Goal: Transaction & Acquisition: Purchase product/service

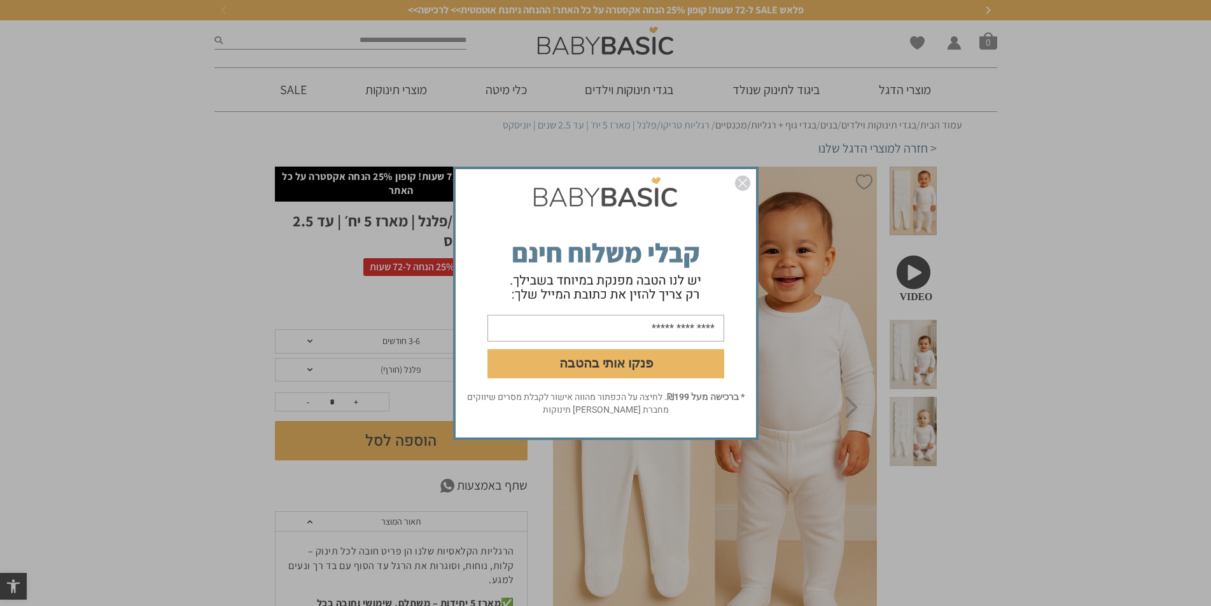
click at [742, 186] on img "סגור" at bounding box center [742, 183] width 15 height 15
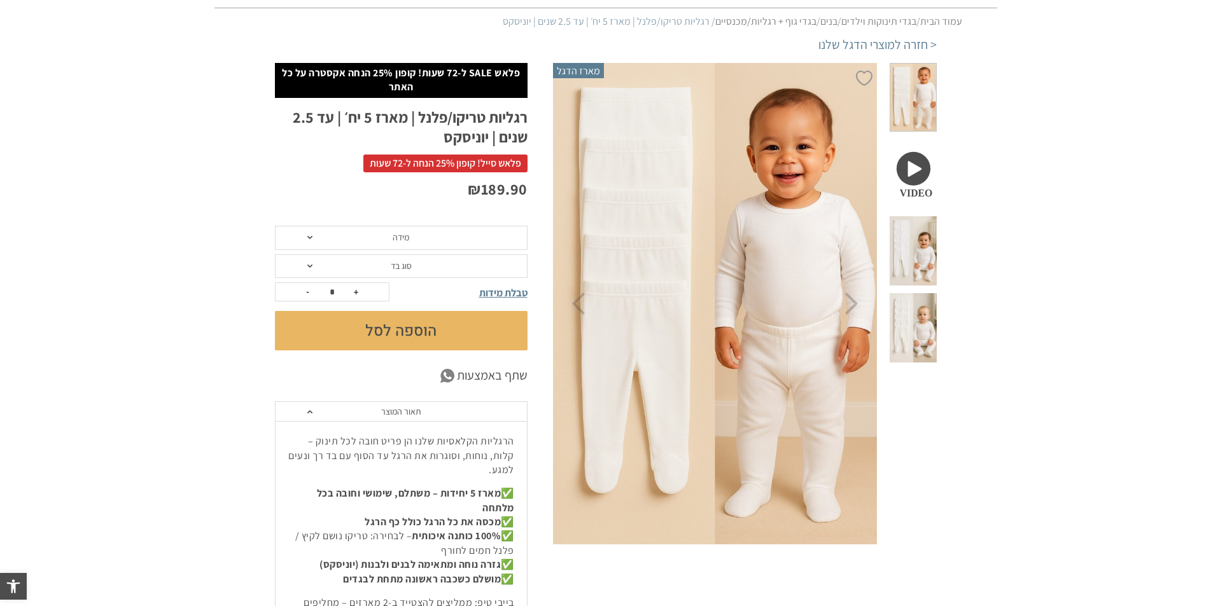
scroll to position [127, 0]
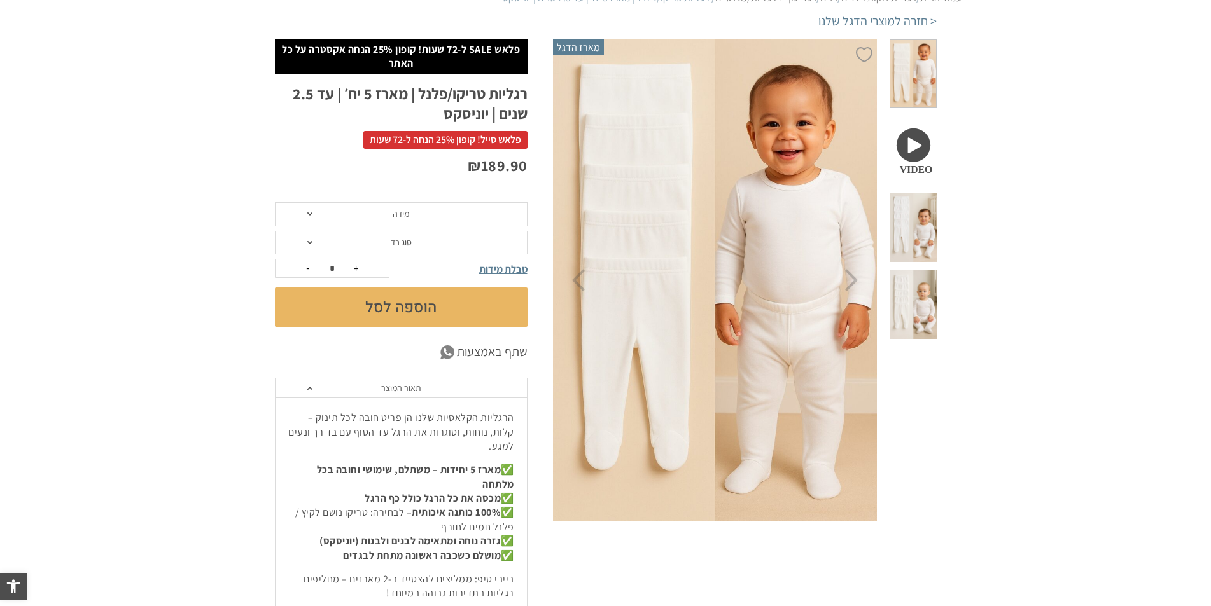
click at [333, 214] on span "מידה" at bounding box center [401, 214] width 253 height 24
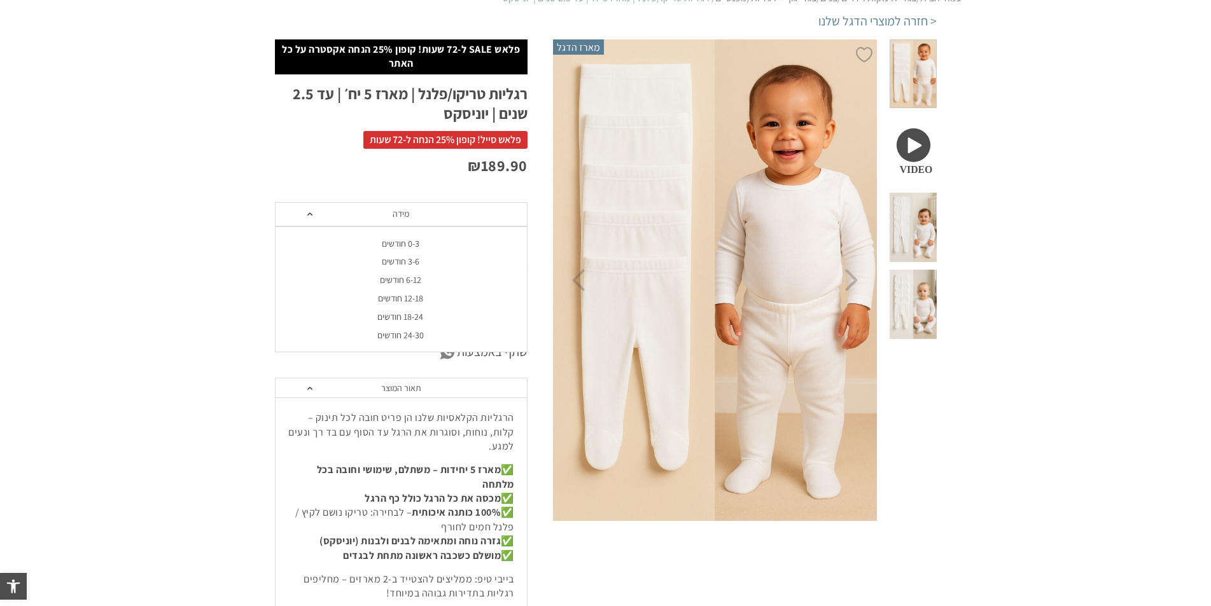
click at [375, 250] on li "0-3 חודשים" at bounding box center [400, 244] width 253 height 18
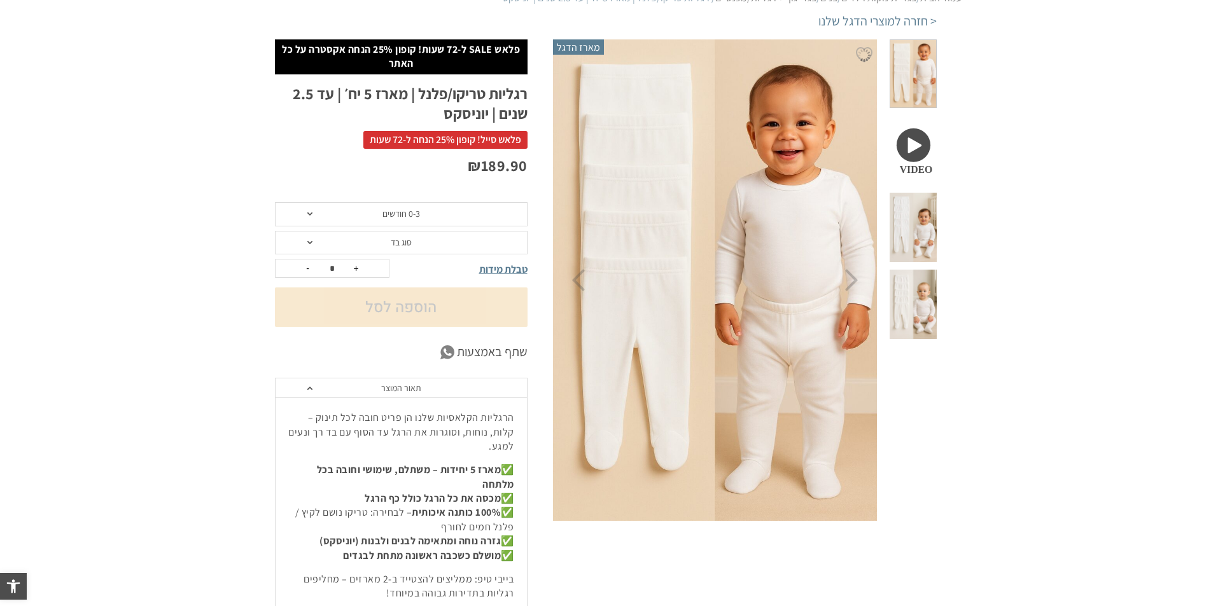
click at [516, 269] on span "טבלת מידות" at bounding box center [503, 269] width 48 height 13
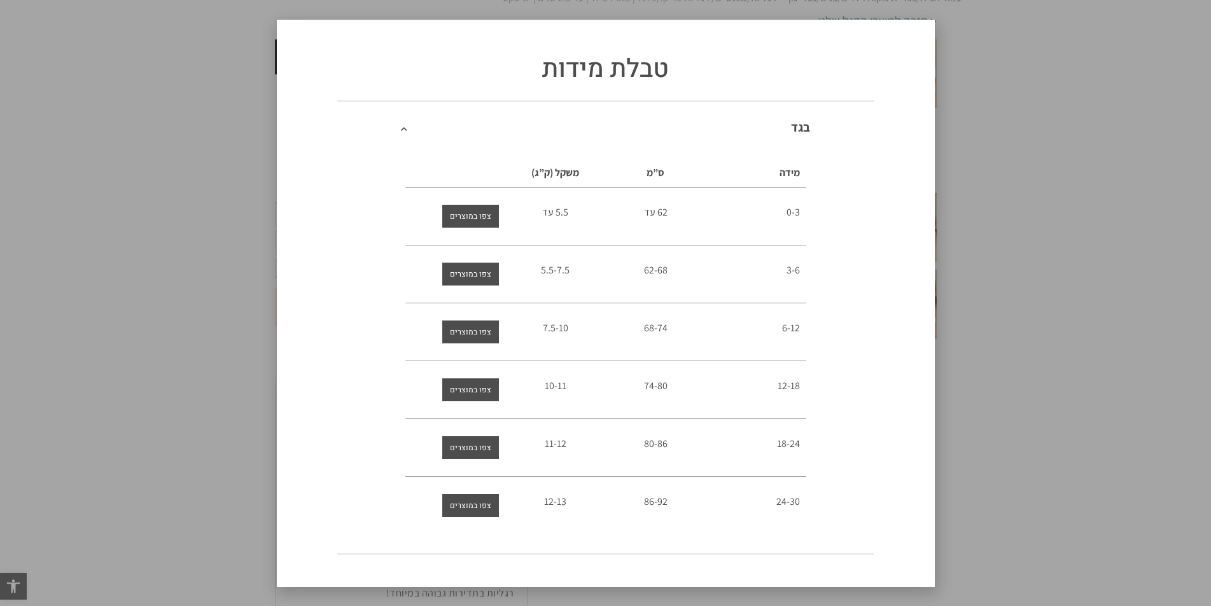
scroll to position [0, 0]
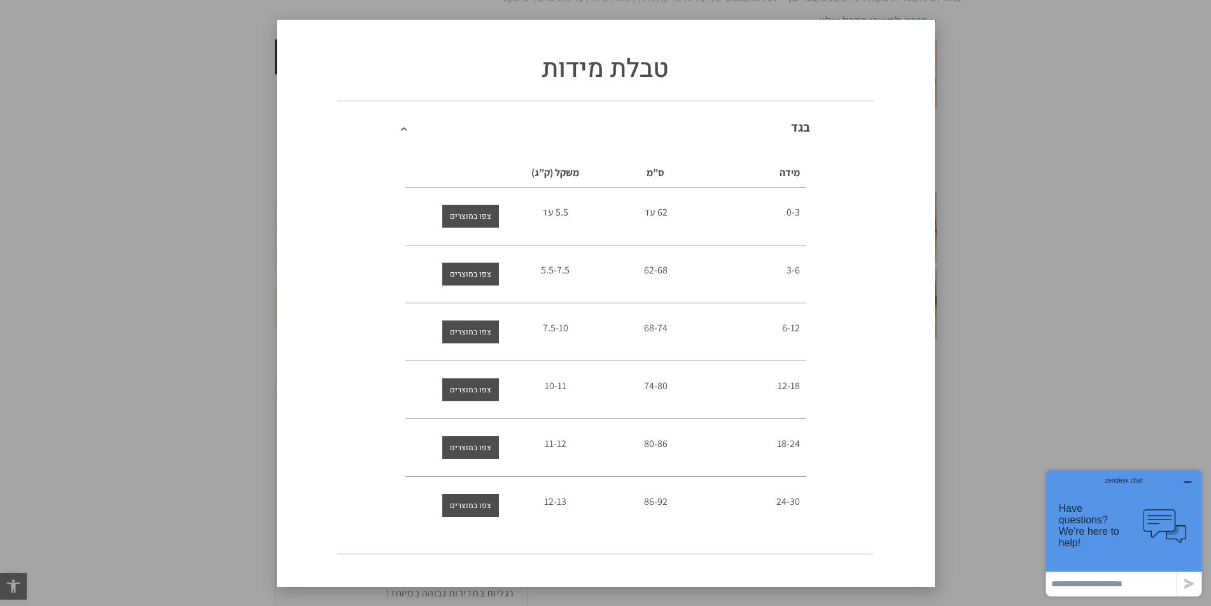
click at [262, 139] on div "טבלת מידות בגד מידה ס”מ משקל (ק”ג) 0-3 62 עד 5.5 עד 3-6 62-68 5.5-7.5 6-12" at bounding box center [605, 303] width 1211 height 606
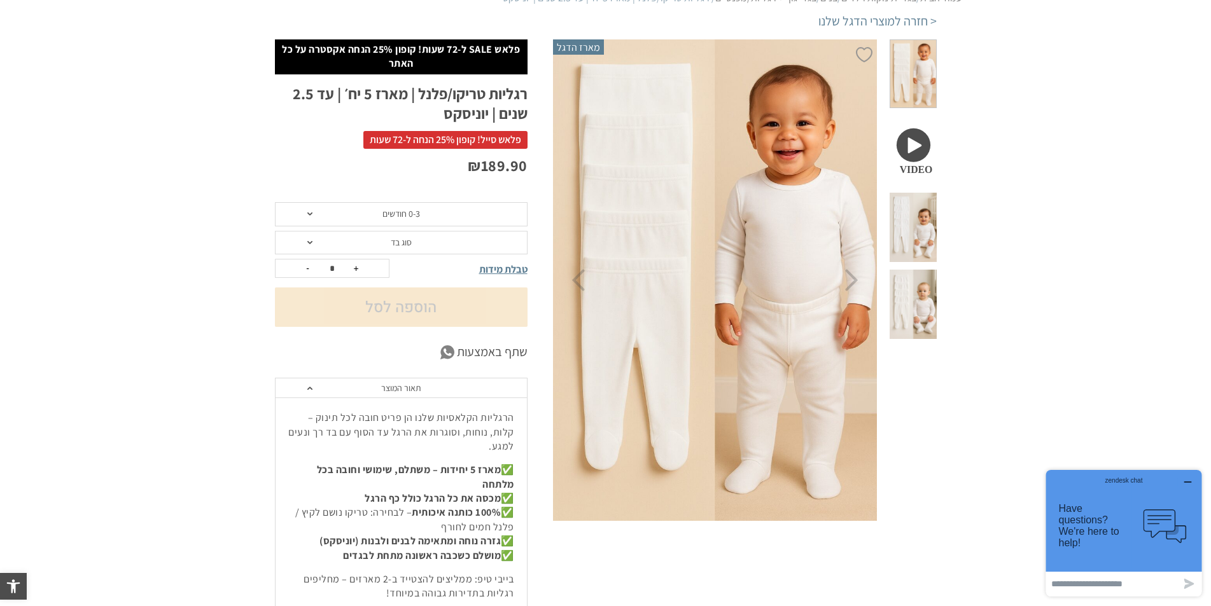
click at [416, 243] on span "סוג בד" at bounding box center [401, 243] width 253 height 24
click at [424, 272] on div "טריקו (עונת מעבר/קיץ)" at bounding box center [400, 272] width 253 height 11
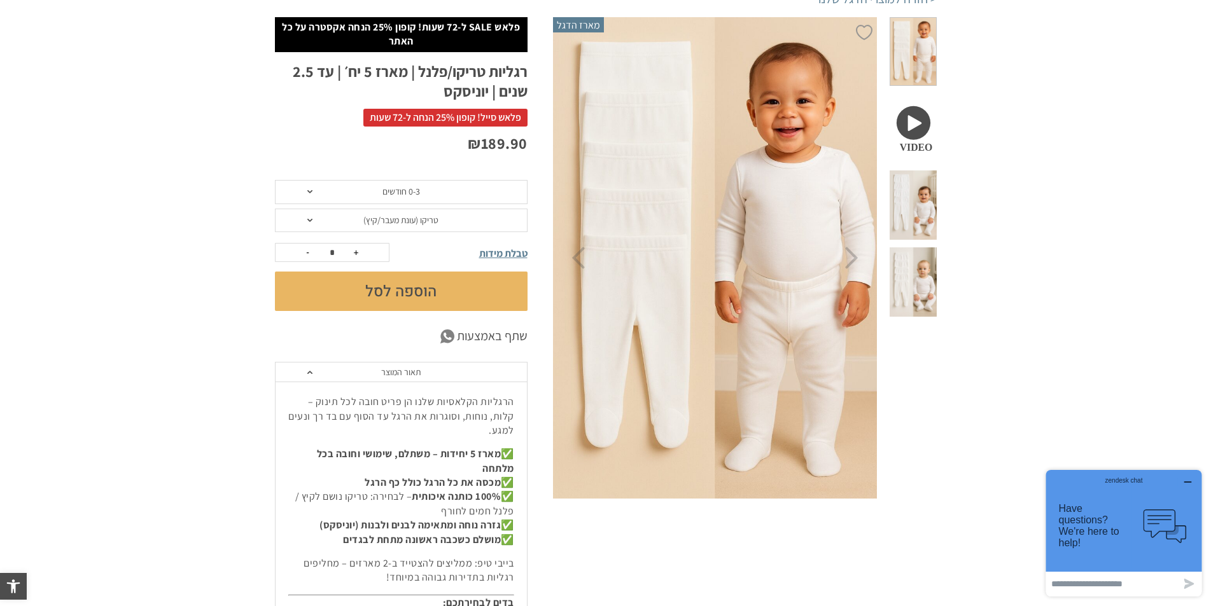
scroll to position [127, 0]
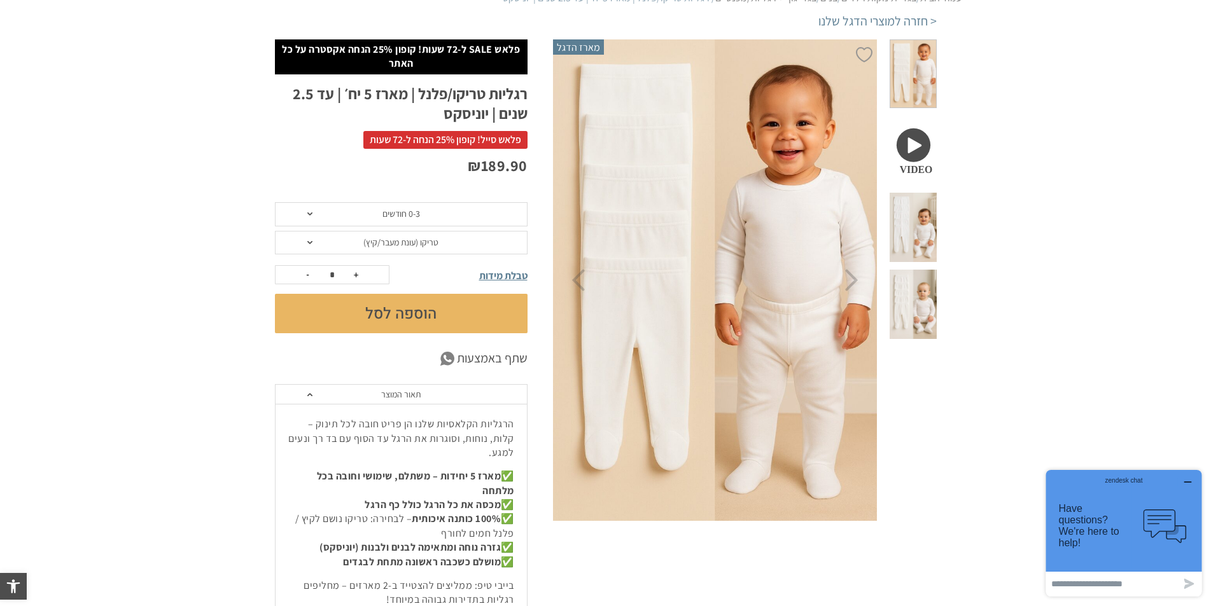
click at [368, 241] on span "טריקו (עונת מעבר/קיץ)" at bounding box center [400, 242] width 75 height 11
click at [85, 246] on section "**********" at bounding box center [605, 497] width 1211 height 916
click at [398, 307] on button "הוספה לסל" at bounding box center [401, 313] width 253 height 39
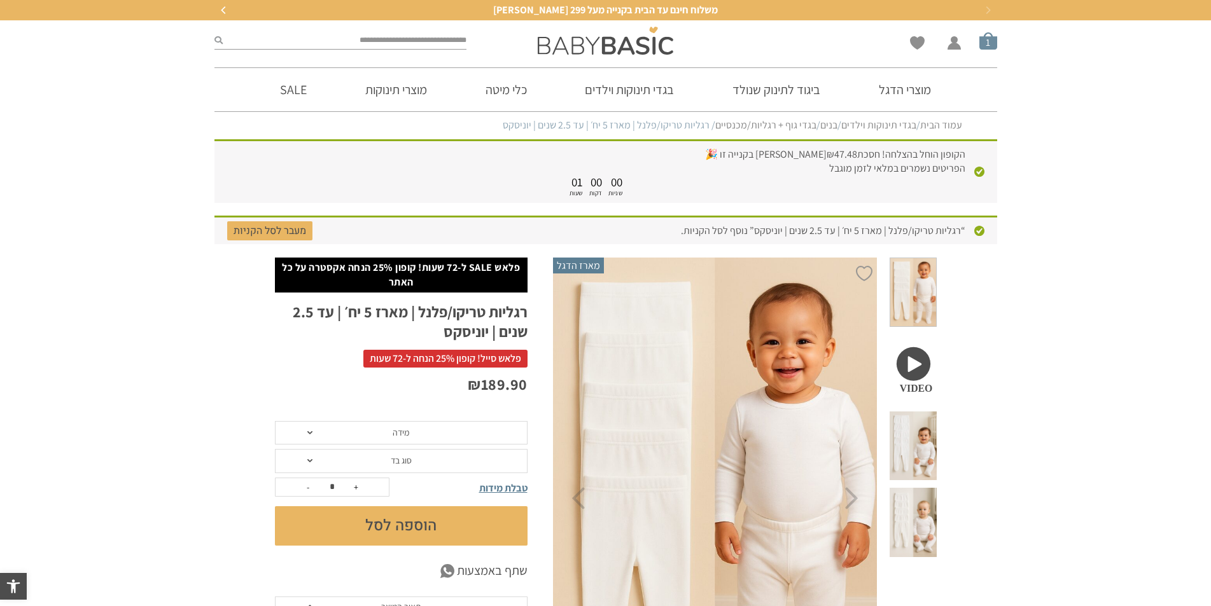
click at [990, 43] on span "סל קניות" at bounding box center [988, 41] width 18 height 18
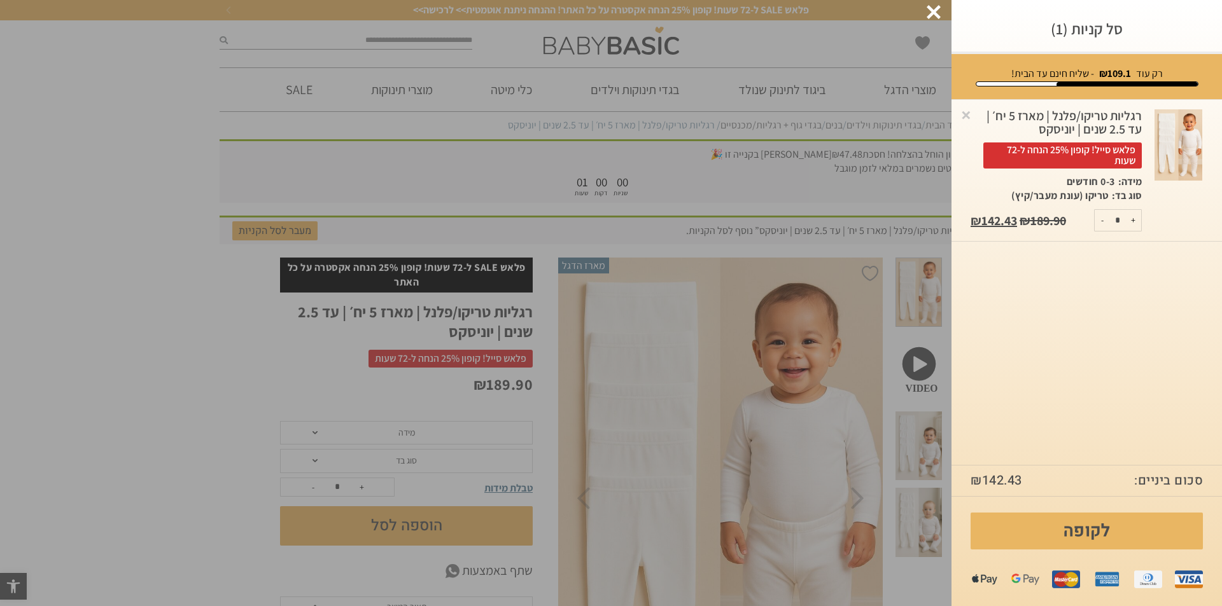
click at [1137, 224] on button "+" at bounding box center [1133, 220] width 16 height 21
type input "*"
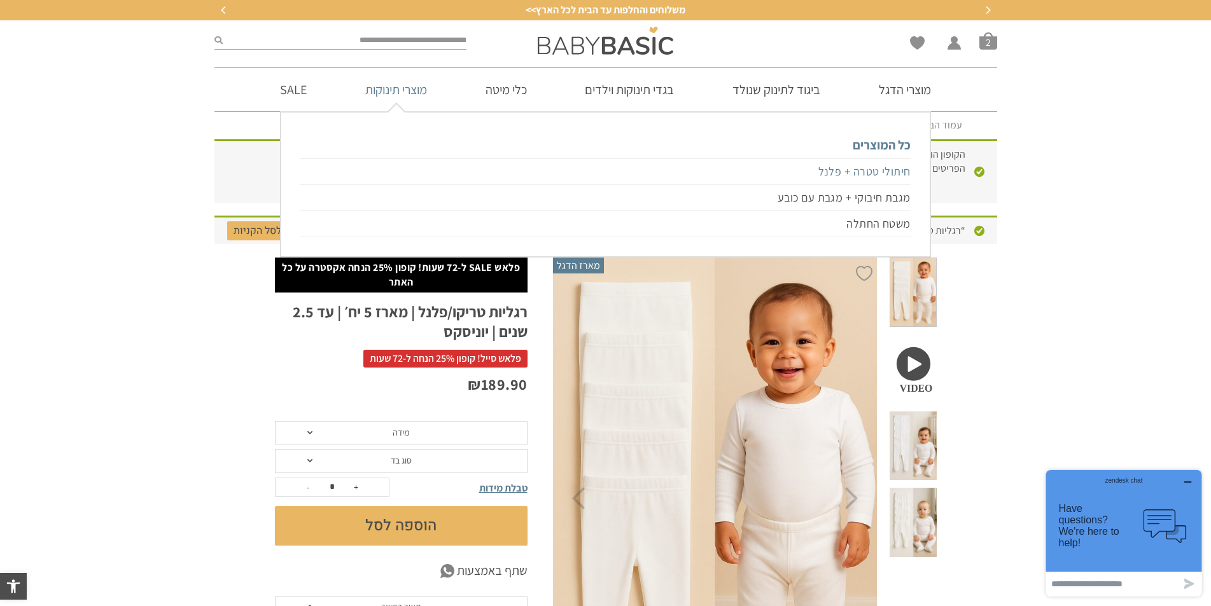
click at [866, 170] on link "חיתולי טטרה + פלנל" at bounding box center [605, 171] width 610 height 27
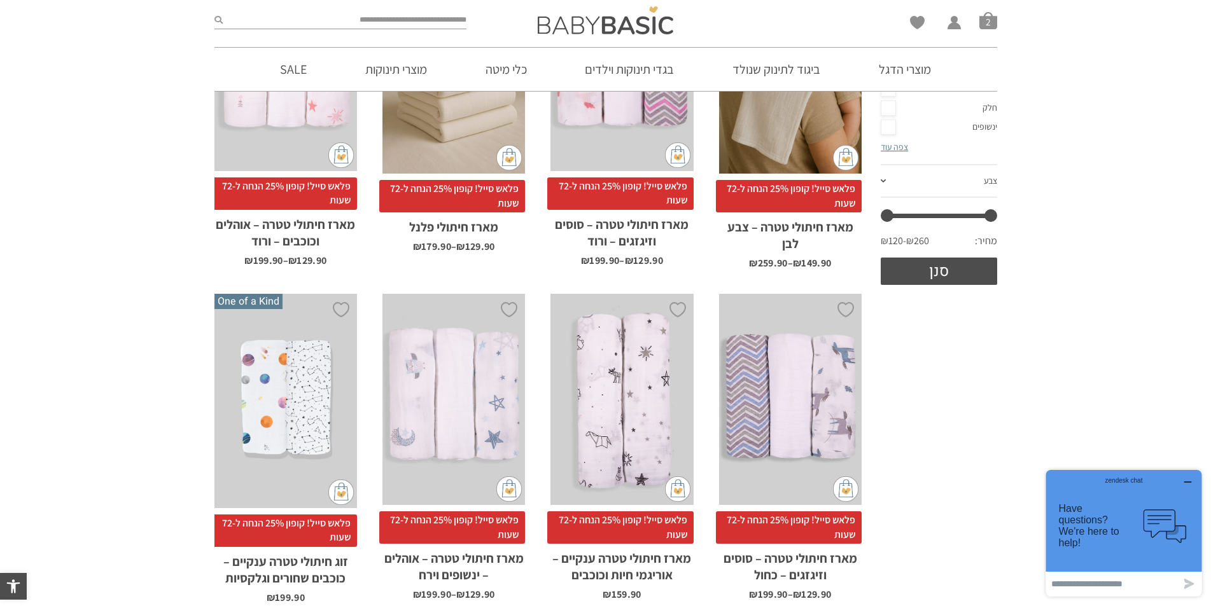
scroll to position [318, 0]
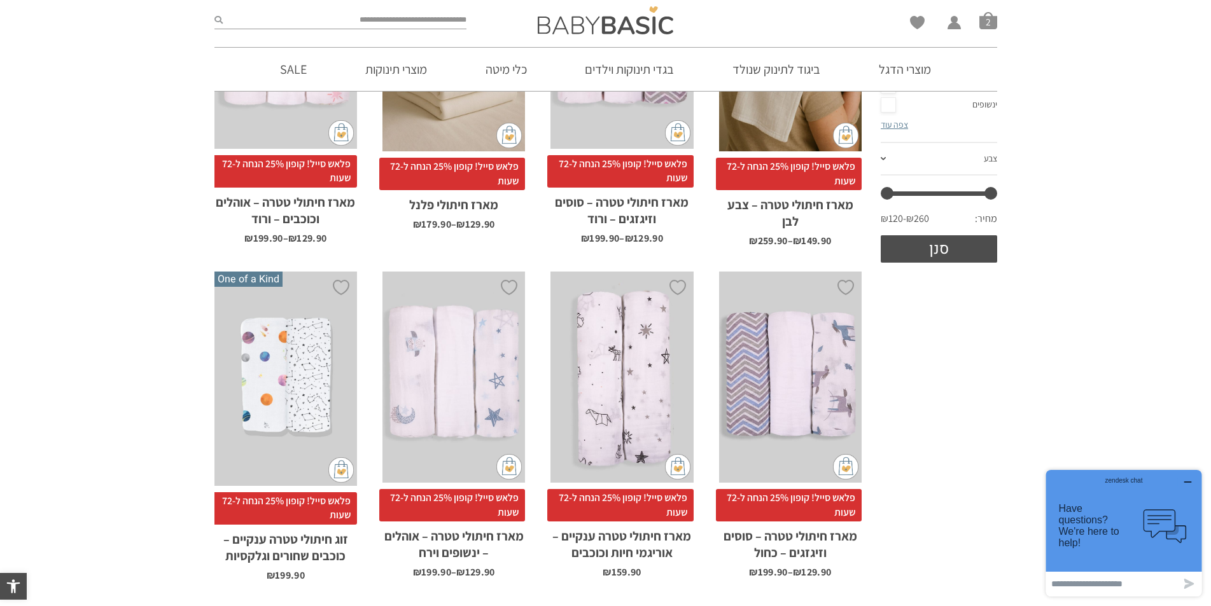
click at [769, 401] on div "x בחירת בחירת מארז מארז 3 יחידות מארז 6 יחידות - המשתלם ביותר" at bounding box center [790, 377] width 143 height 211
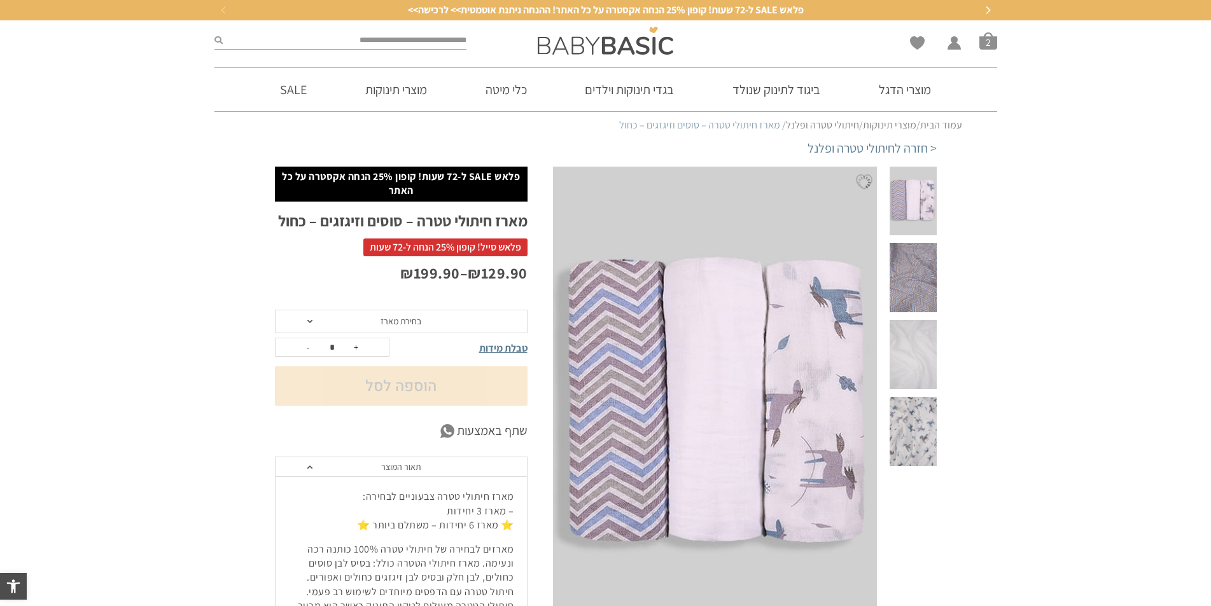
click at [429, 321] on span "בחירת מארז" at bounding box center [401, 322] width 253 height 24
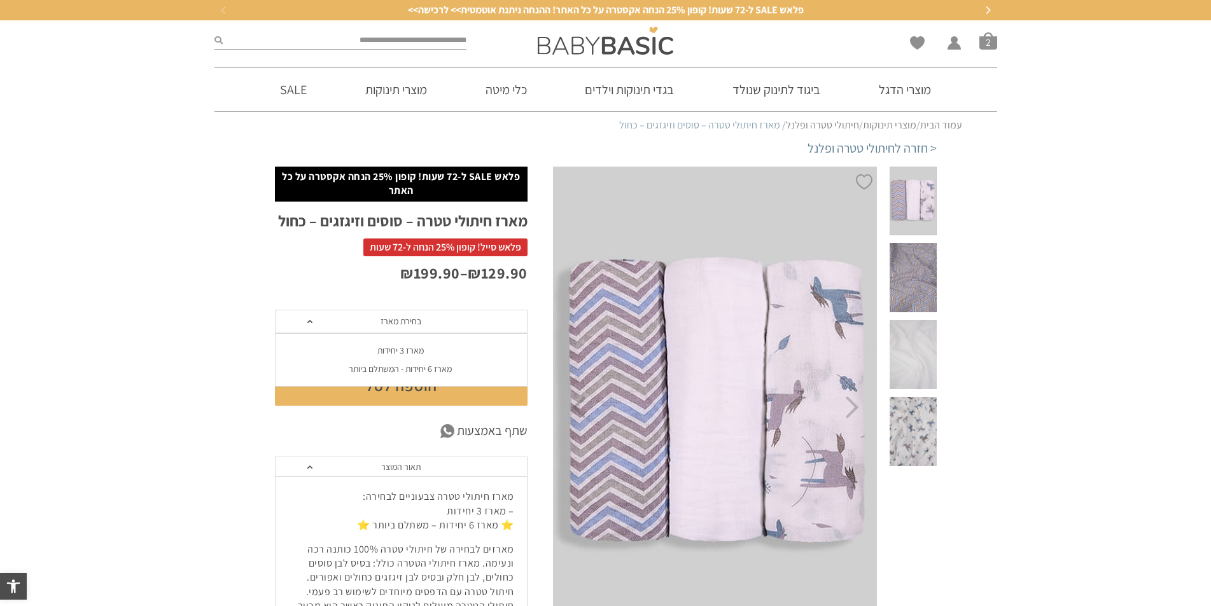
click at [405, 367] on div "מארז 6 יחידות - המשתלם ביותר" at bounding box center [400, 369] width 253 height 11
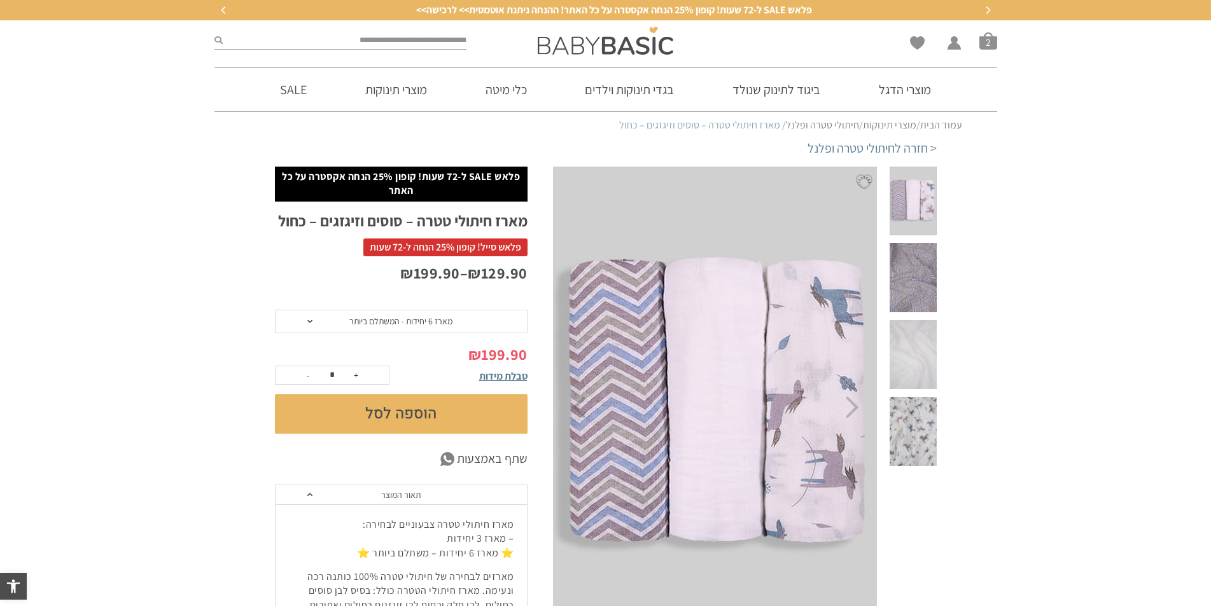
click at [401, 325] on span "מארז 6 יחידות - המשתלם ביותר" at bounding box center [400, 321] width 103 height 11
click at [398, 353] on div "מארז 3 יחידות" at bounding box center [400, 351] width 253 height 11
click at [395, 319] on span "מארז 3 יחידות" at bounding box center [401, 321] width 46 height 11
click at [398, 368] on div "מארז 6 יחידות - המשתלם ביותר" at bounding box center [400, 369] width 253 height 11
click at [925, 243] on span at bounding box center [913, 277] width 46 height 69
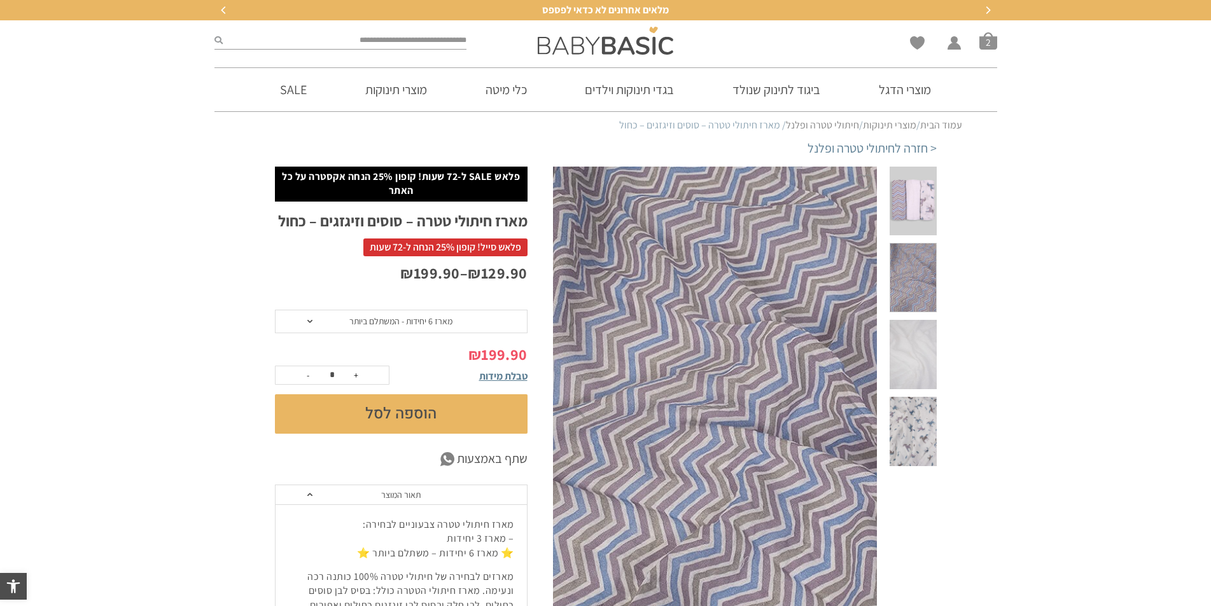
click at [918, 320] on span at bounding box center [913, 354] width 46 height 69
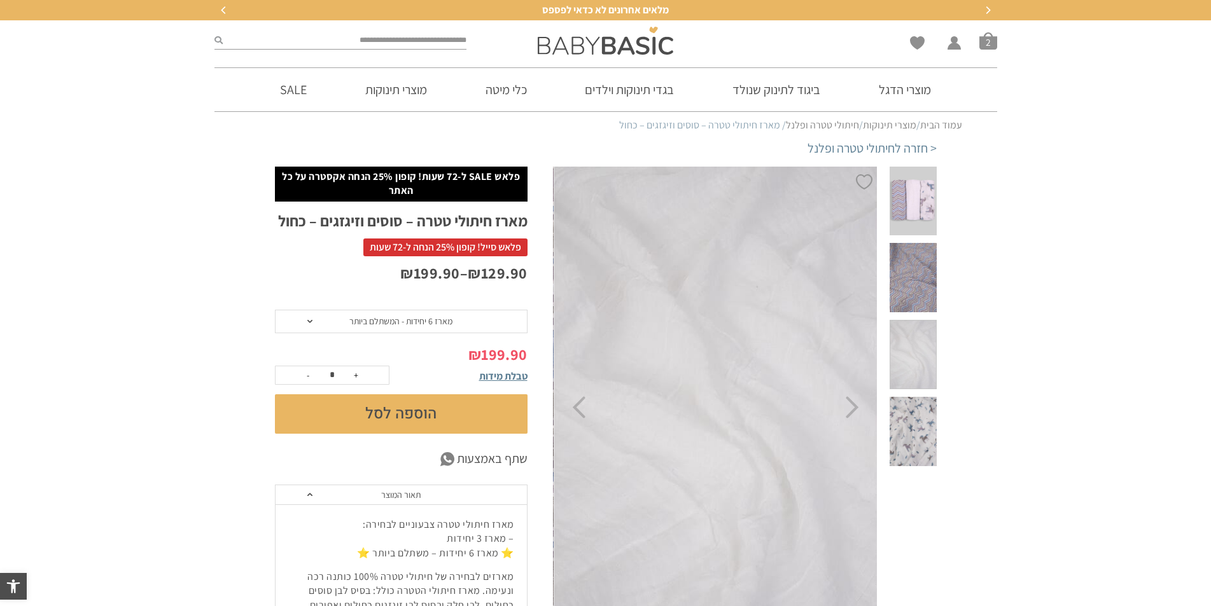
click at [918, 397] on span at bounding box center [913, 431] width 46 height 69
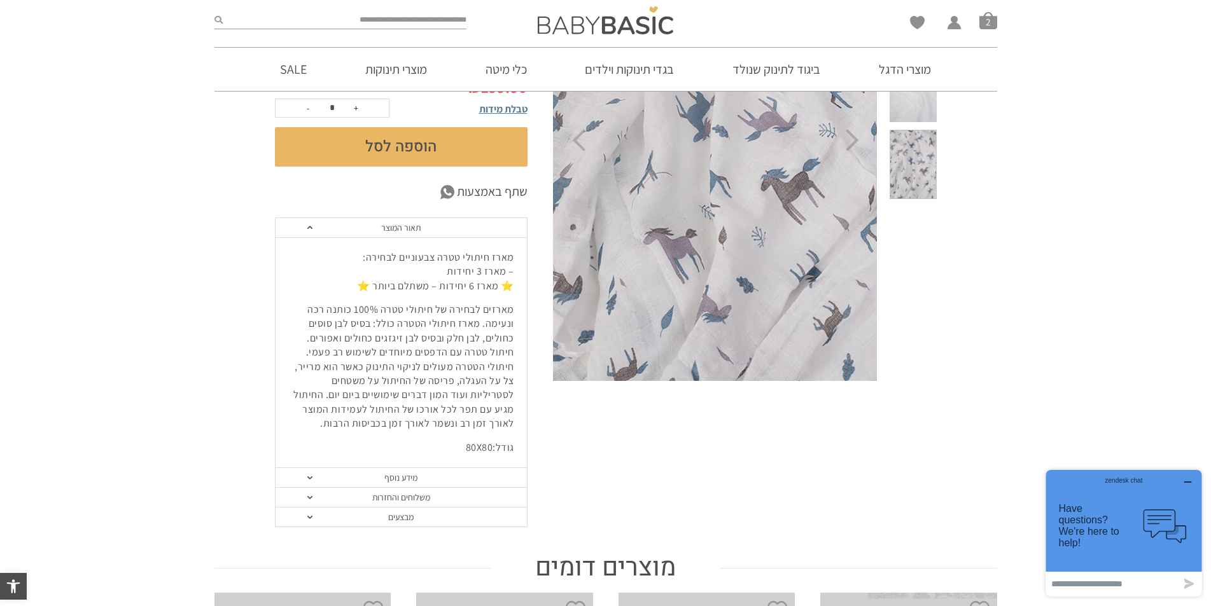
scroll to position [445, 0]
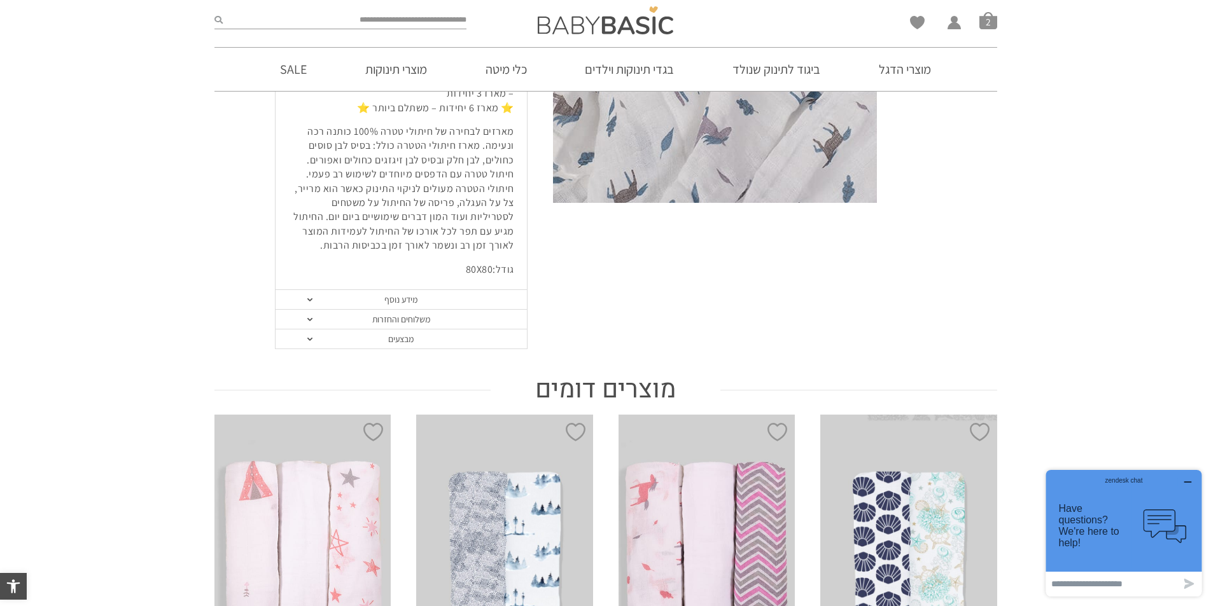
click at [442, 296] on link "מידע נוסף" at bounding box center [401, 300] width 251 height 20
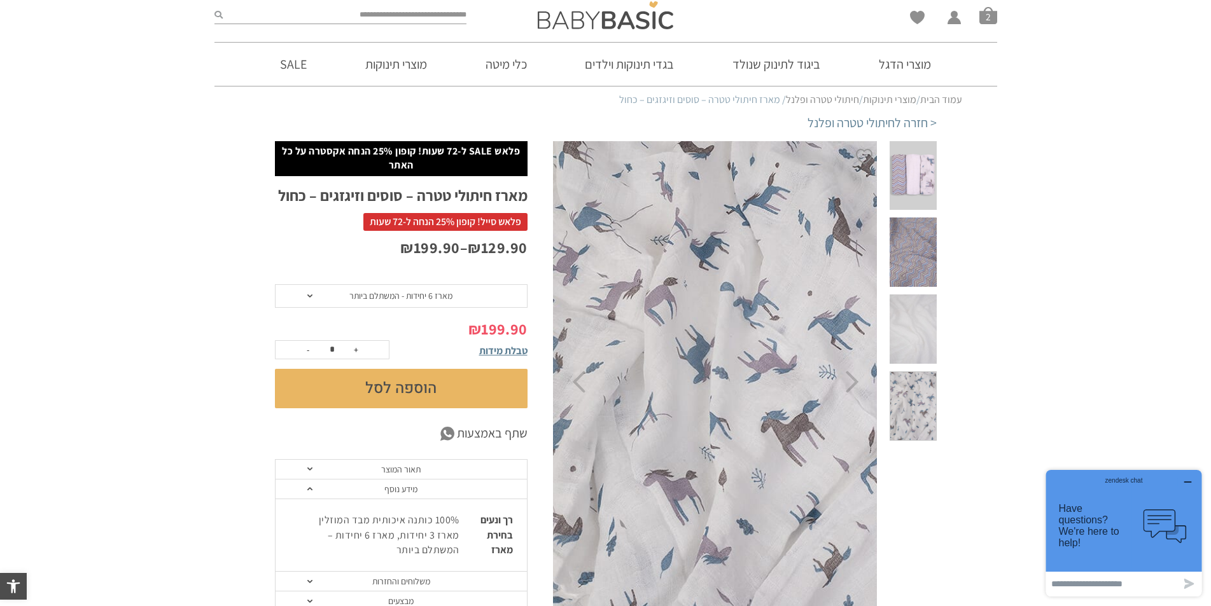
scroll to position [0, 0]
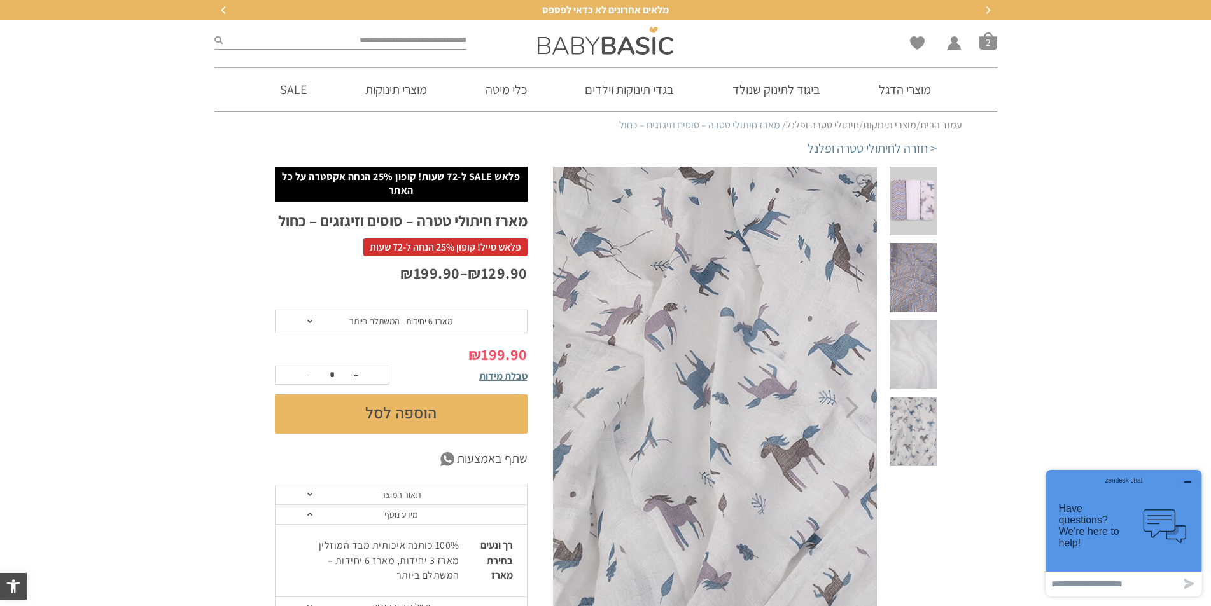
click at [920, 277] on span at bounding box center [913, 277] width 46 height 69
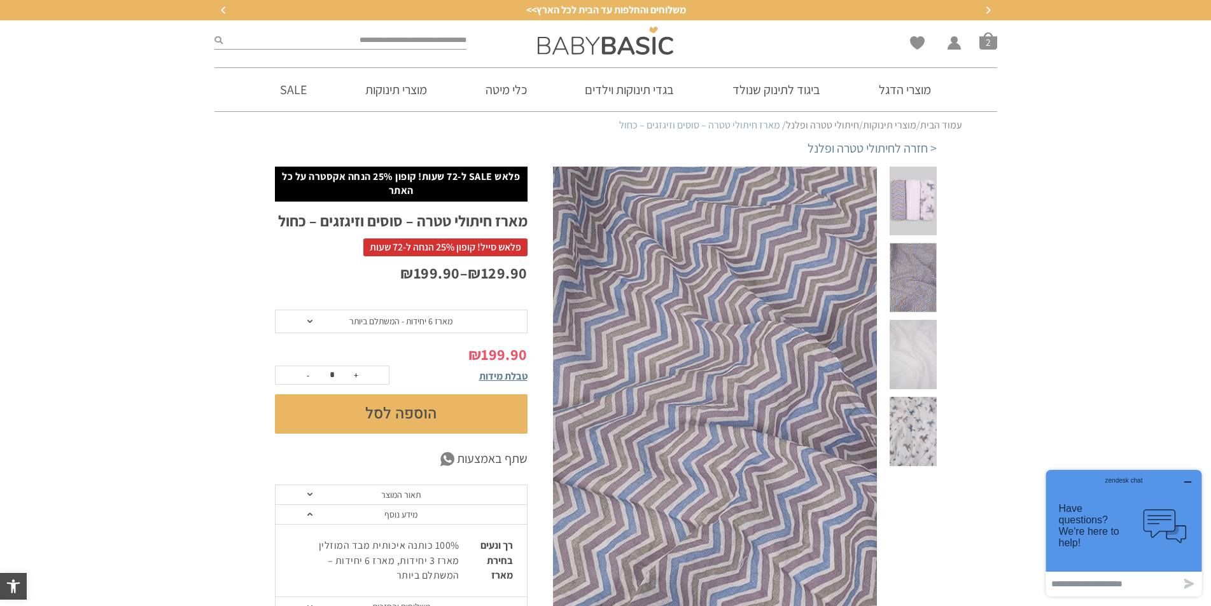
click at [916, 320] on span at bounding box center [913, 354] width 46 height 69
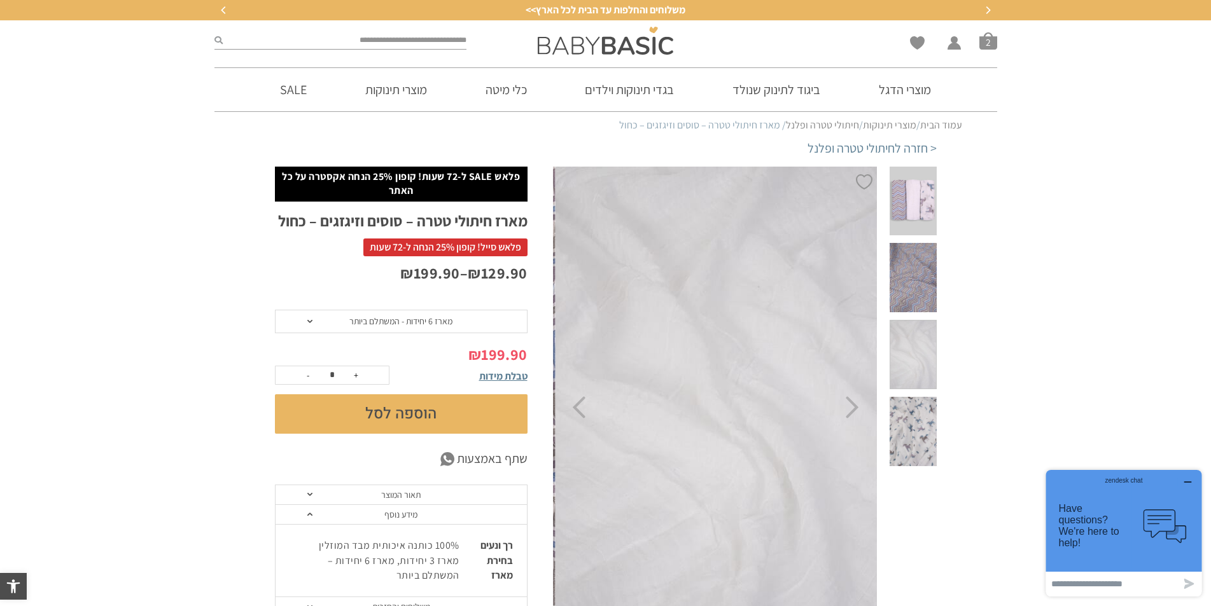
click at [922, 397] on span at bounding box center [913, 431] width 46 height 69
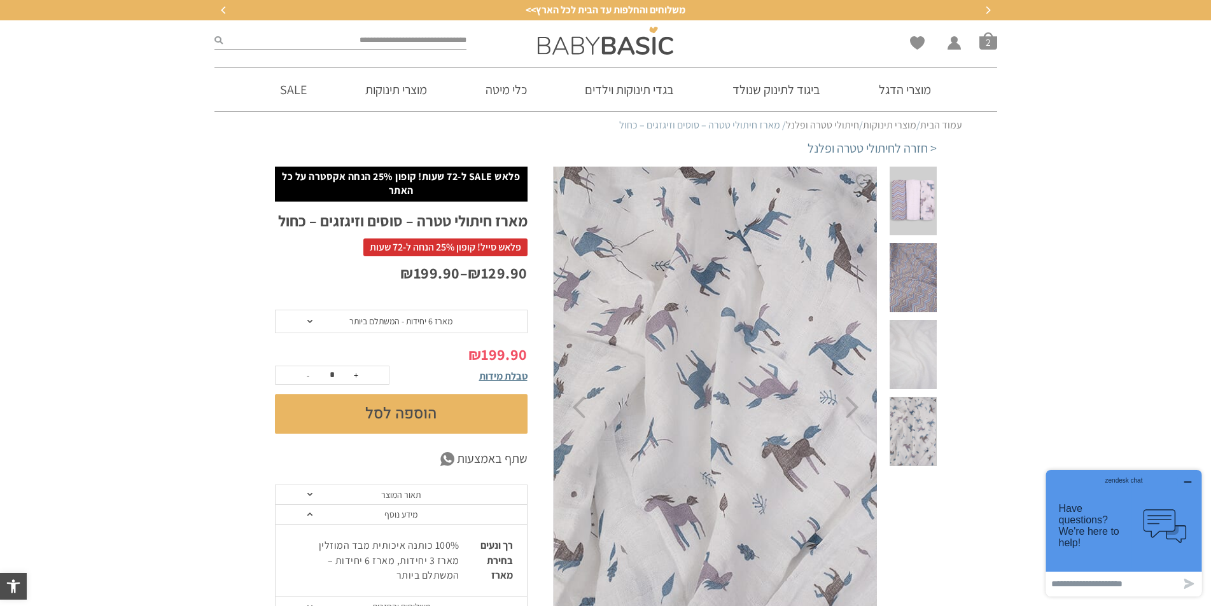
click at [913, 320] on span at bounding box center [913, 354] width 46 height 69
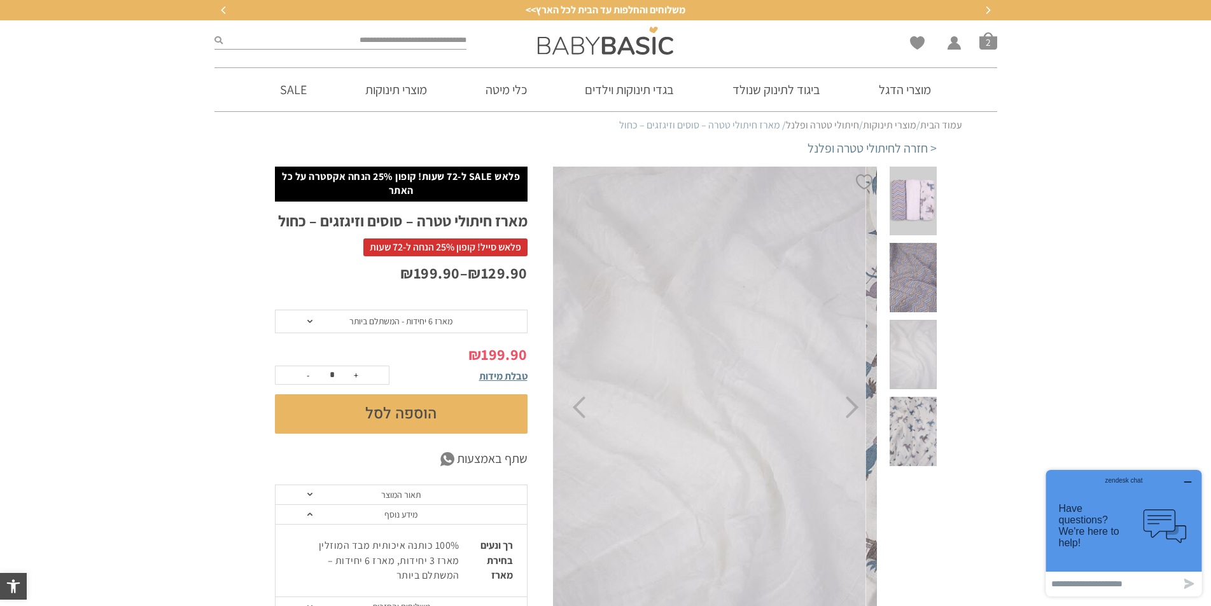
click at [921, 248] on span at bounding box center [913, 277] width 46 height 69
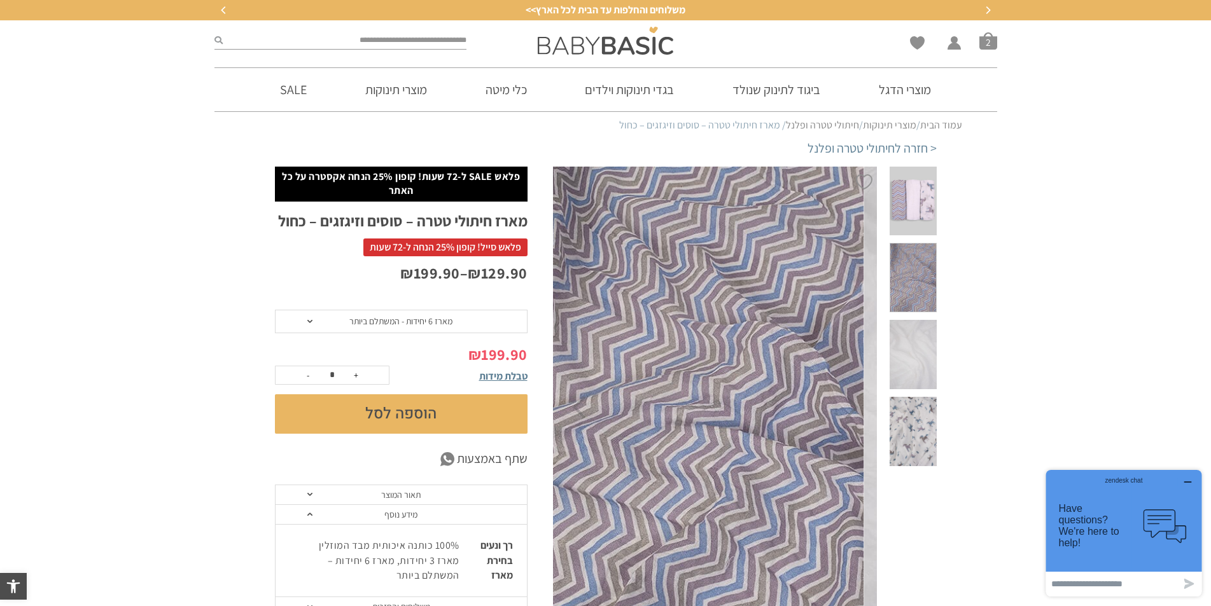
click at [922, 211] on span at bounding box center [913, 201] width 46 height 69
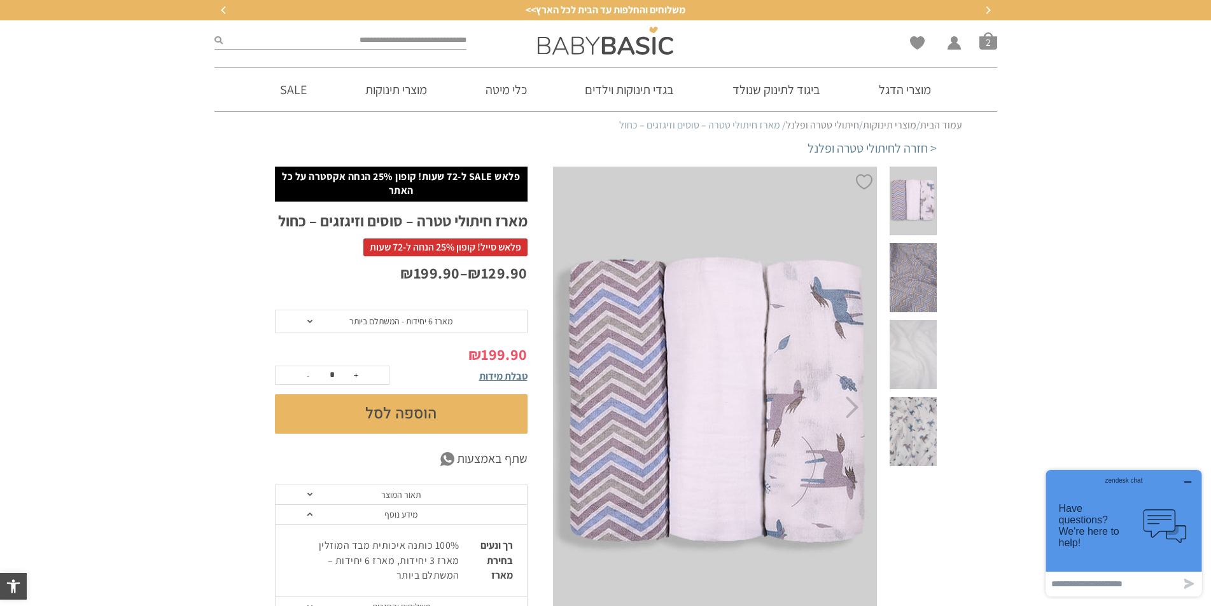
click at [362, 311] on span "מארז 6 יחידות - המשתלם ביותר" at bounding box center [401, 322] width 253 height 24
click at [391, 353] on div "מארז 3 יחידות" at bounding box center [400, 351] width 253 height 11
click at [363, 416] on button "הוספה לסל" at bounding box center [401, 414] width 253 height 39
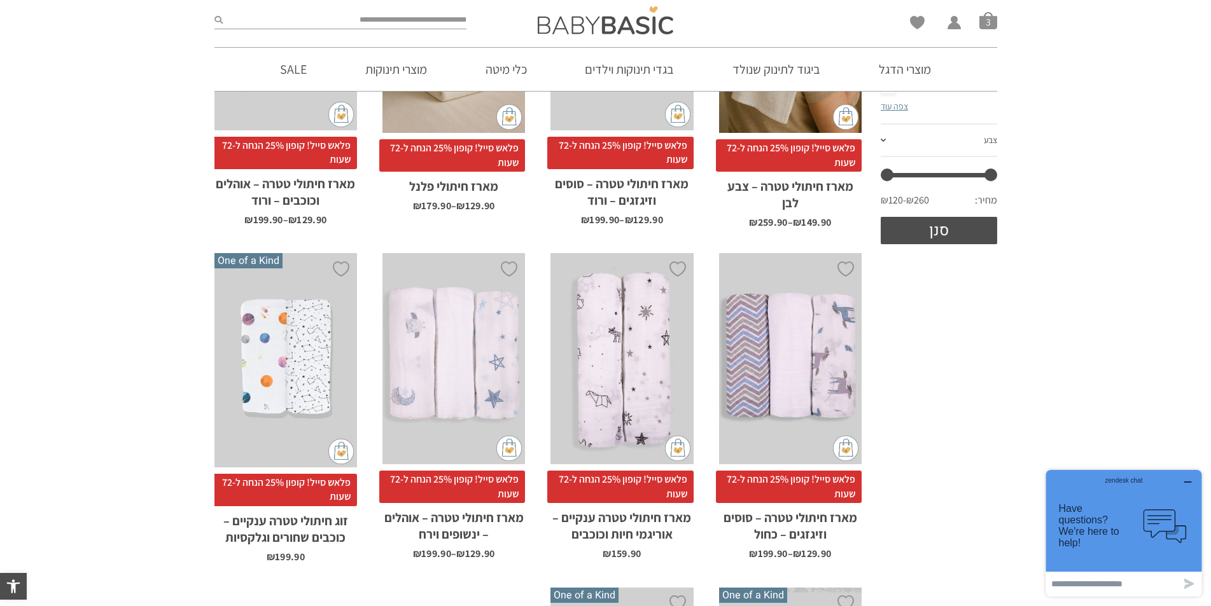
click at [624, 356] on div "x בחירת בחירת מארז מארז 2 יחידות מארז 4 יחידות - משתלם ביותר" at bounding box center [621, 358] width 143 height 211
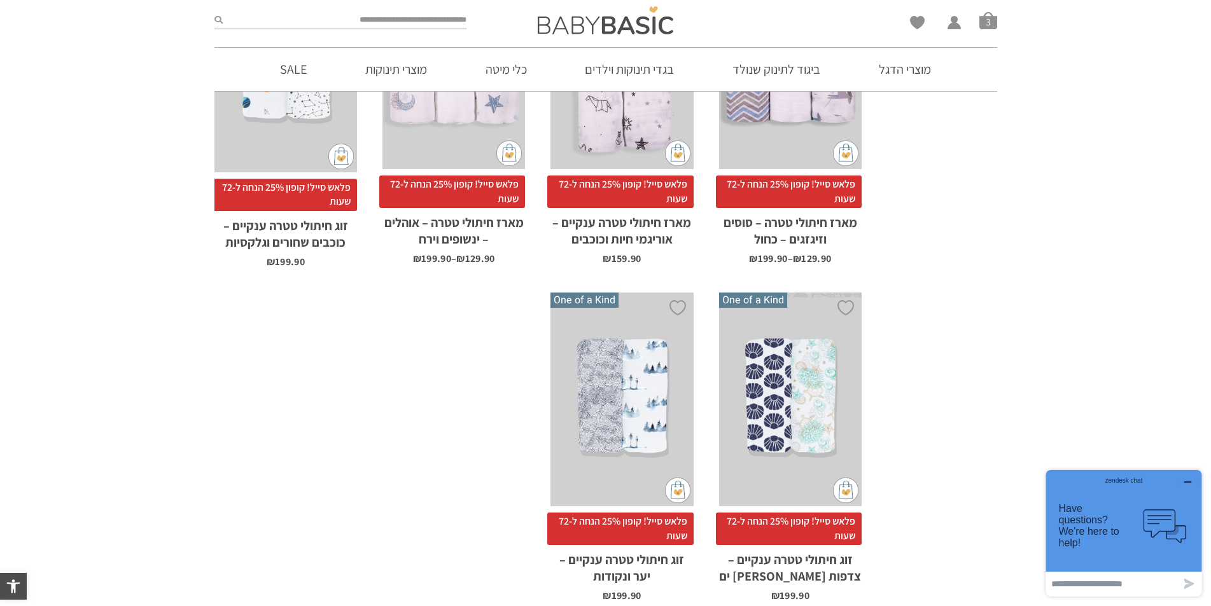
scroll to position [655, 0]
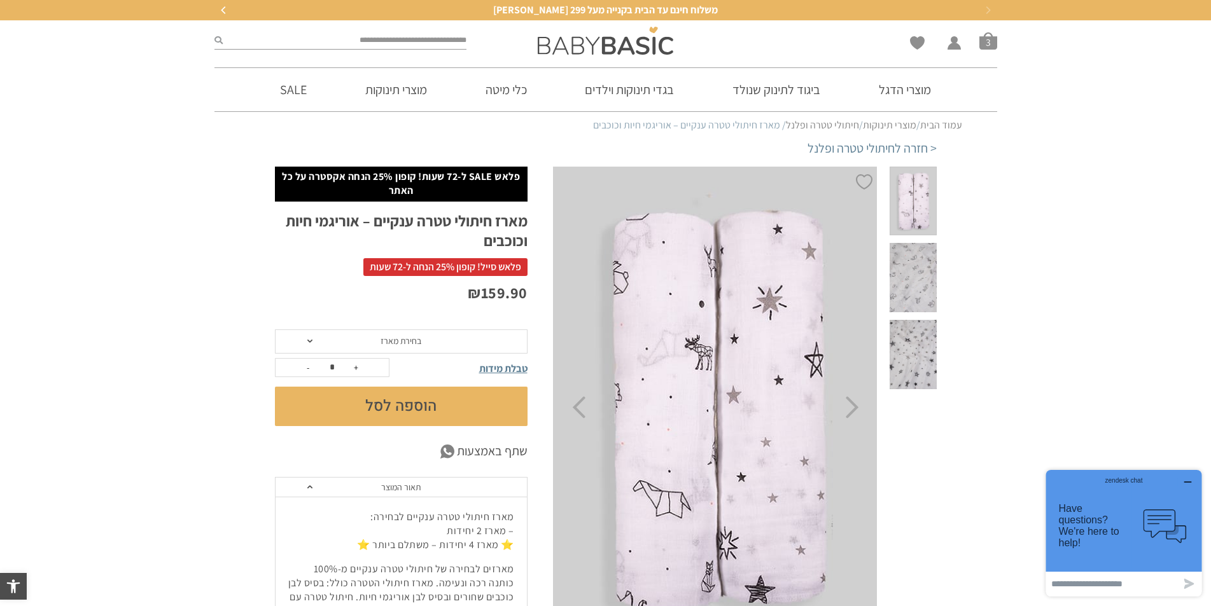
click at [925, 323] on span at bounding box center [913, 354] width 46 height 69
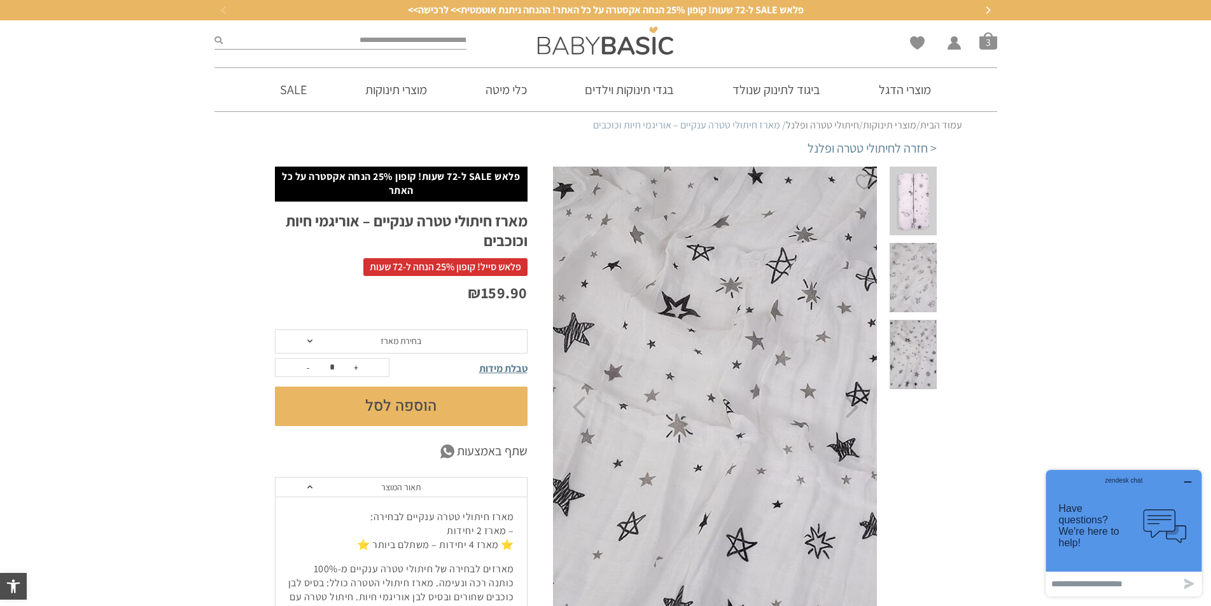
click at [911, 252] on span at bounding box center [913, 277] width 46 height 69
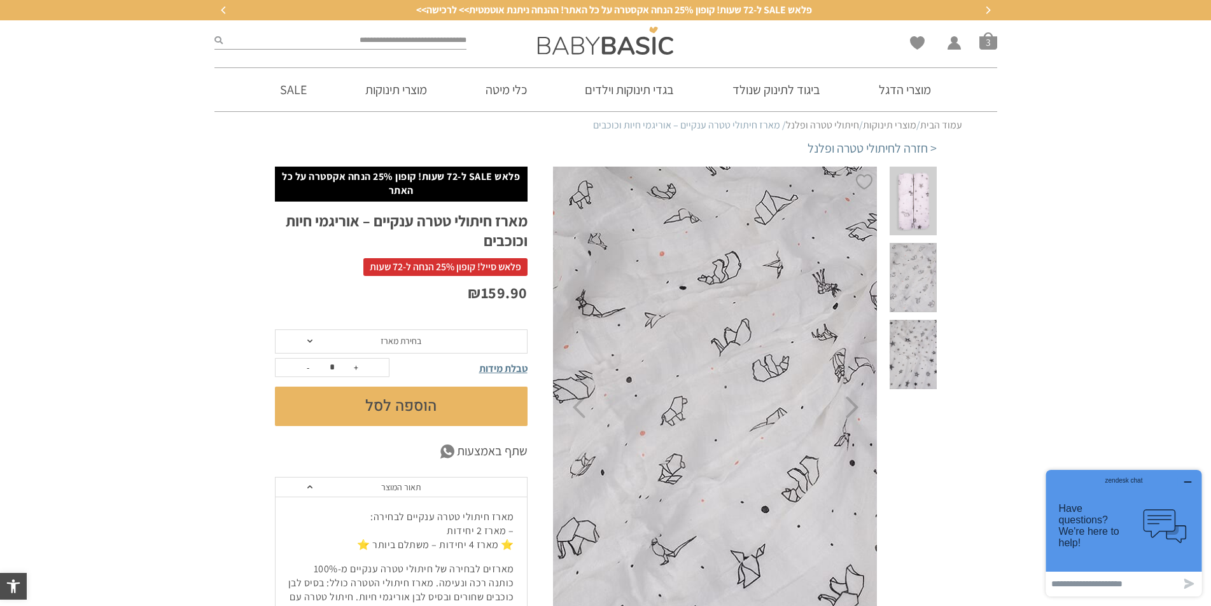
click at [902, 200] on span at bounding box center [913, 201] width 46 height 69
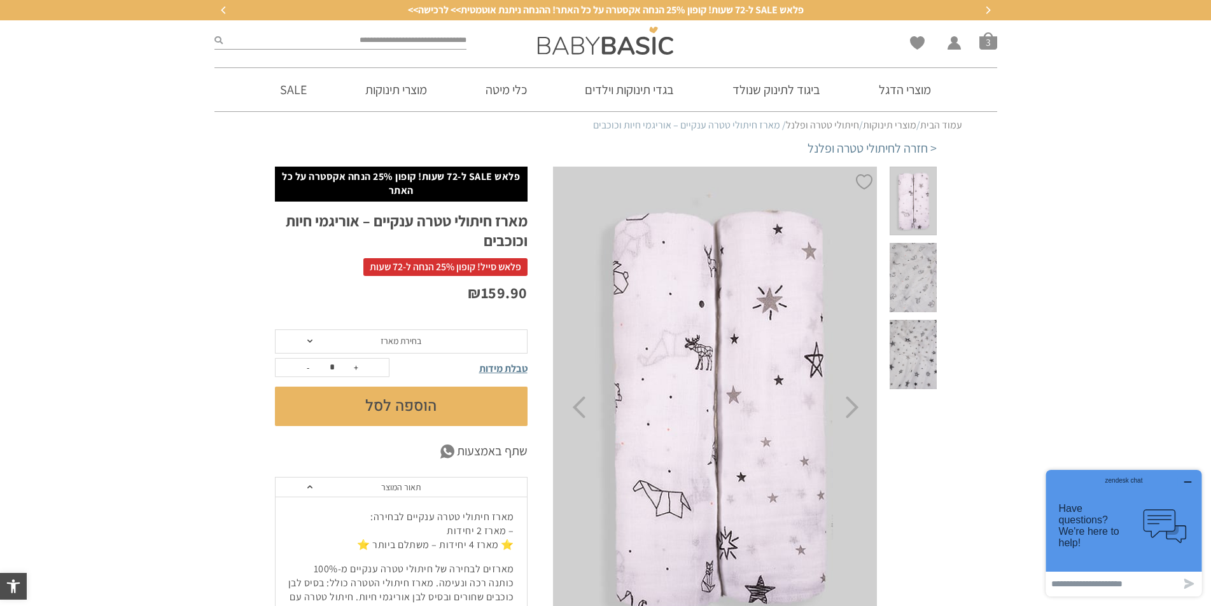
click at [932, 255] on span at bounding box center [913, 277] width 46 height 69
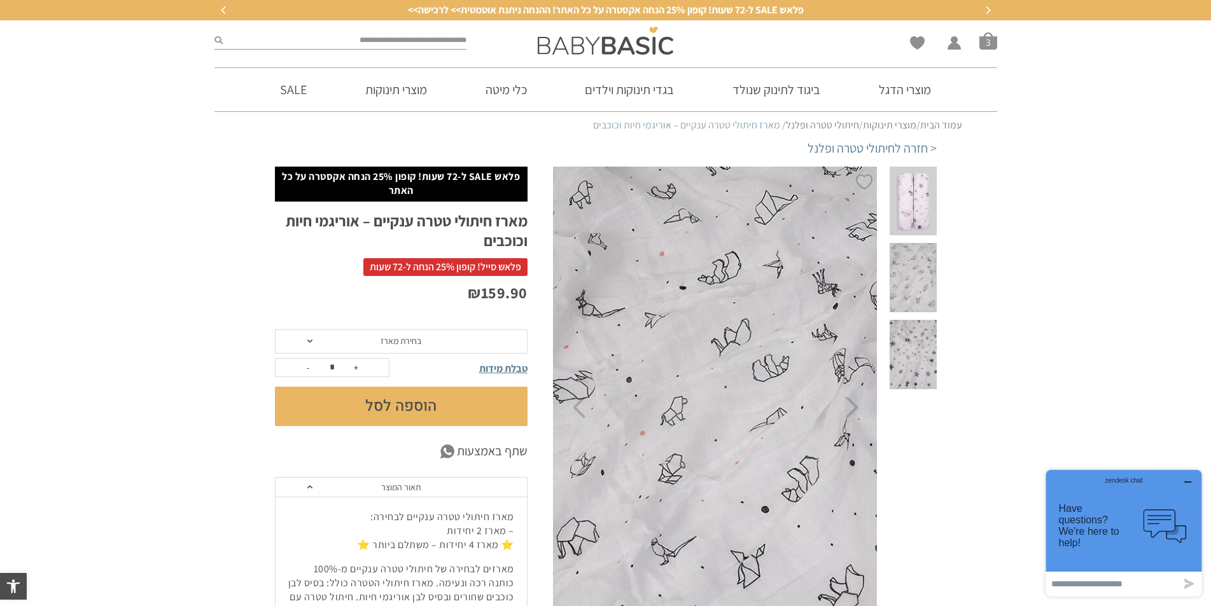
click at [925, 320] on span at bounding box center [913, 354] width 46 height 69
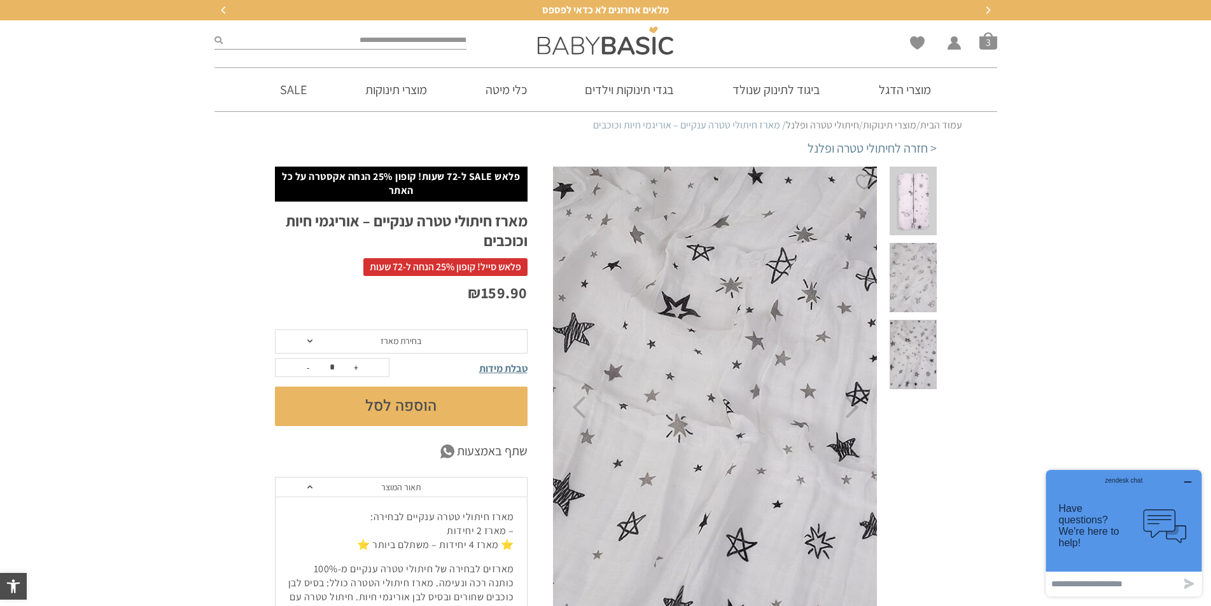
click at [915, 265] on span at bounding box center [913, 277] width 46 height 69
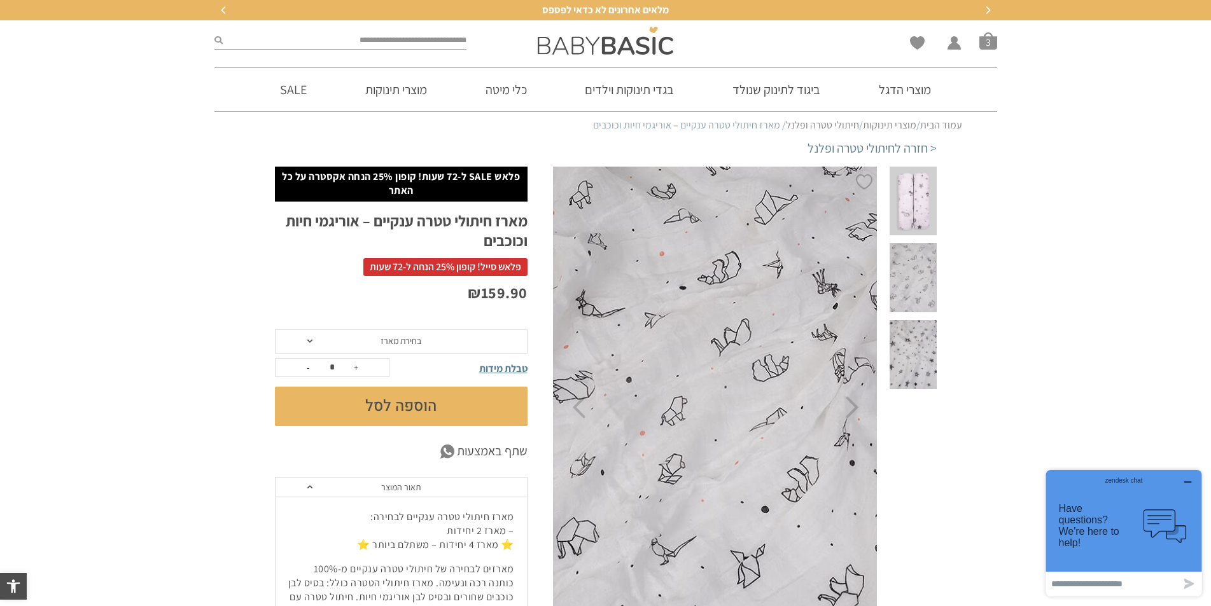
click at [919, 197] on span at bounding box center [913, 201] width 46 height 69
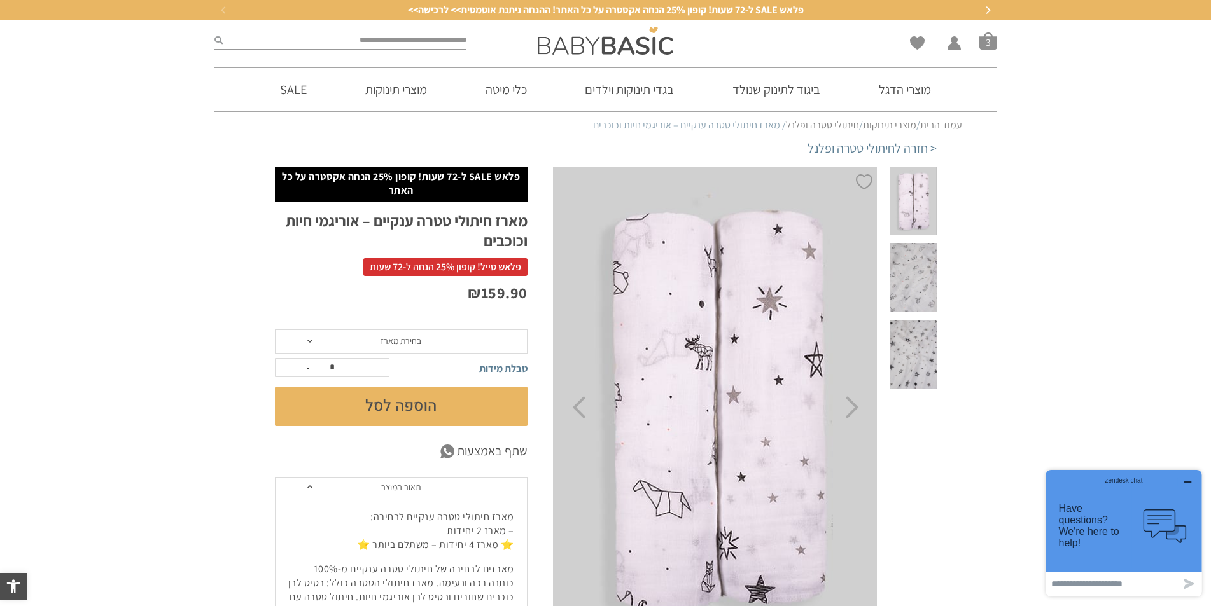
click at [421, 347] on span "בחירת מארז" at bounding box center [401, 342] width 253 height 24
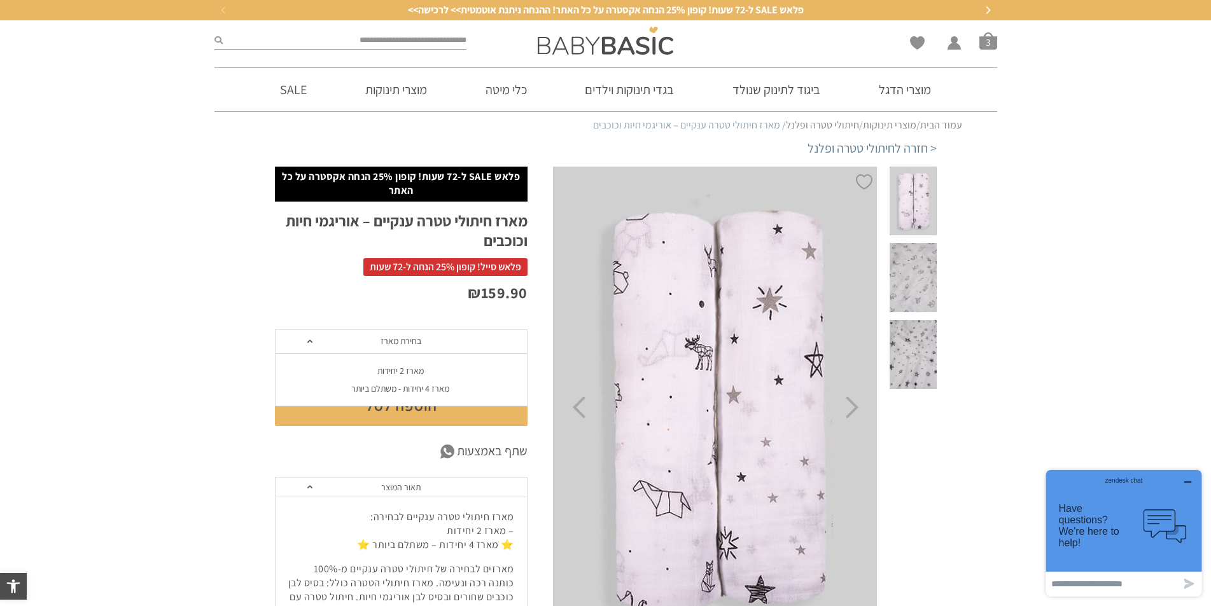
click at [434, 392] on div "מארז 4 יחידות - משתלם ביותר" at bounding box center [400, 389] width 253 height 11
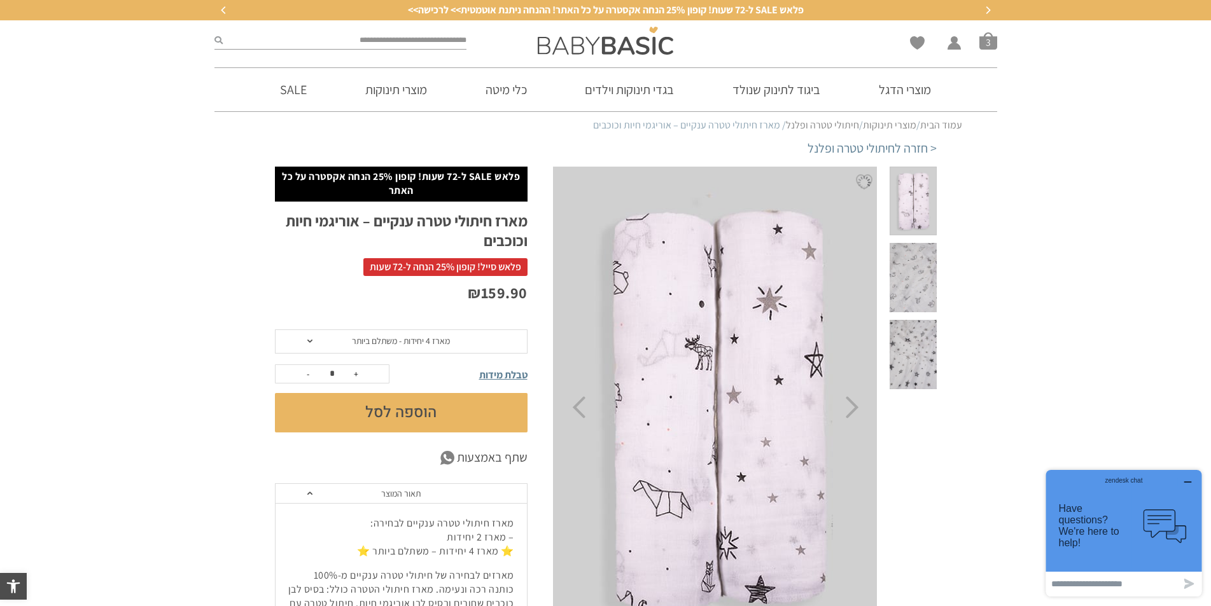
click at [420, 338] on span "מארז 4 יחידות - משתלם ביותר" at bounding box center [401, 340] width 98 height 11
click at [422, 372] on div "מארז 2 יחידות" at bounding box center [400, 371] width 253 height 11
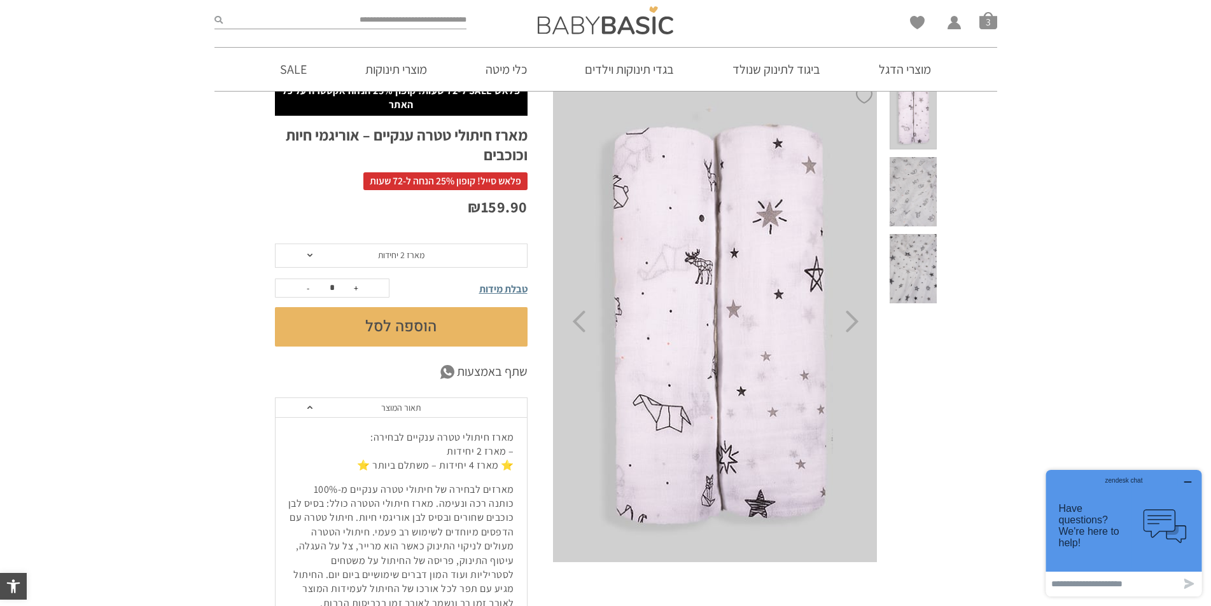
scroll to position [64, 0]
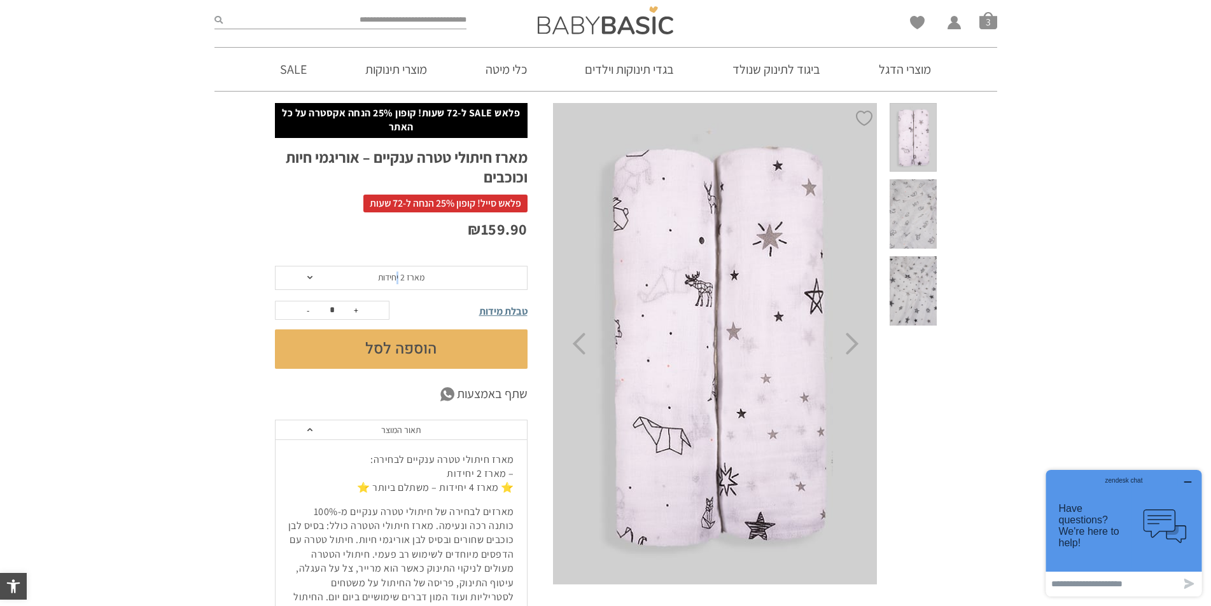
click at [398, 281] on span "מארז 2 יחידות" at bounding box center [401, 277] width 46 height 11
click at [395, 331] on div "מארז 4 יחידות - משתלם ביותר" at bounding box center [400, 325] width 253 height 11
click at [400, 286] on span "מארז 4 יחידות - משתלם ביותר" at bounding box center [401, 278] width 253 height 24
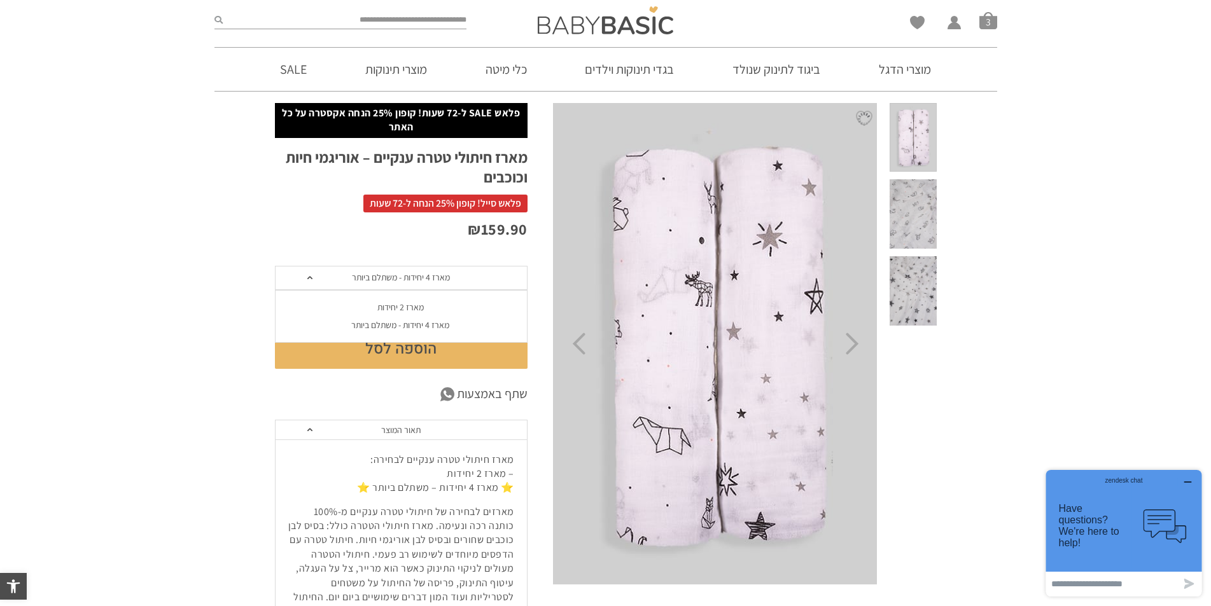
click at [403, 314] on li "מארז 2 יחידות" at bounding box center [400, 307] width 253 height 18
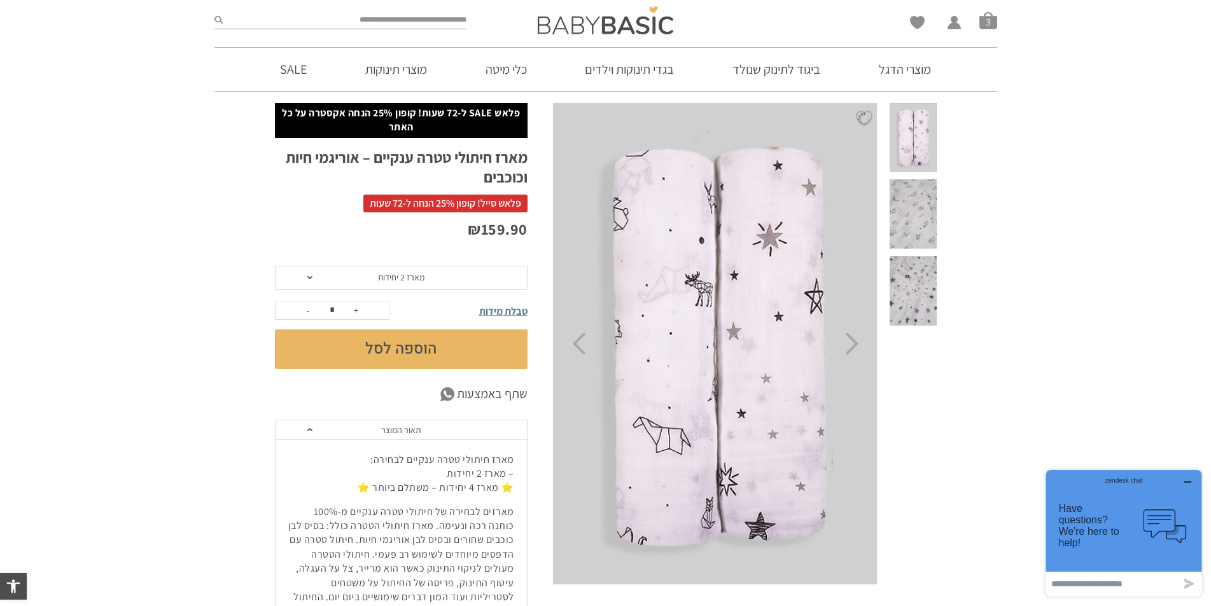
click at [406, 355] on button "הוספה לסל" at bounding box center [401, 349] width 253 height 39
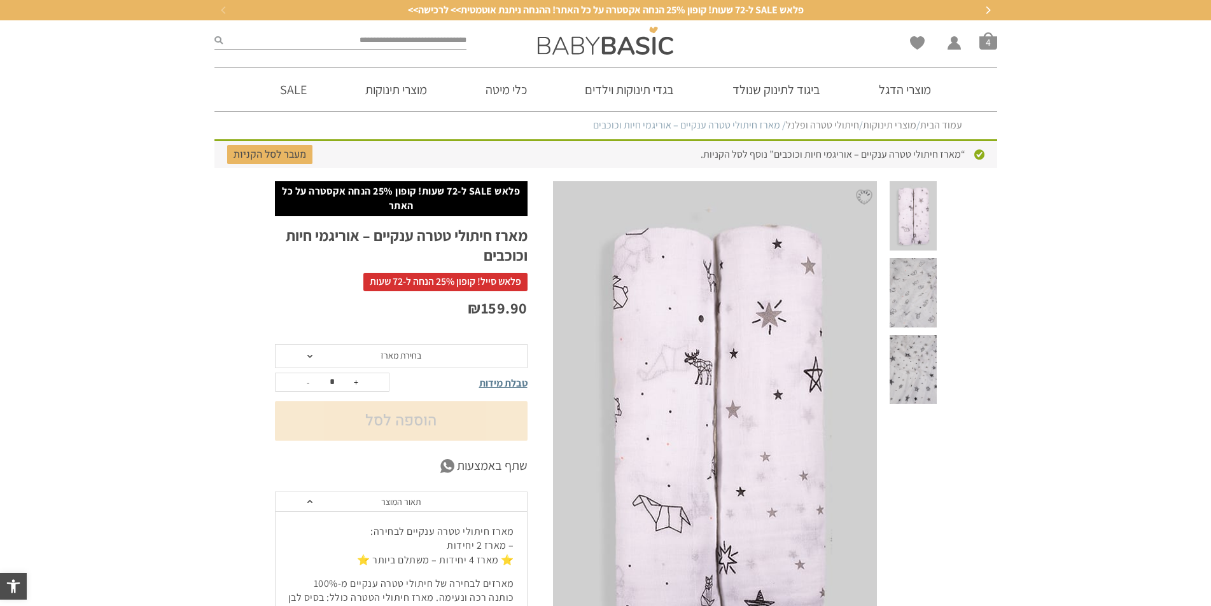
click at [923, 259] on span at bounding box center [913, 292] width 46 height 69
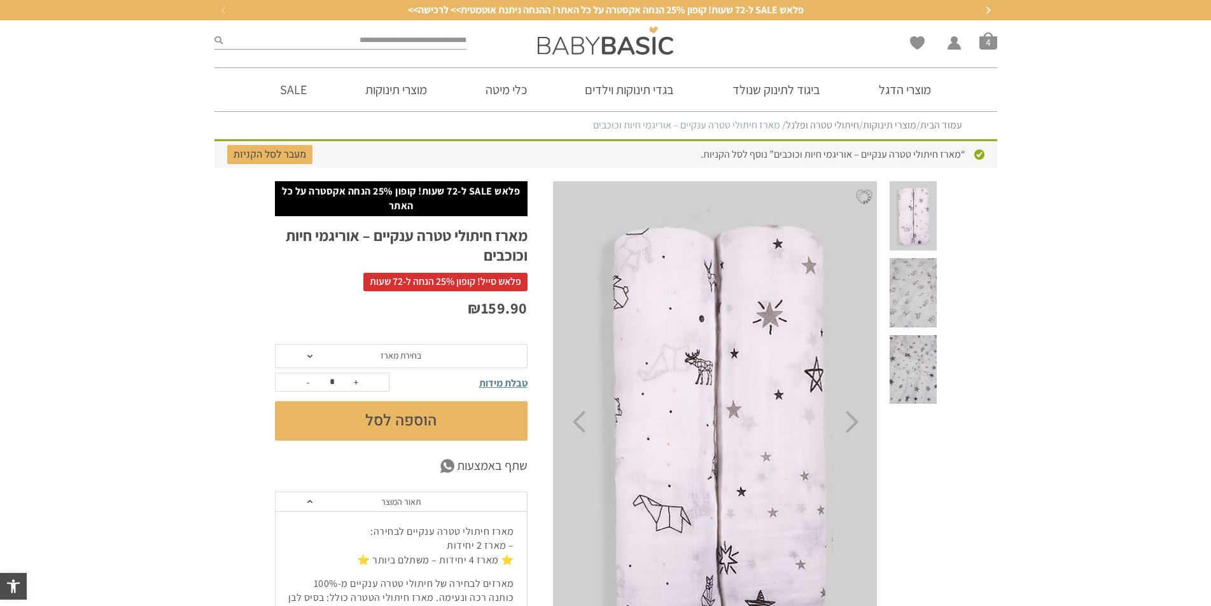
click at [921, 260] on div "הוספה ל-Wishlist" at bounding box center [745, 491] width 384 height 620
click at [913, 335] on span at bounding box center [913, 369] width 46 height 69
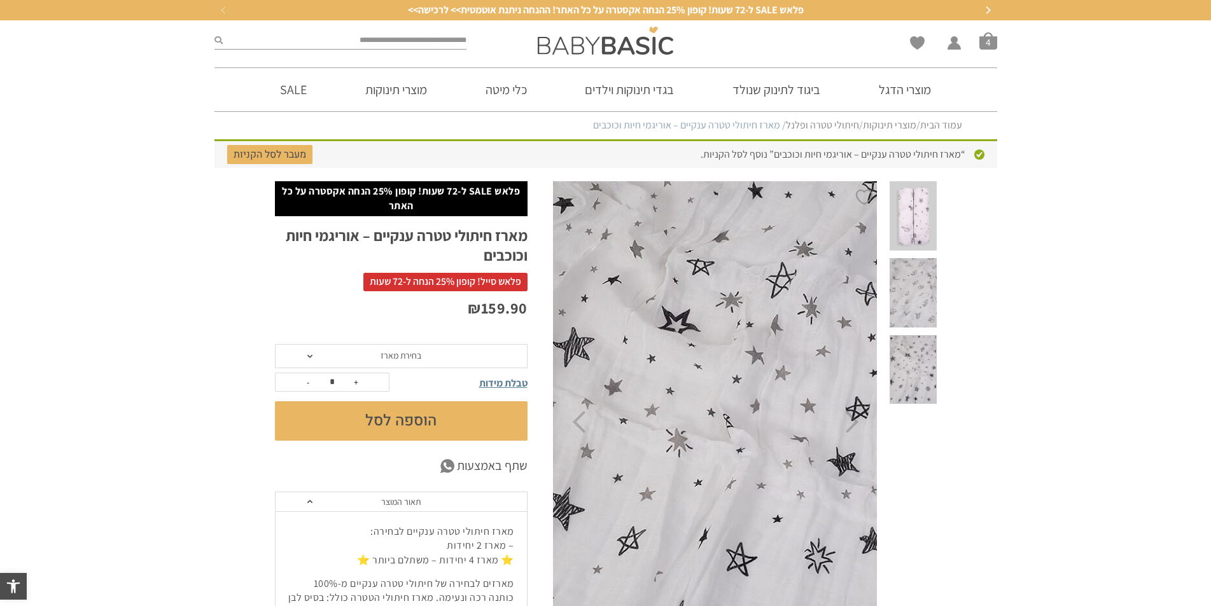
click at [913, 268] on span at bounding box center [913, 292] width 46 height 69
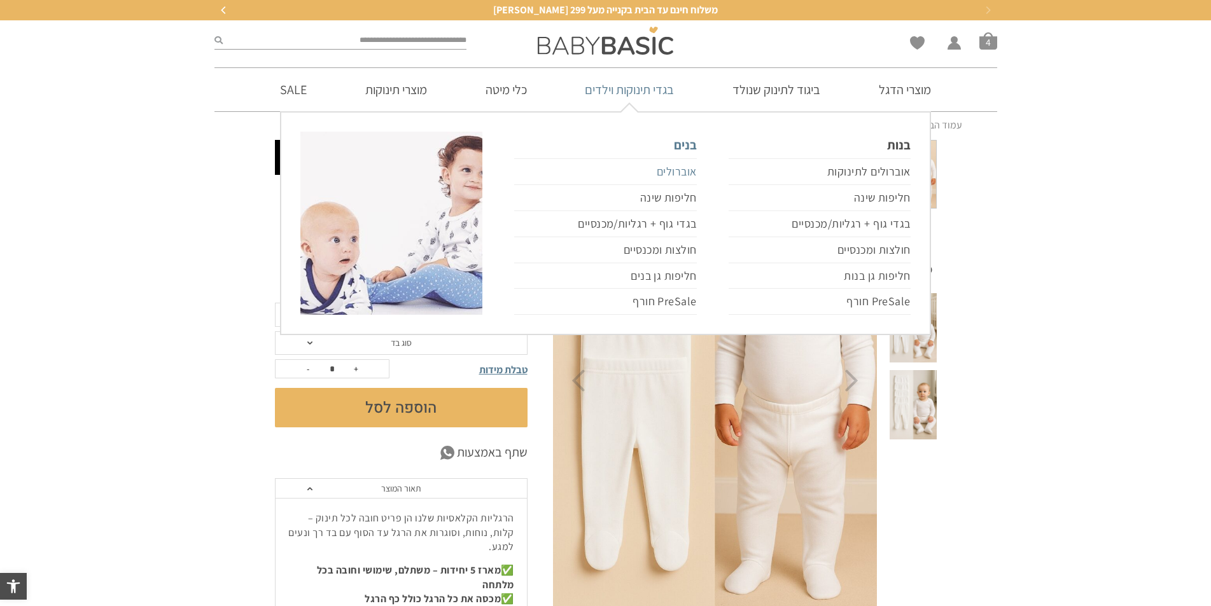
click at [682, 167] on link "אוברולים" at bounding box center [605, 171] width 182 height 27
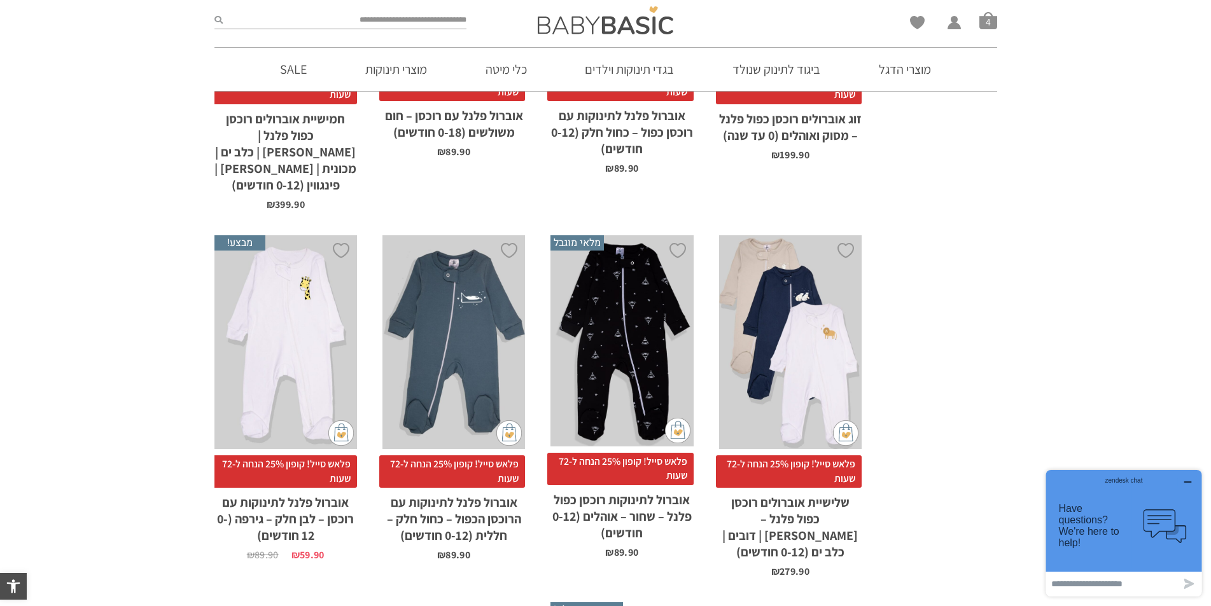
scroll to position [1865, 0]
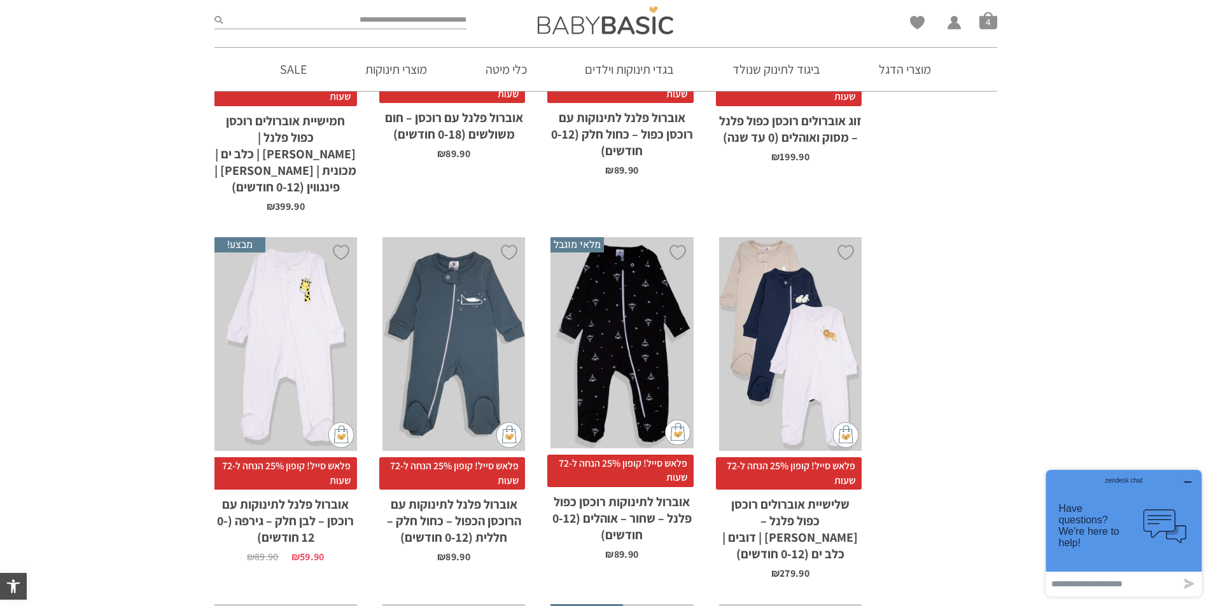
click at [763, 270] on div "x בחירת מידה 0-3m 3-6m 6-12m" at bounding box center [790, 344] width 143 height 214
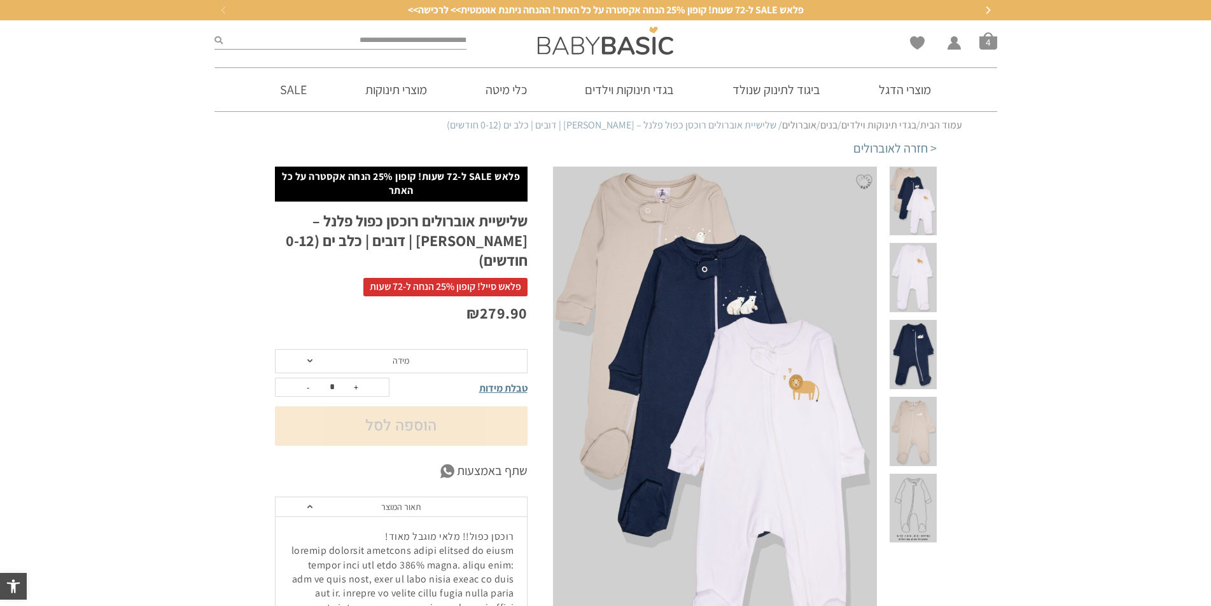
click at [913, 242] on div "הוספה ל-Wishlist" at bounding box center [745, 525] width 384 height 716
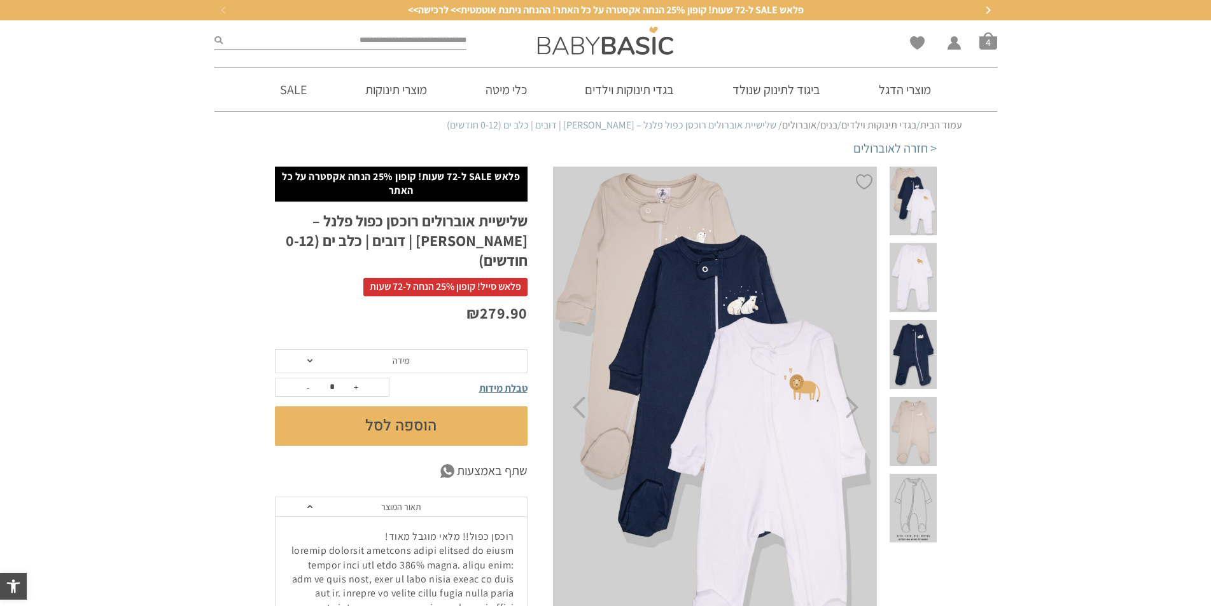
click at [918, 258] on span at bounding box center [913, 277] width 46 height 69
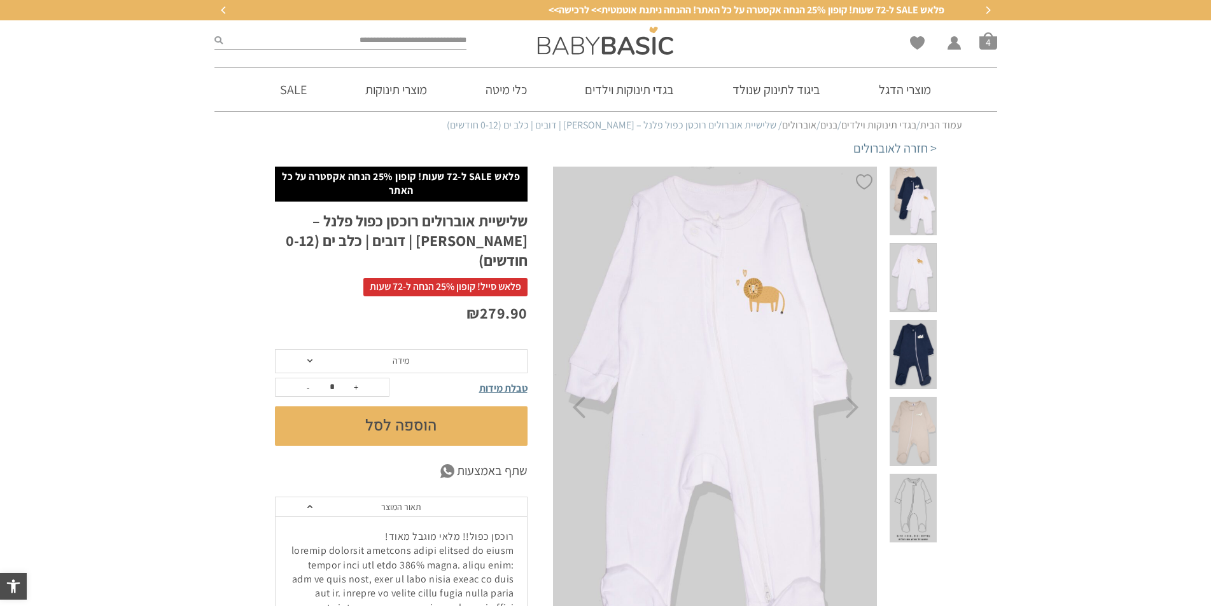
click at [923, 320] on span at bounding box center [913, 354] width 46 height 69
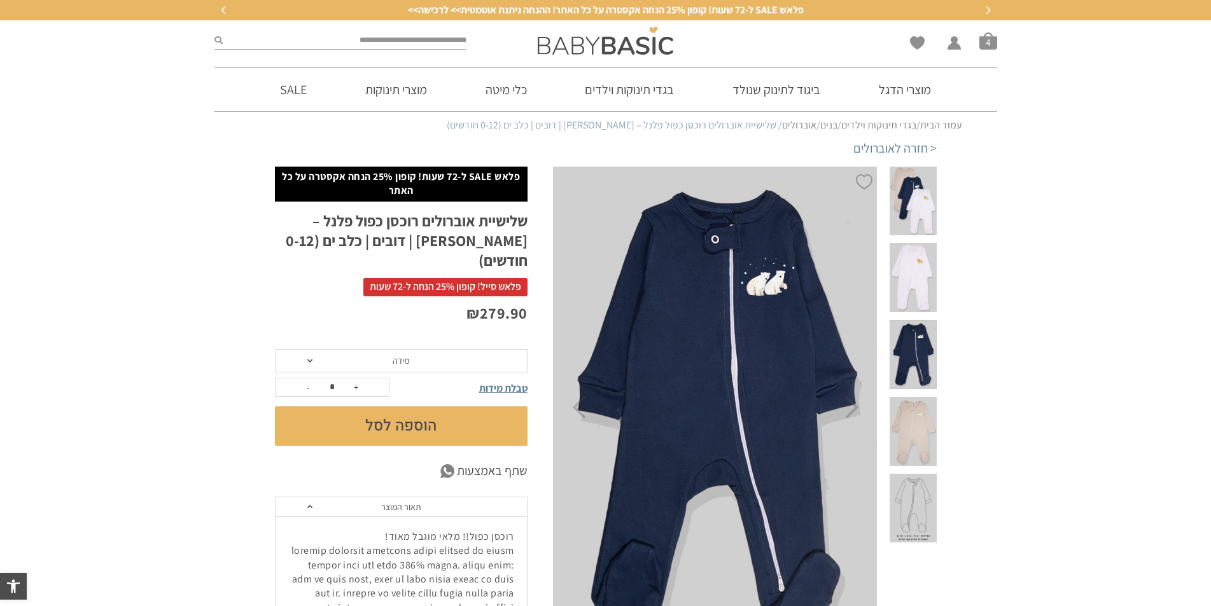
click at [923, 397] on span at bounding box center [913, 431] width 46 height 69
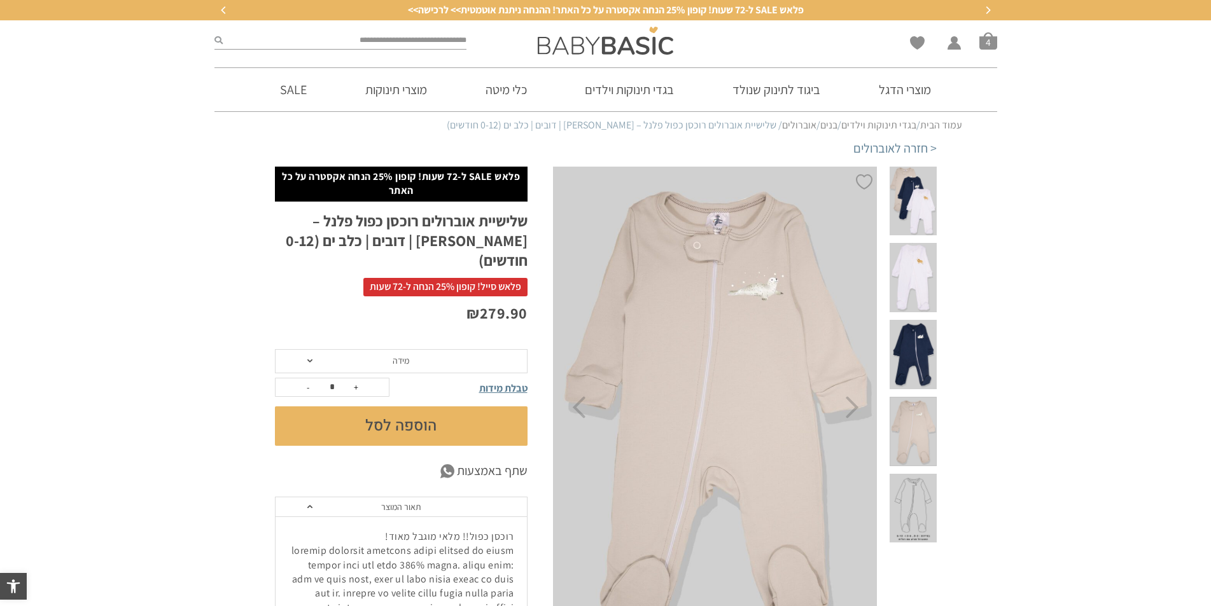
click at [923, 474] on span at bounding box center [913, 508] width 46 height 69
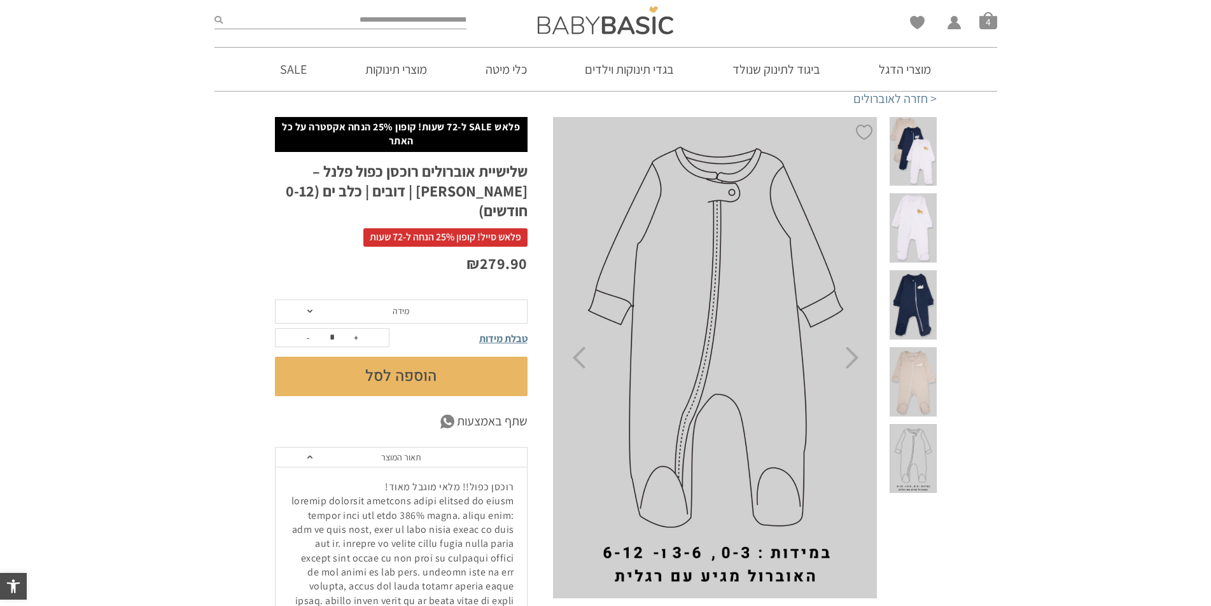
scroll to position [64, 0]
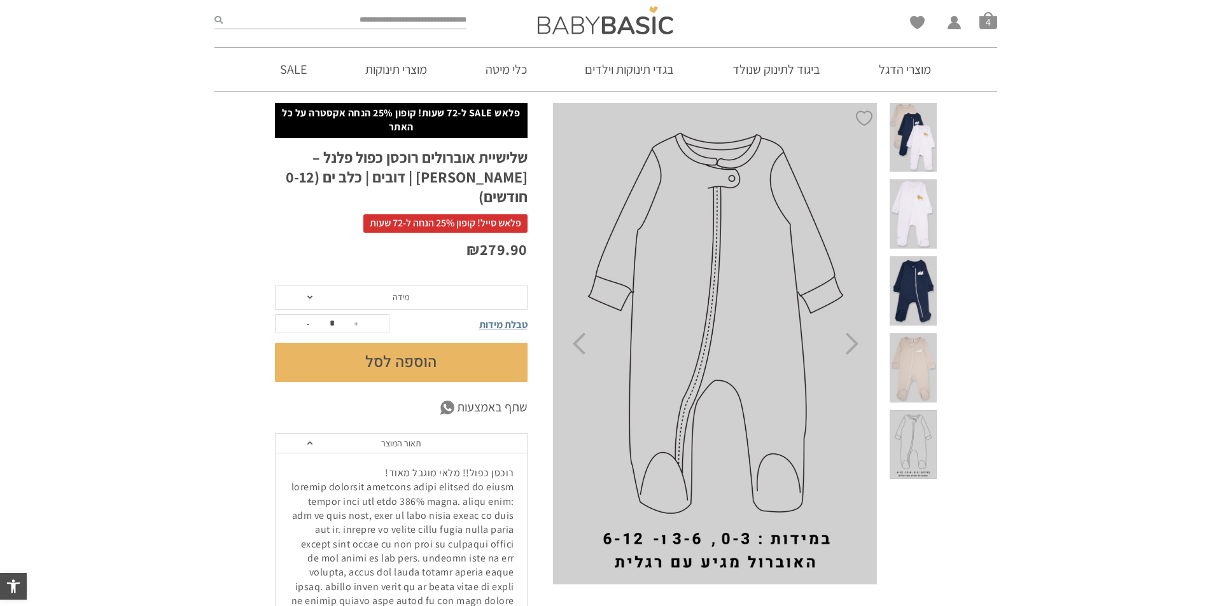
click at [918, 333] on span at bounding box center [913, 367] width 46 height 69
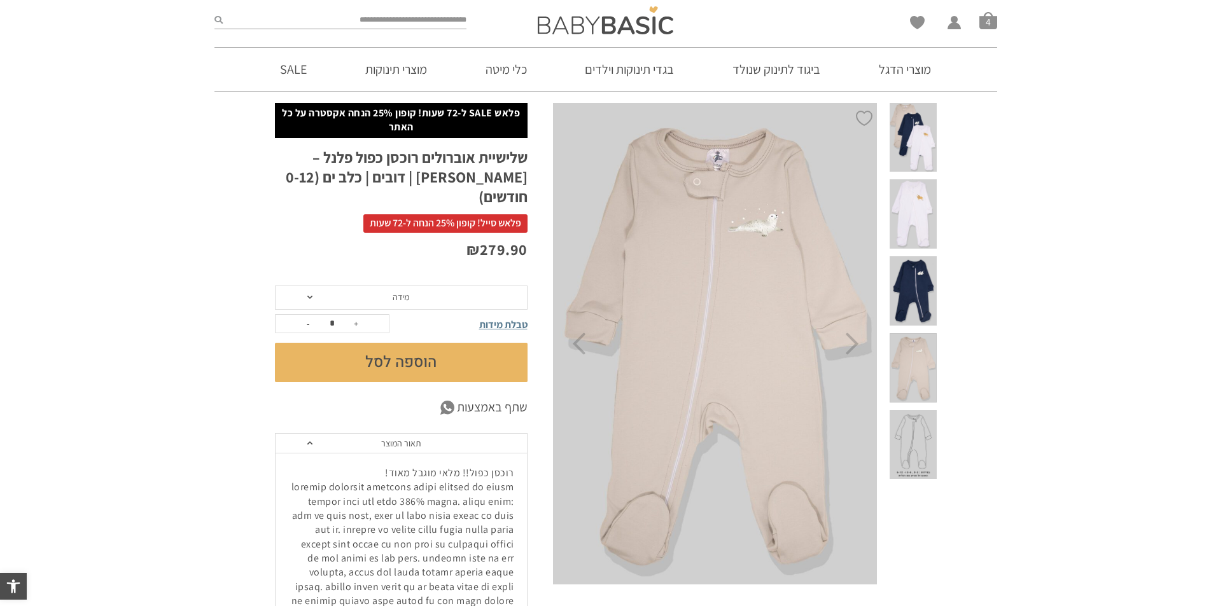
click at [924, 256] on span at bounding box center [913, 290] width 46 height 69
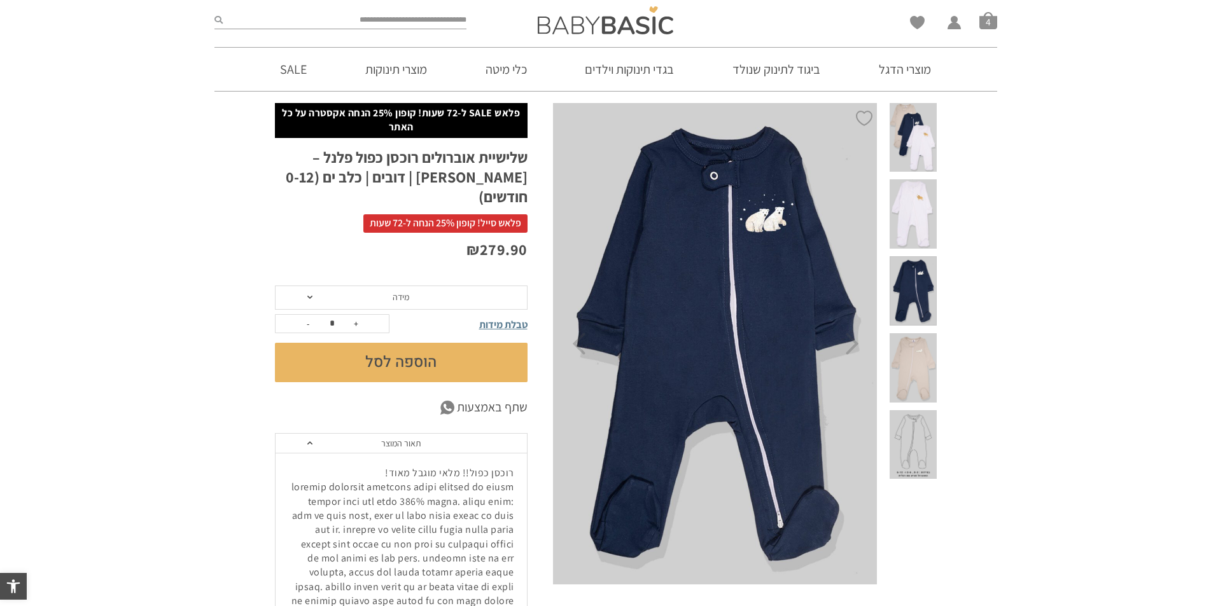
click at [915, 192] on span at bounding box center [913, 213] width 46 height 69
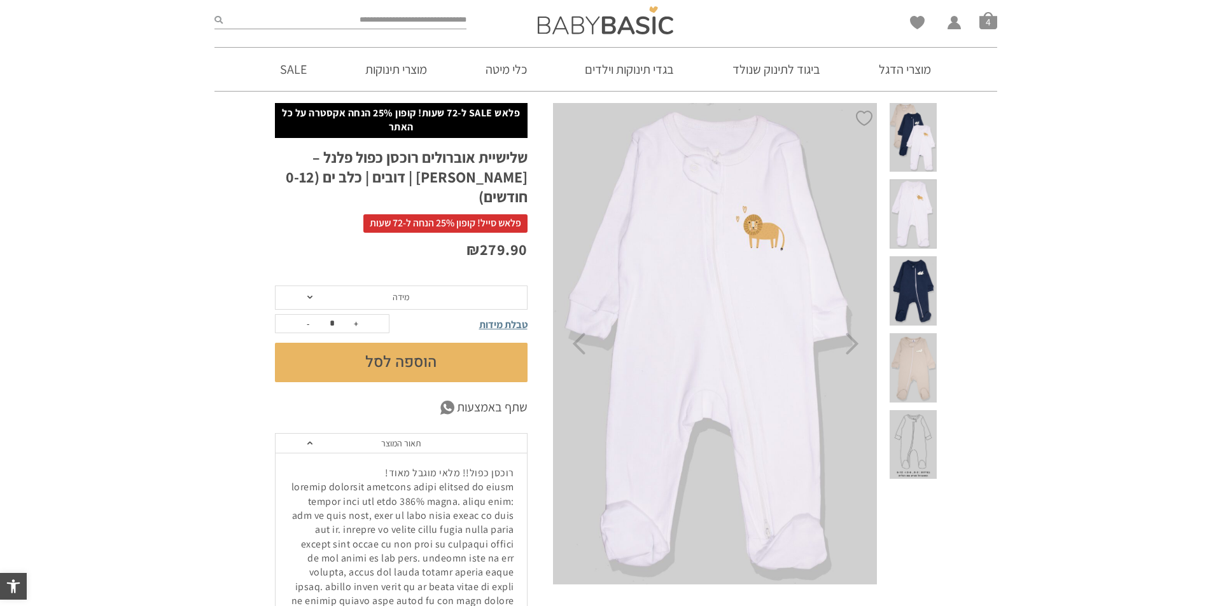
scroll to position [0, 0]
click at [927, 132] on span at bounding box center [913, 137] width 46 height 69
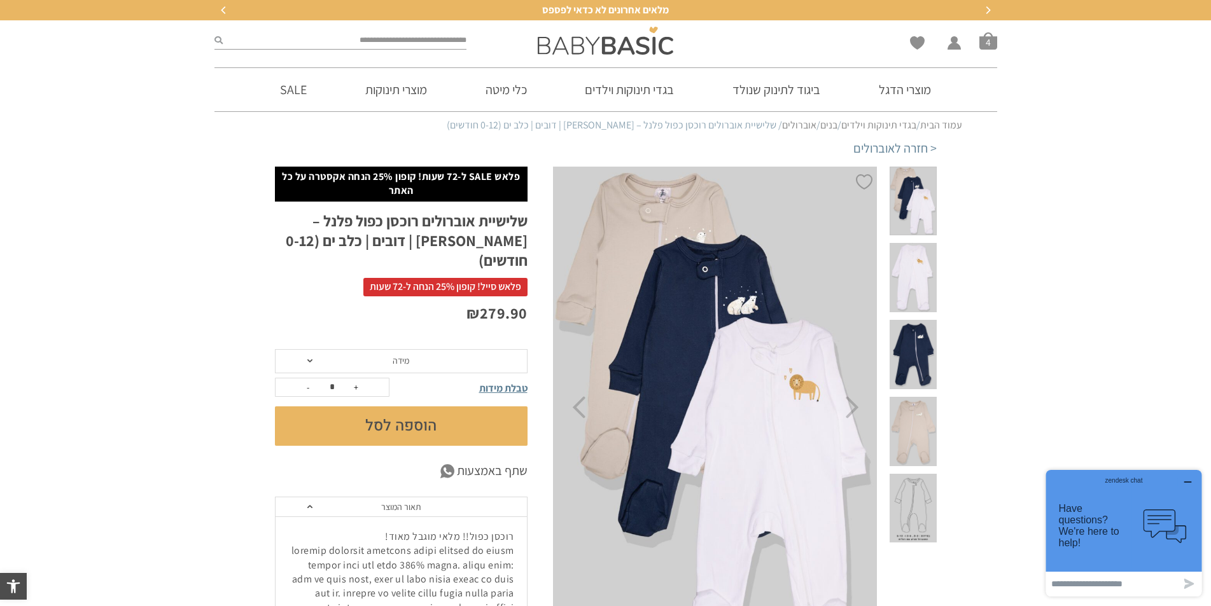
click at [499, 349] on span "מידה" at bounding box center [401, 361] width 253 height 24
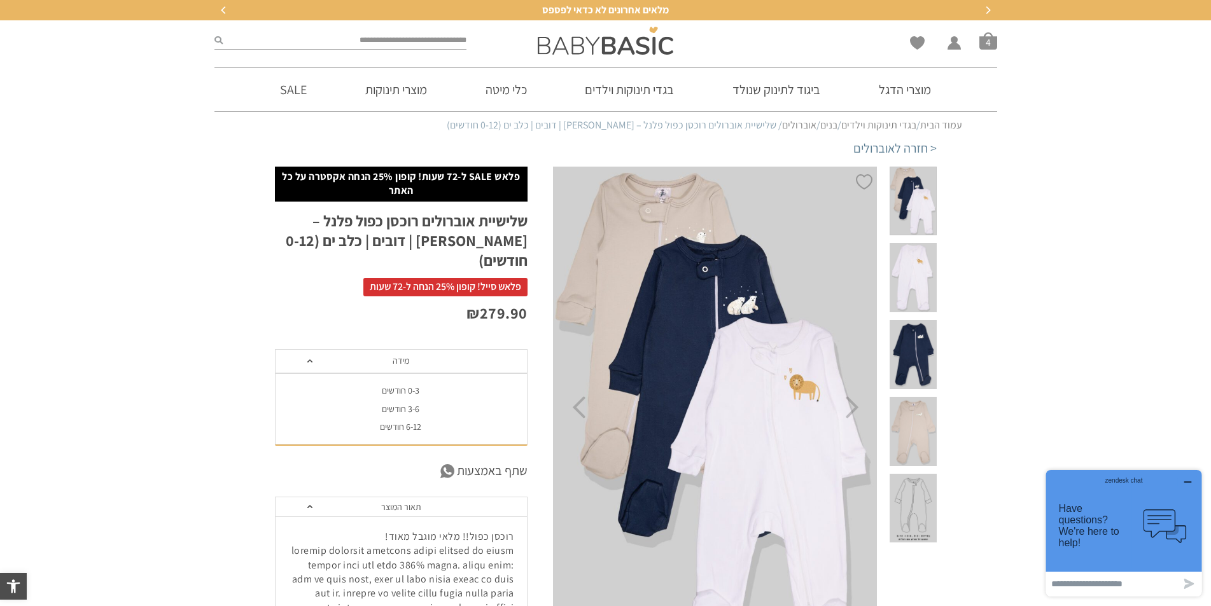
click at [449, 386] on div "0-3 חודשים" at bounding box center [400, 391] width 253 height 11
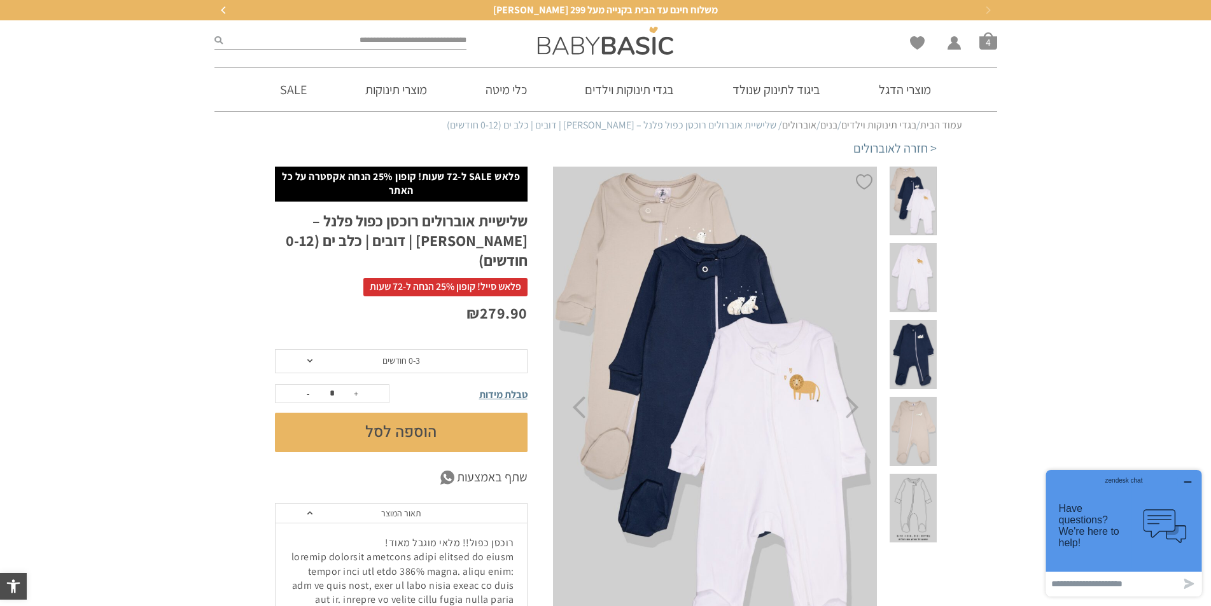
click at [909, 397] on span at bounding box center [913, 431] width 46 height 69
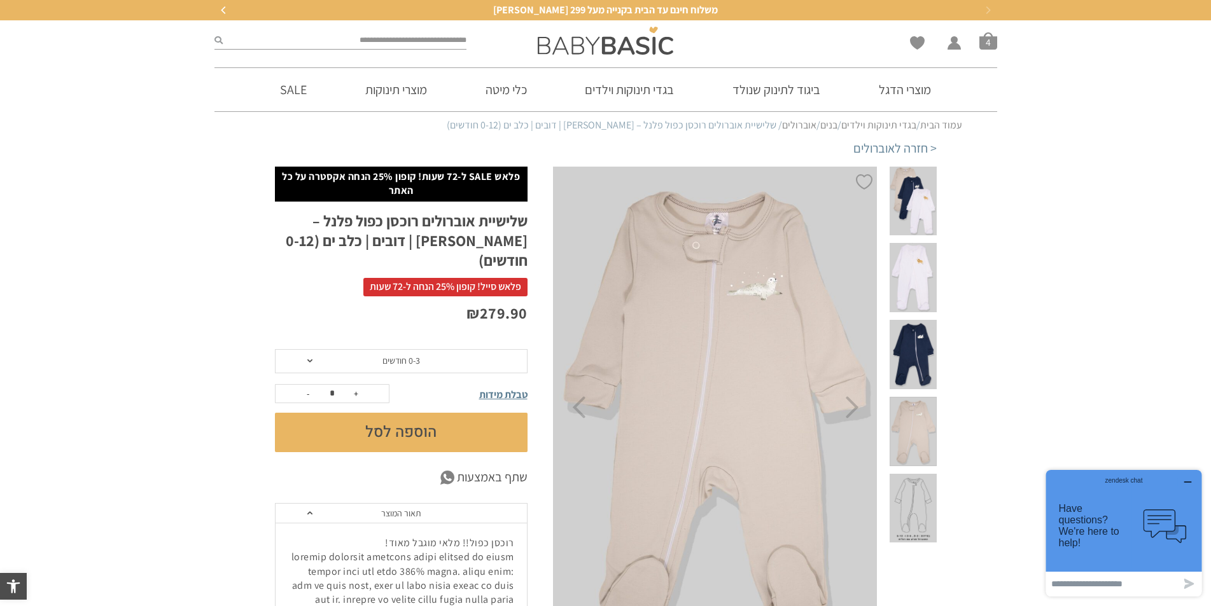
click at [906, 320] on span at bounding box center [913, 354] width 46 height 69
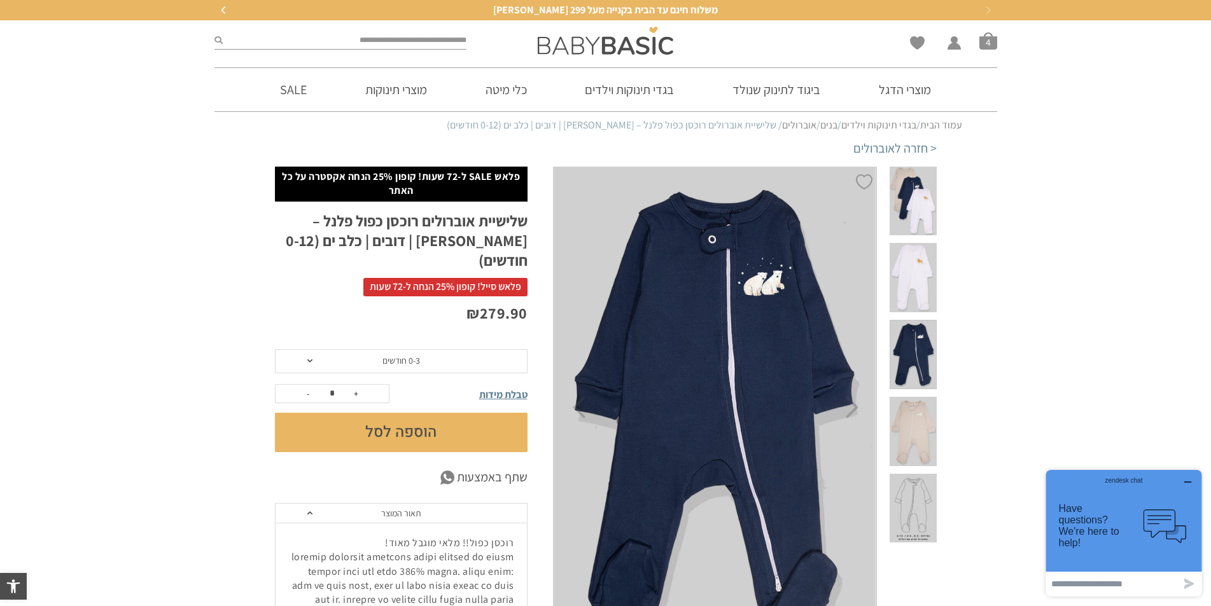
click at [901, 259] on span at bounding box center [913, 277] width 46 height 69
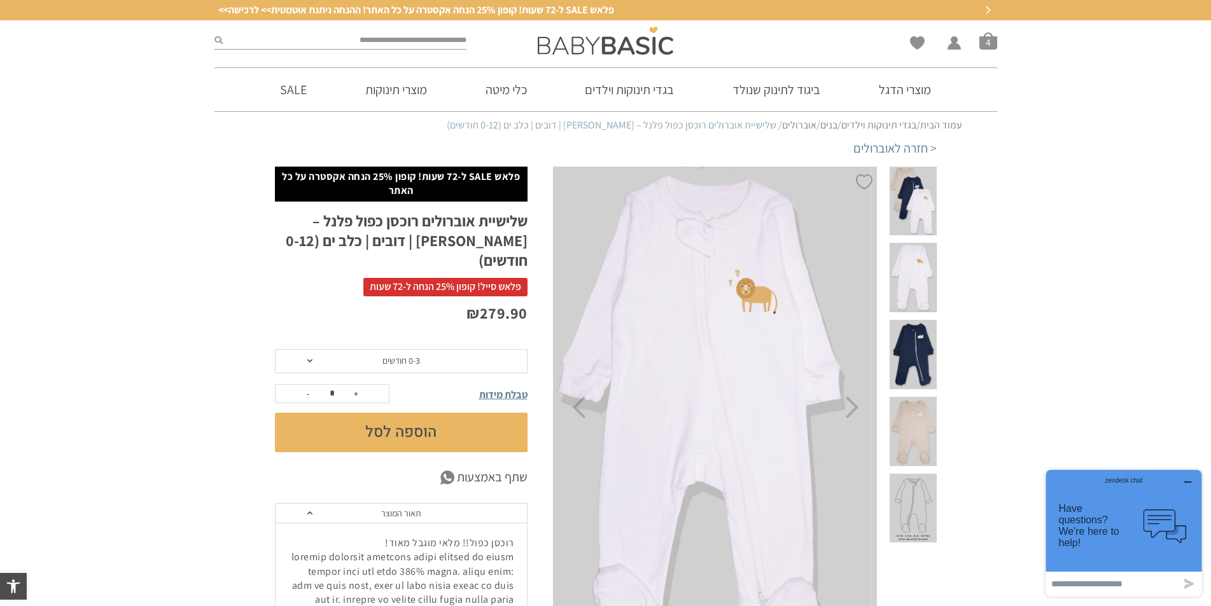
click at [932, 193] on span at bounding box center [913, 201] width 46 height 69
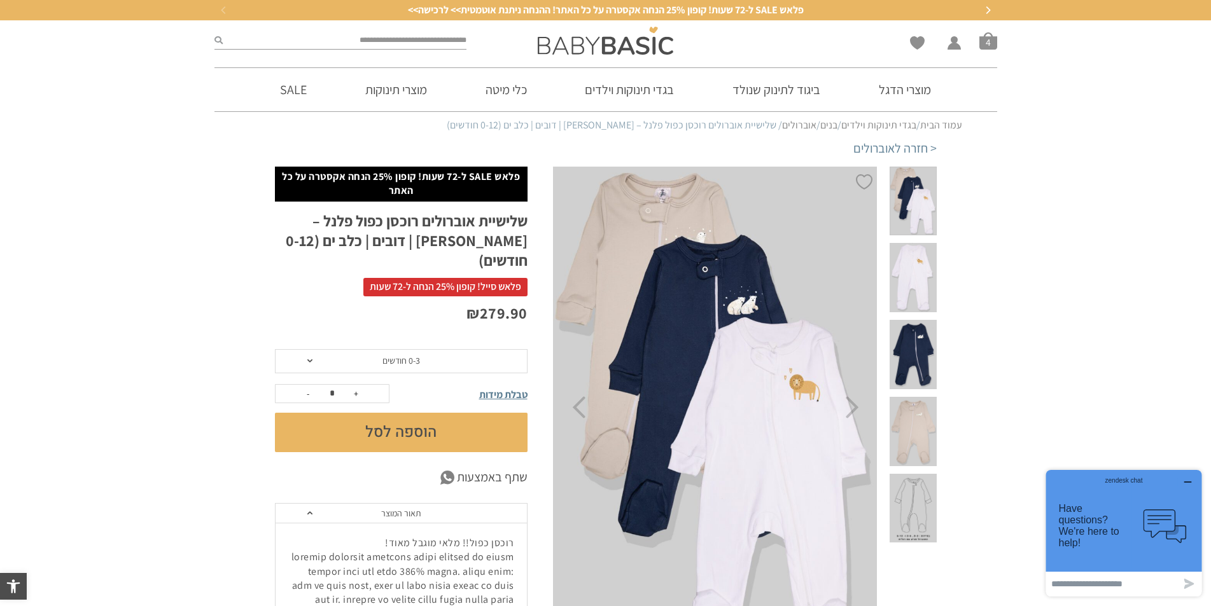
click at [927, 474] on span at bounding box center [913, 508] width 46 height 69
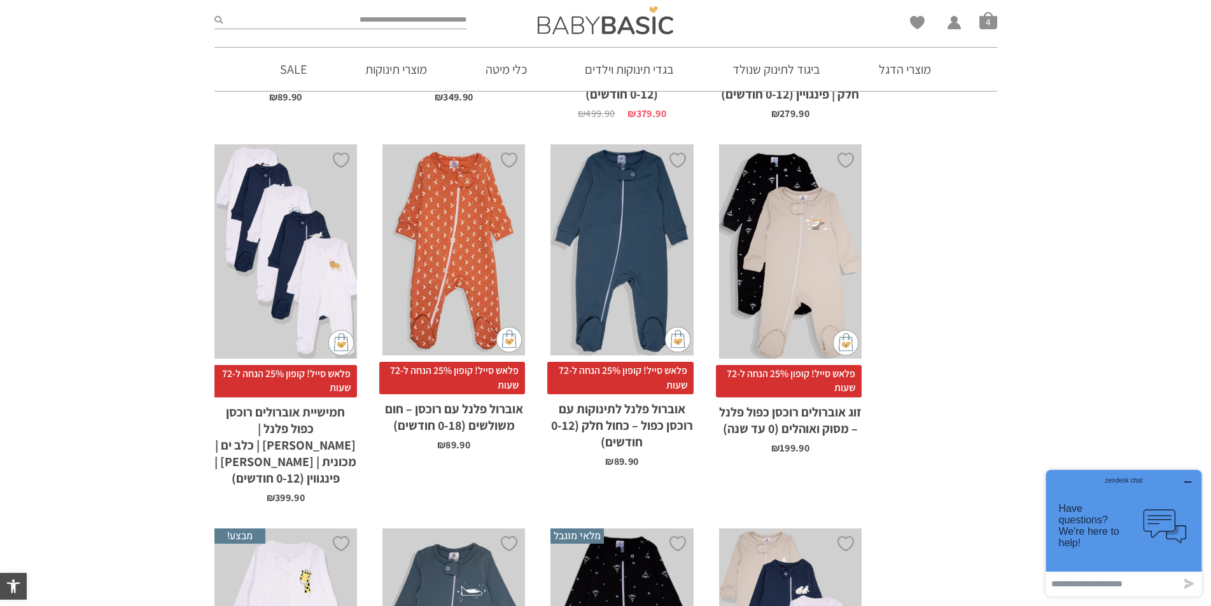
scroll to position [1547, 0]
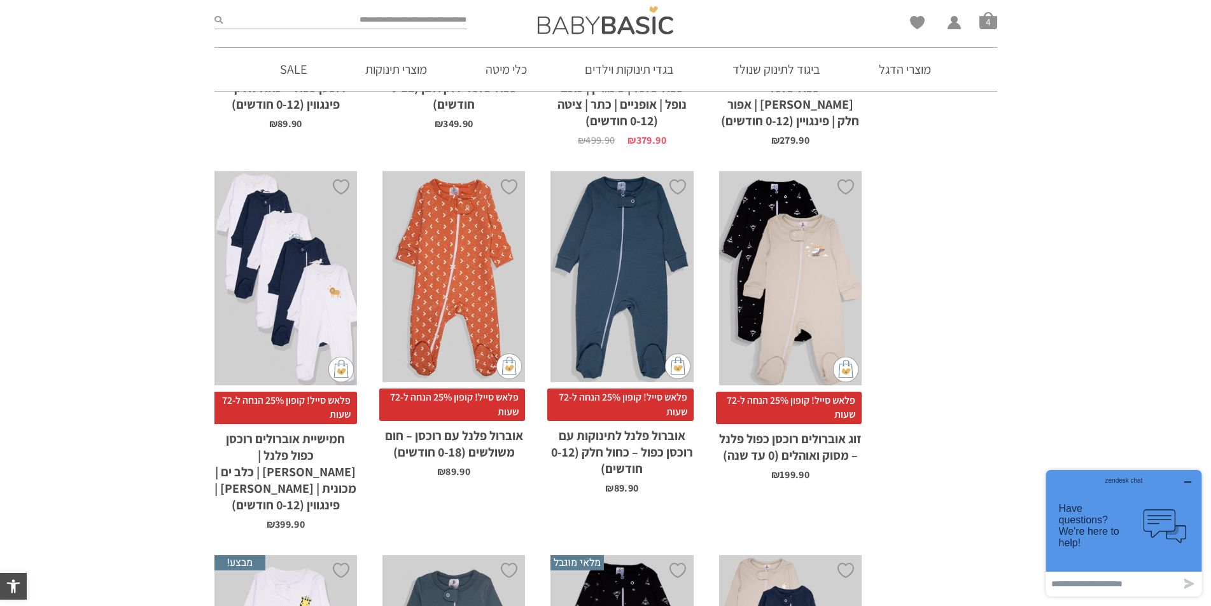
click at [615, 244] on div "x בחירת מידה 0-3m 3-6m 6-12m" at bounding box center [621, 276] width 143 height 211
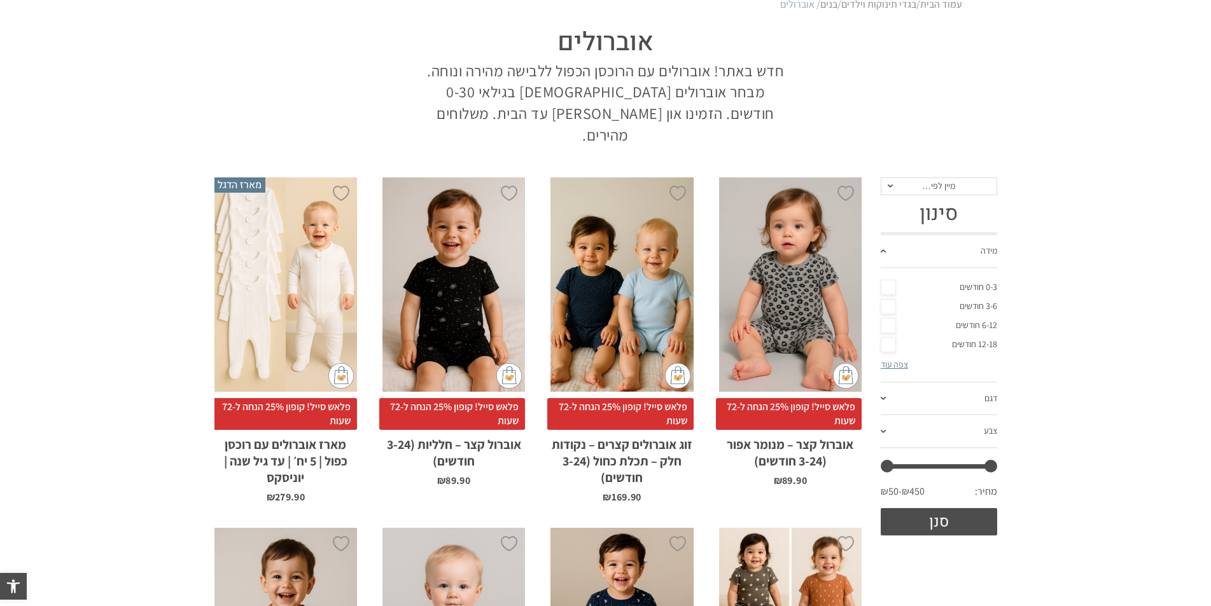
scroll to position [20, 0]
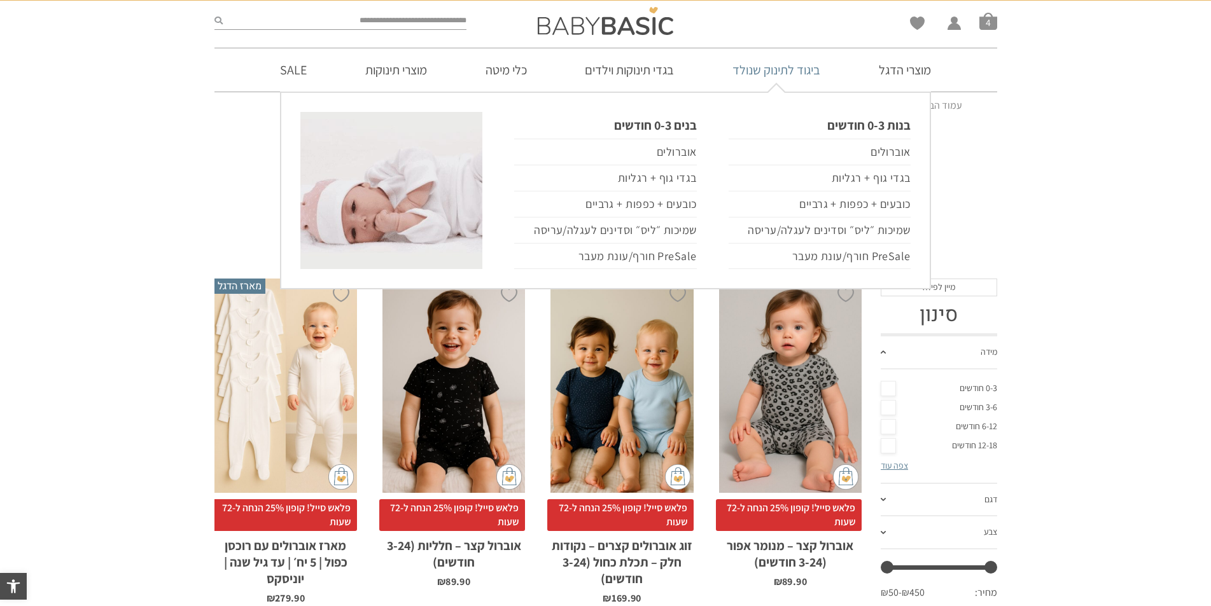
click at [778, 72] on link "ביגוד לתינוק שנולד" at bounding box center [776, 69] width 126 height 43
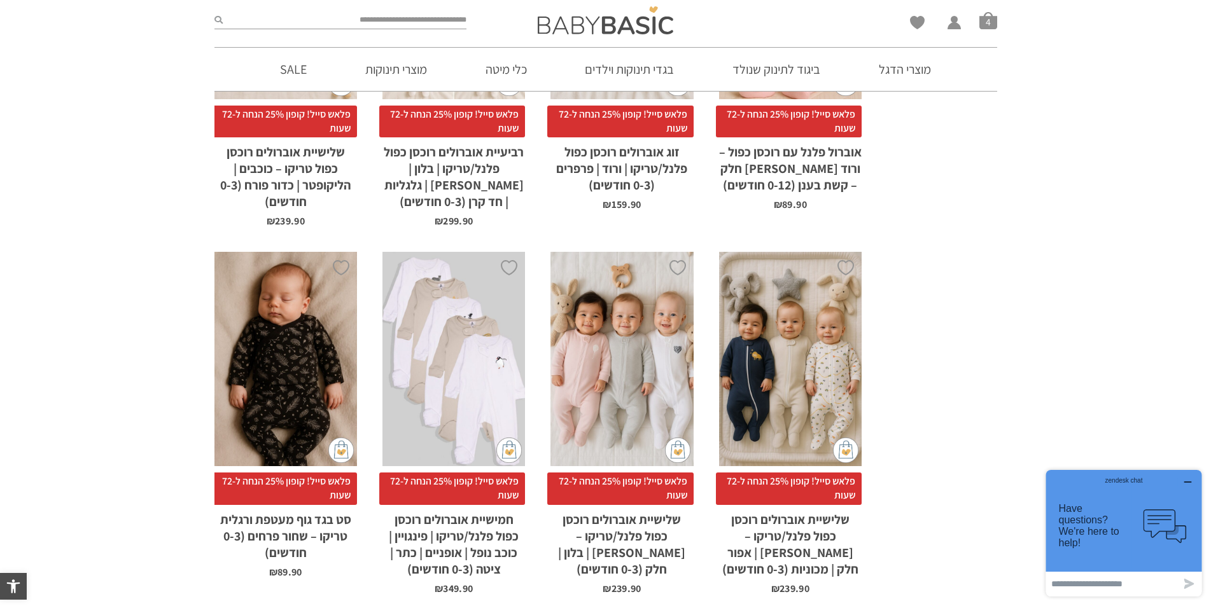
scroll to position [1846, 0]
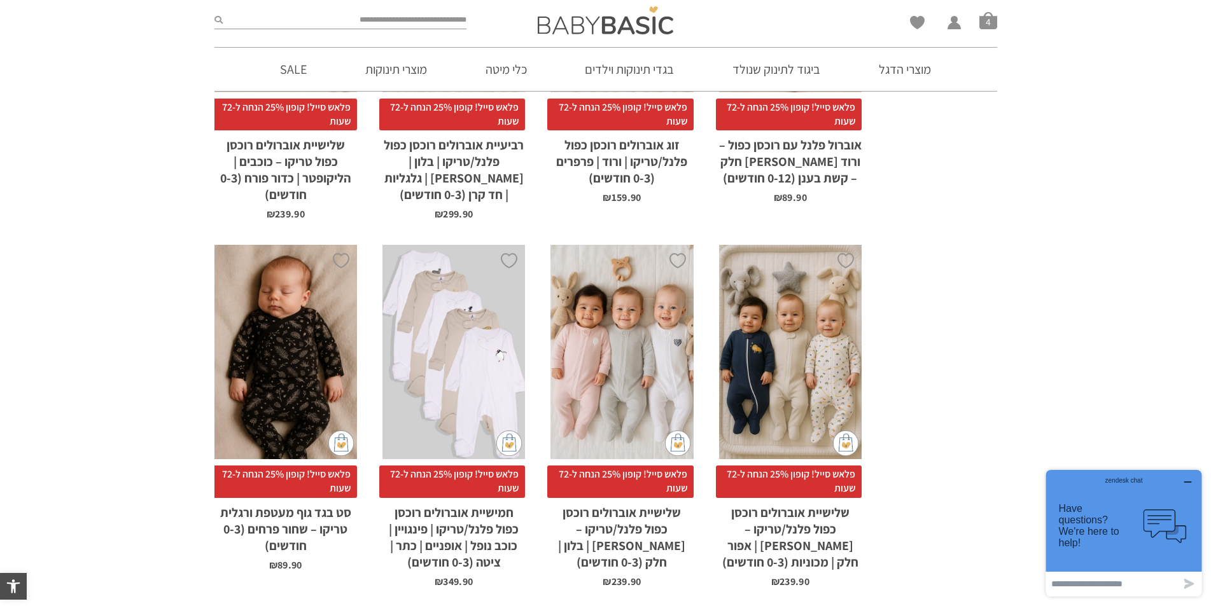
click at [812, 388] on div "x בחירת סוג בד טריקו (עונת מעבר/קיץ) פלנל (חורף)" at bounding box center [790, 352] width 143 height 214
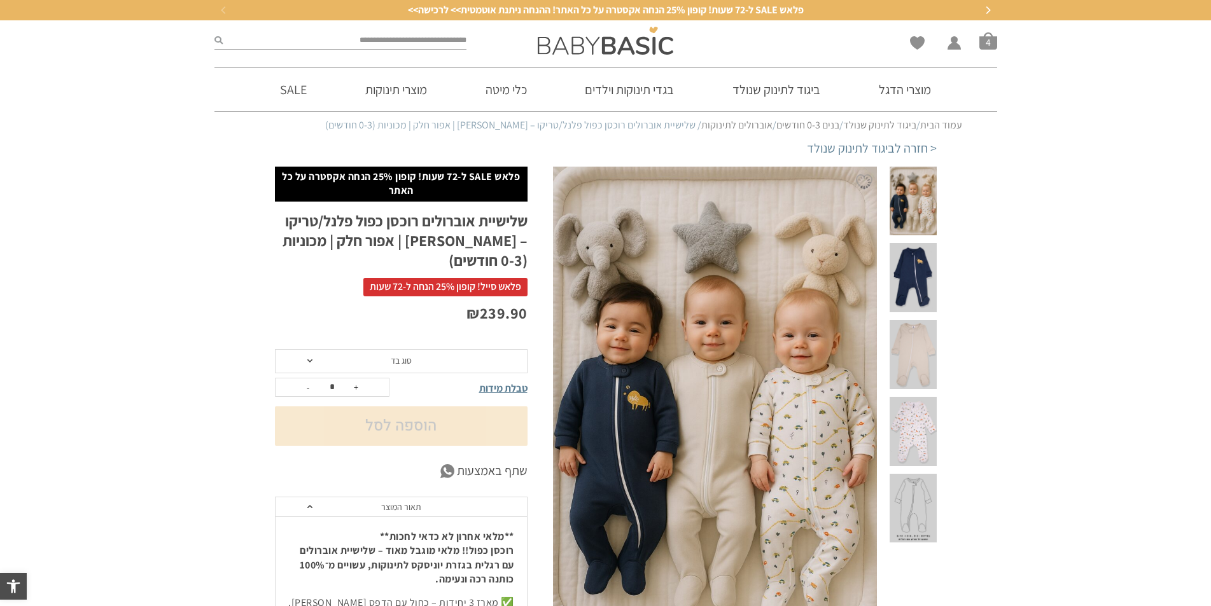
click at [920, 265] on span at bounding box center [913, 277] width 46 height 69
click at [920, 249] on div "הוספה ל-Wishlist" at bounding box center [745, 594] width 384 height 854
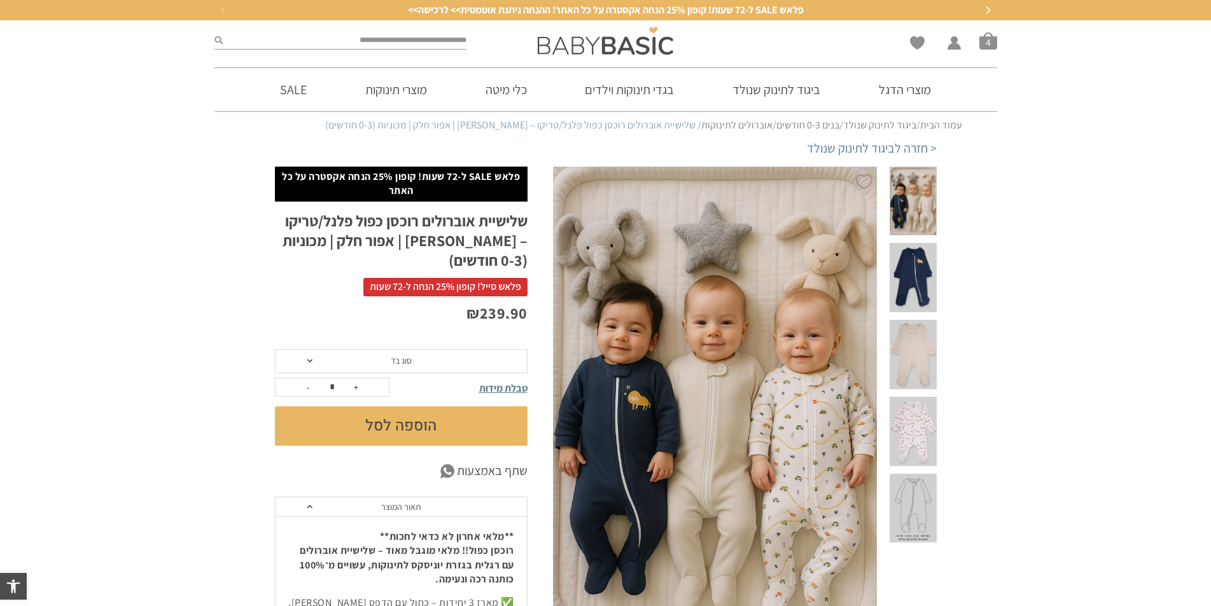
click at [918, 258] on span at bounding box center [913, 277] width 46 height 69
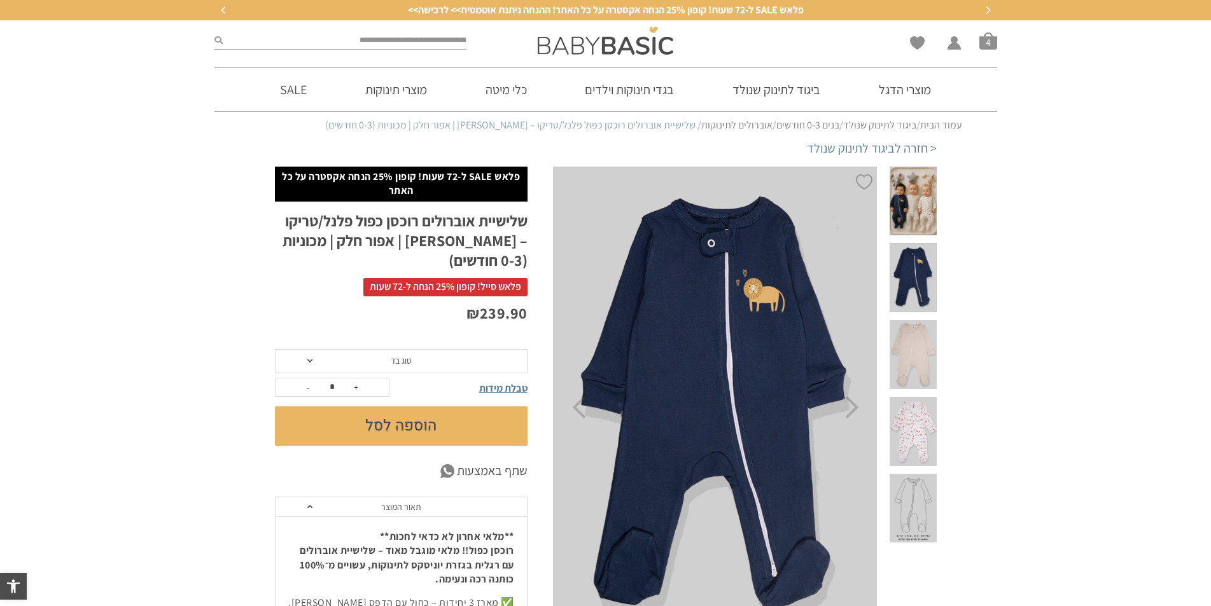
click at [908, 320] on span at bounding box center [913, 354] width 46 height 69
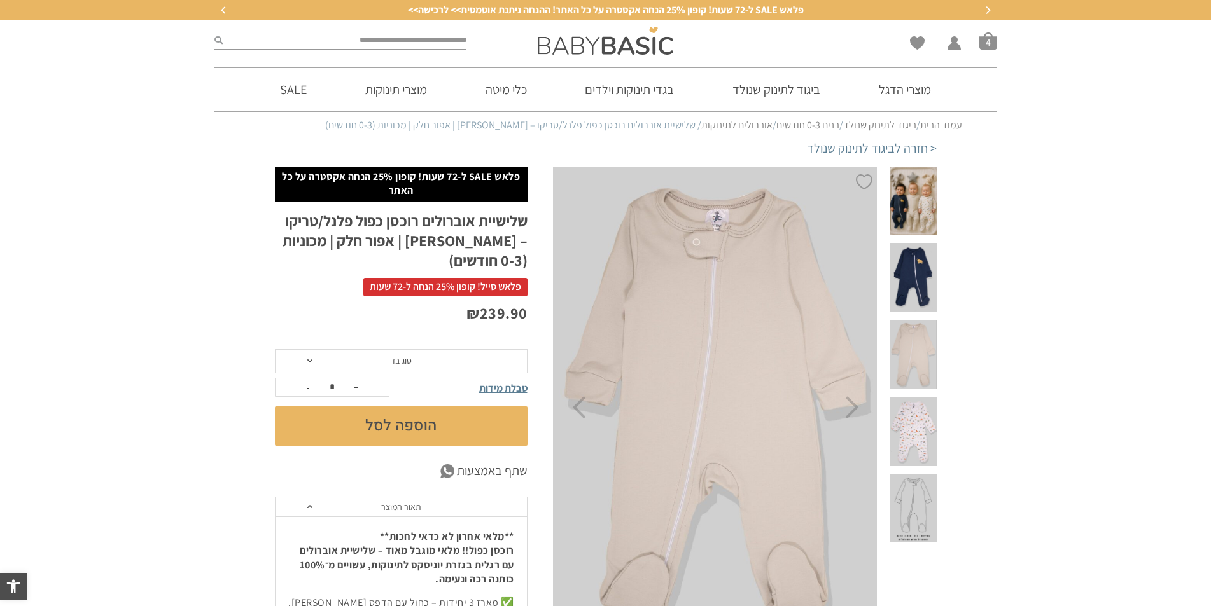
click at [926, 397] on span at bounding box center [913, 431] width 46 height 69
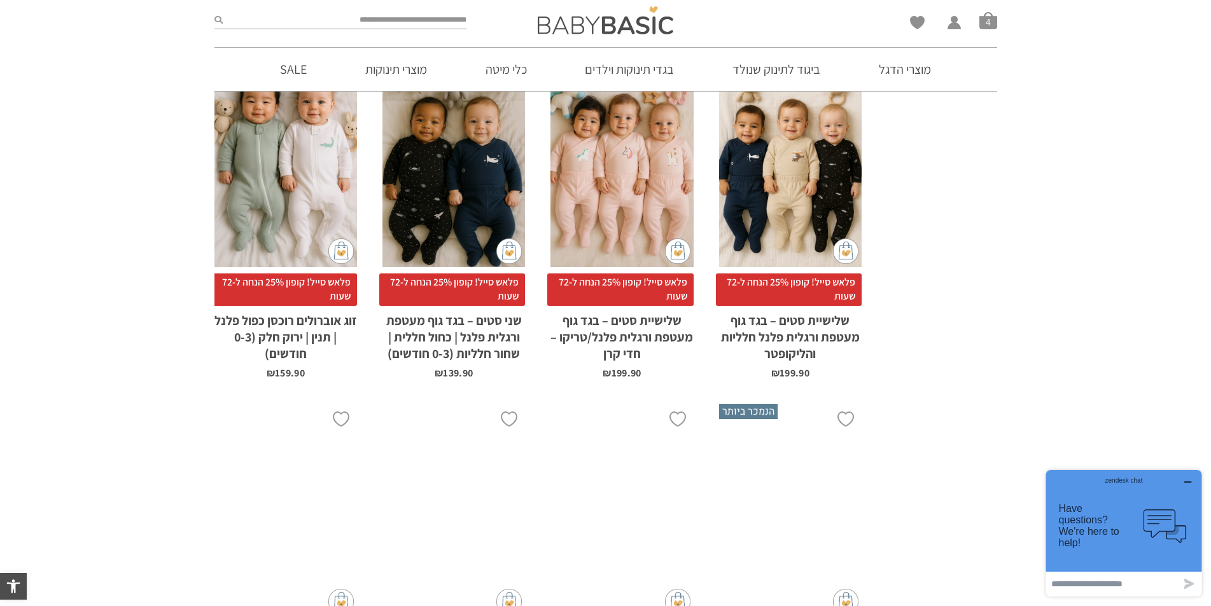
scroll to position [3500, 0]
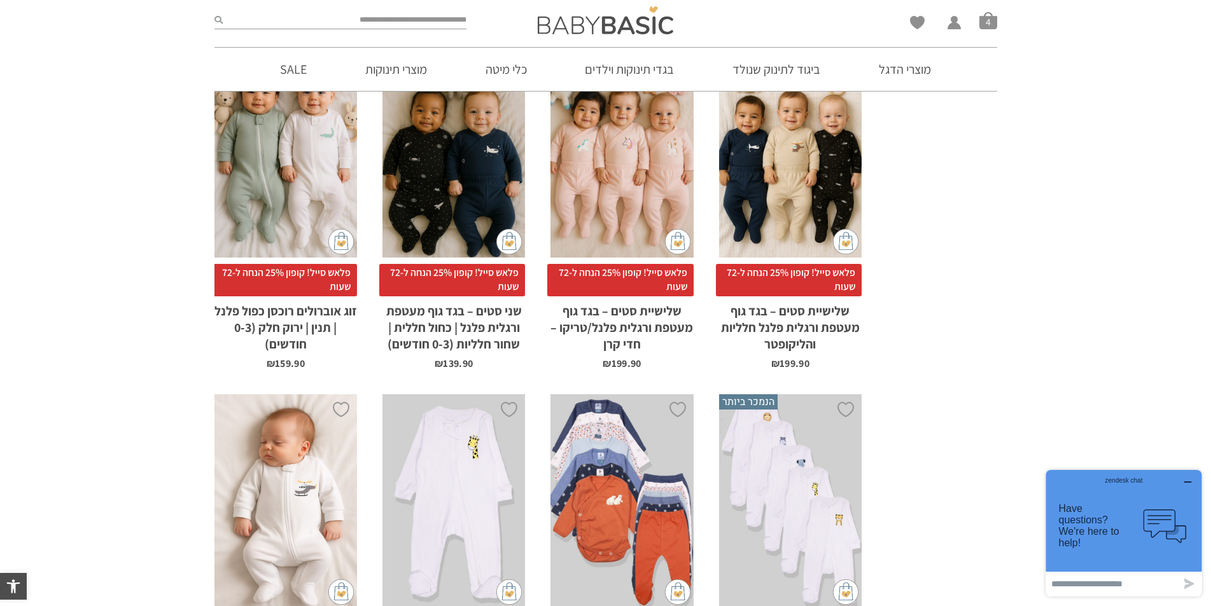
click at [759, 213] on div "x הוספה לסל" at bounding box center [790, 151] width 143 height 214
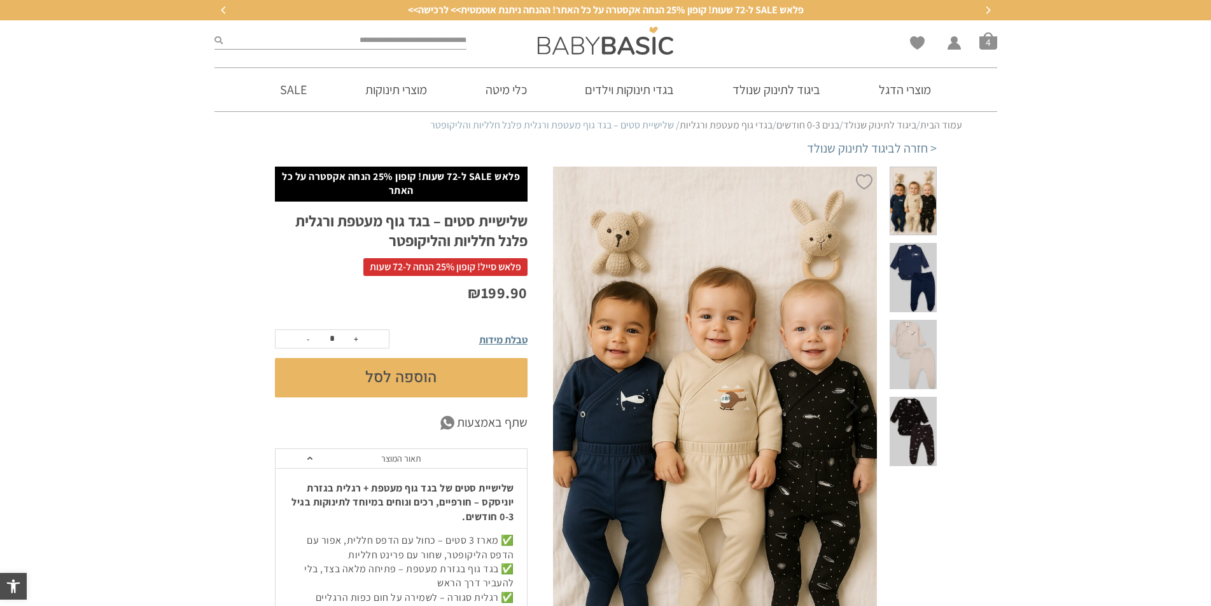
click at [918, 259] on span at bounding box center [913, 277] width 46 height 69
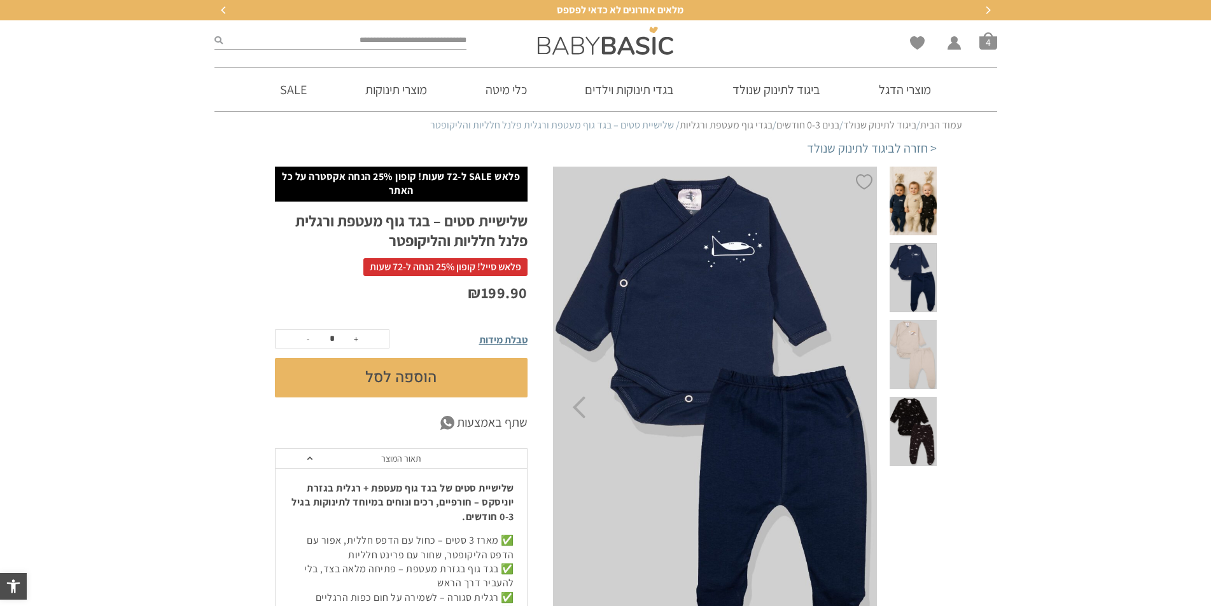
click at [906, 320] on span at bounding box center [913, 354] width 46 height 69
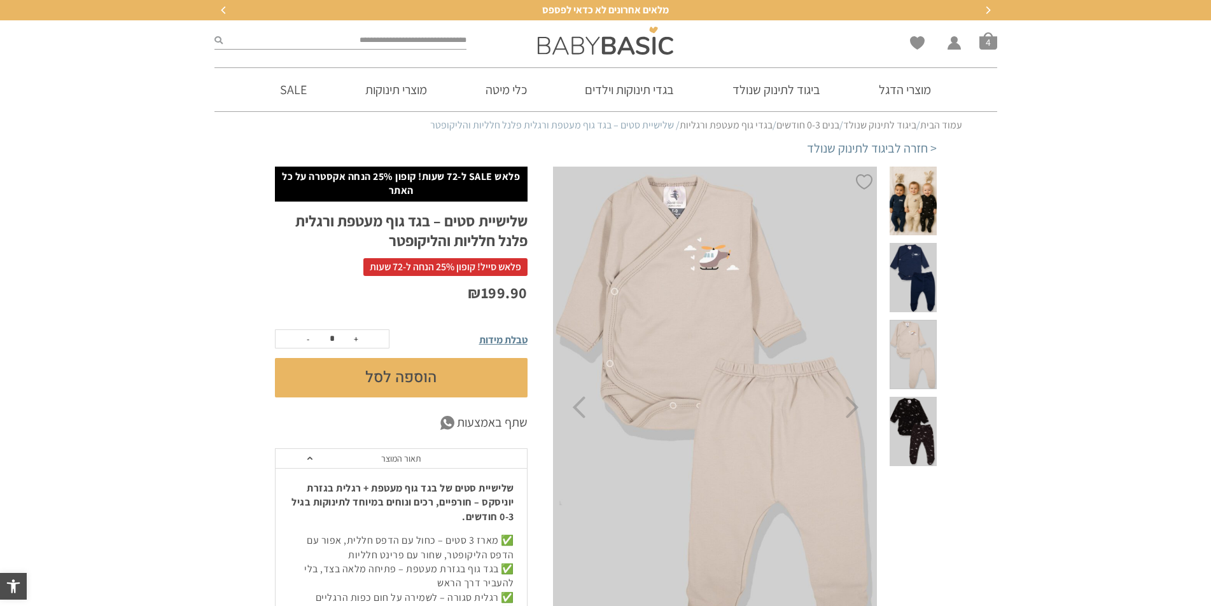
click at [916, 397] on span at bounding box center [913, 431] width 46 height 69
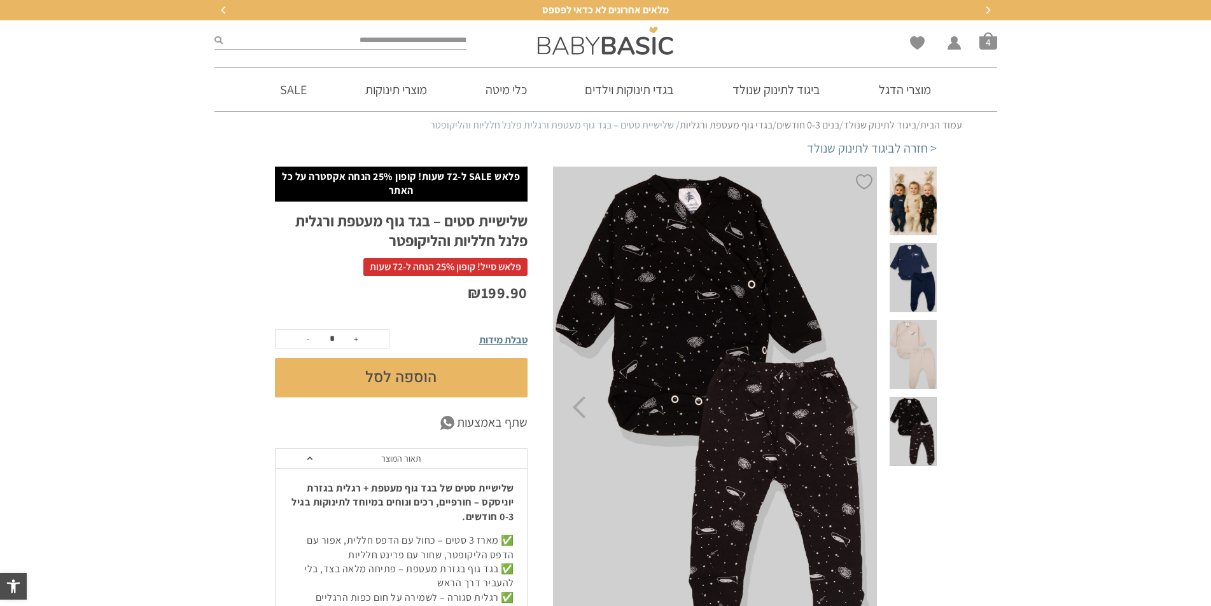
click at [923, 320] on span at bounding box center [913, 354] width 46 height 69
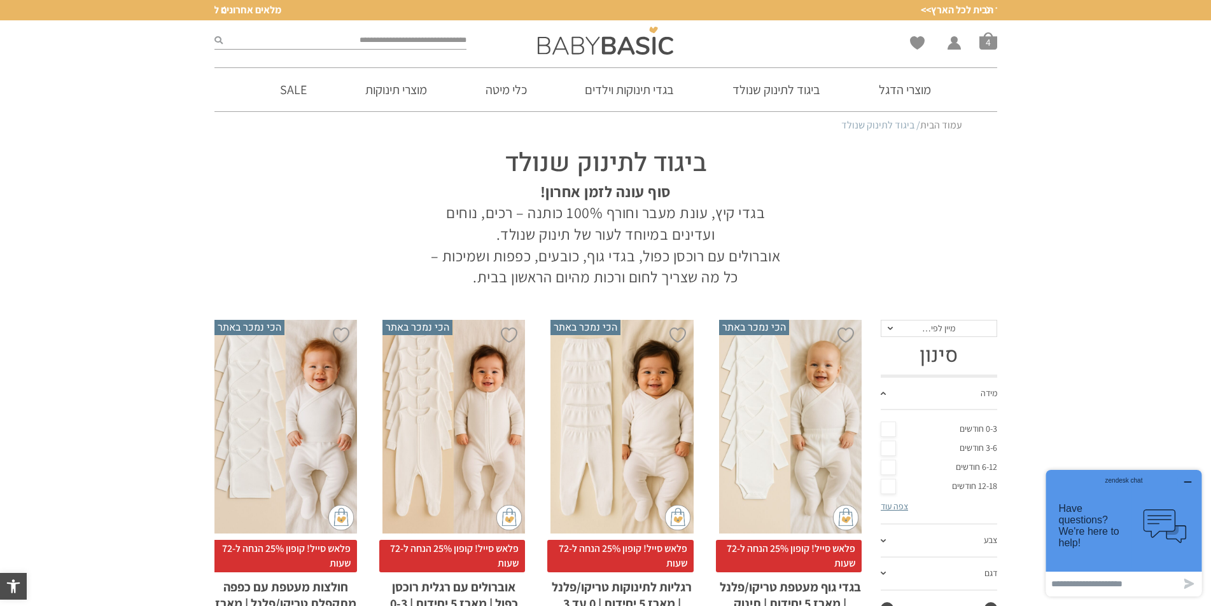
click at [915, 330] on span "מיין לפי…" at bounding box center [939, 329] width 116 height 18
click at [922, 375] on div "הכי פופולרי" at bounding box center [938, 373] width 116 height 11
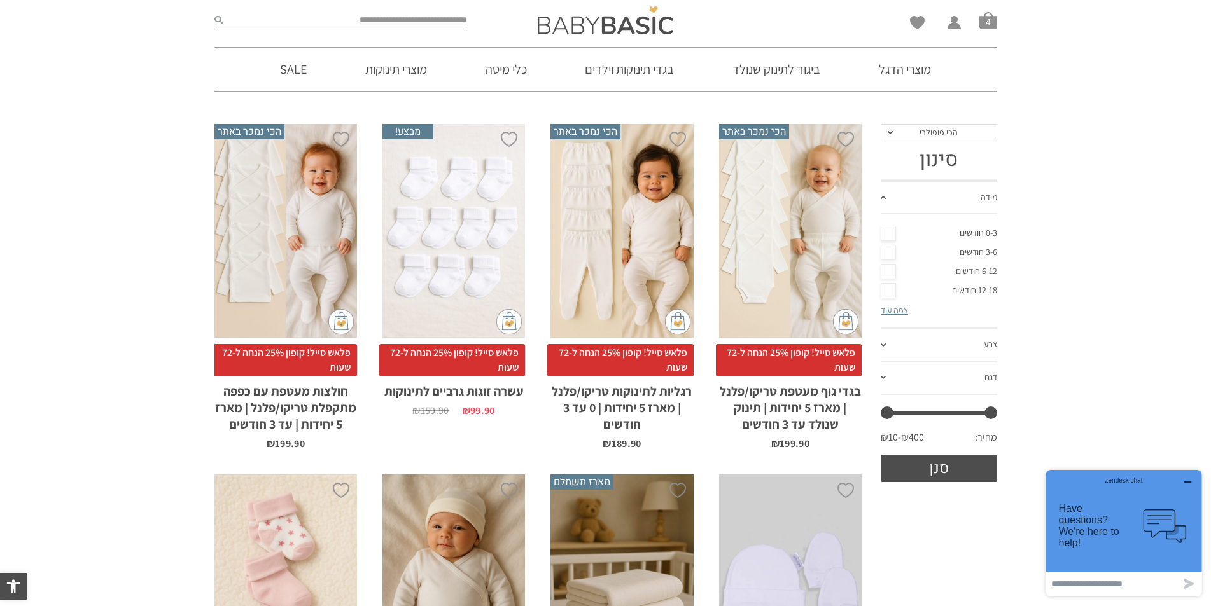
scroll to position [191, 0]
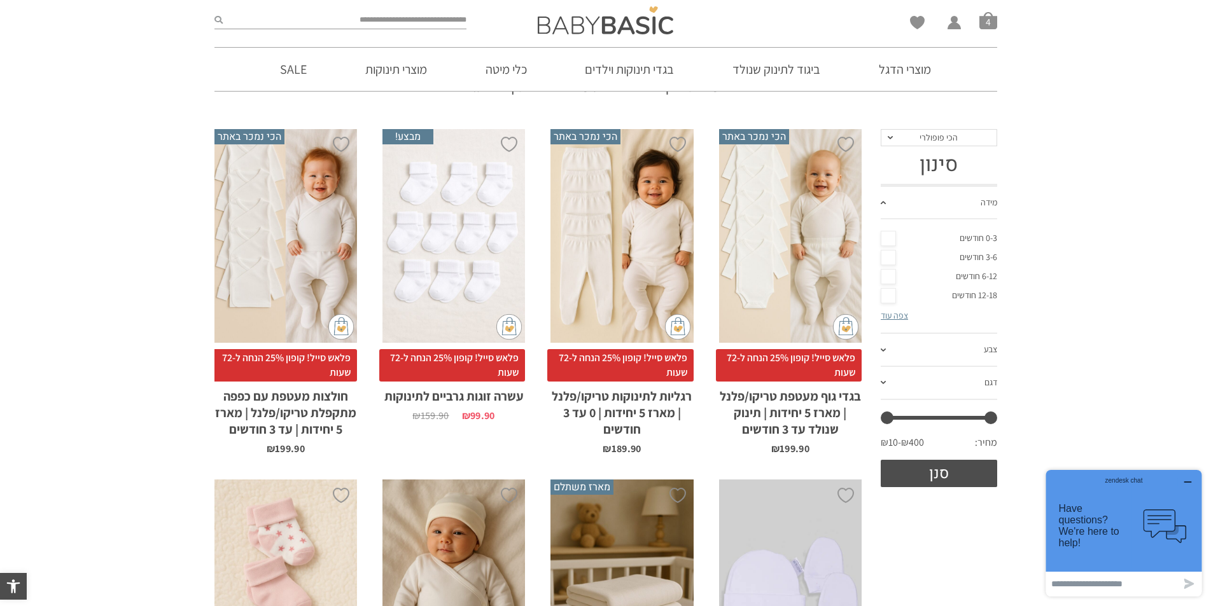
click at [458, 225] on div "x הוספה לסל" at bounding box center [453, 236] width 143 height 214
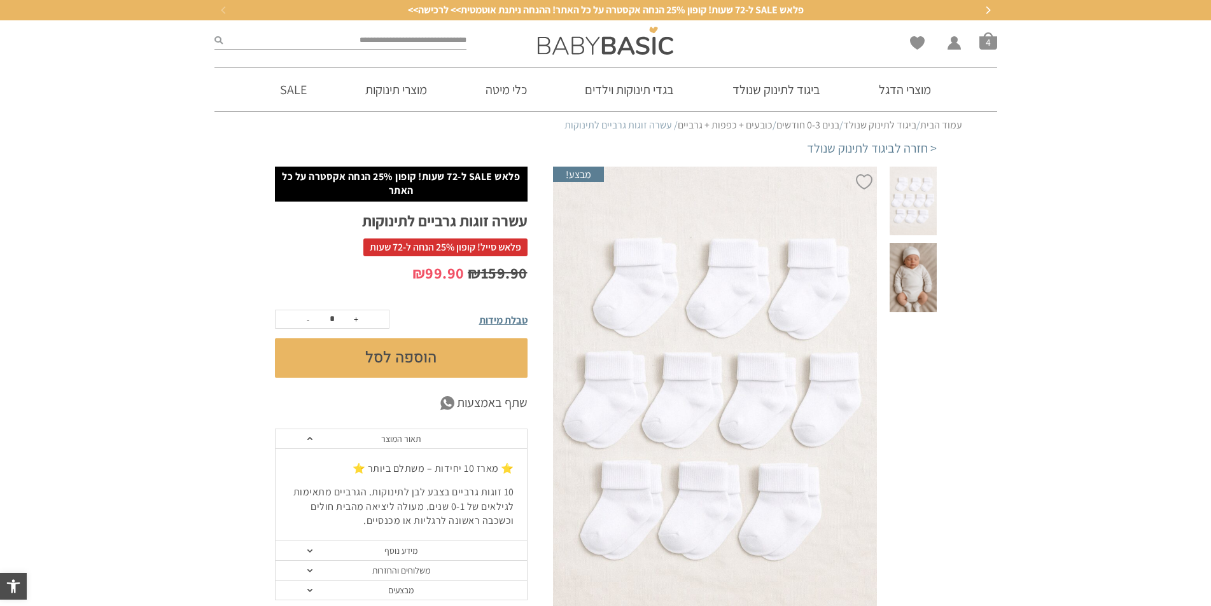
click at [496, 324] on span "טבלת מידות" at bounding box center [503, 320] width 48 height 13
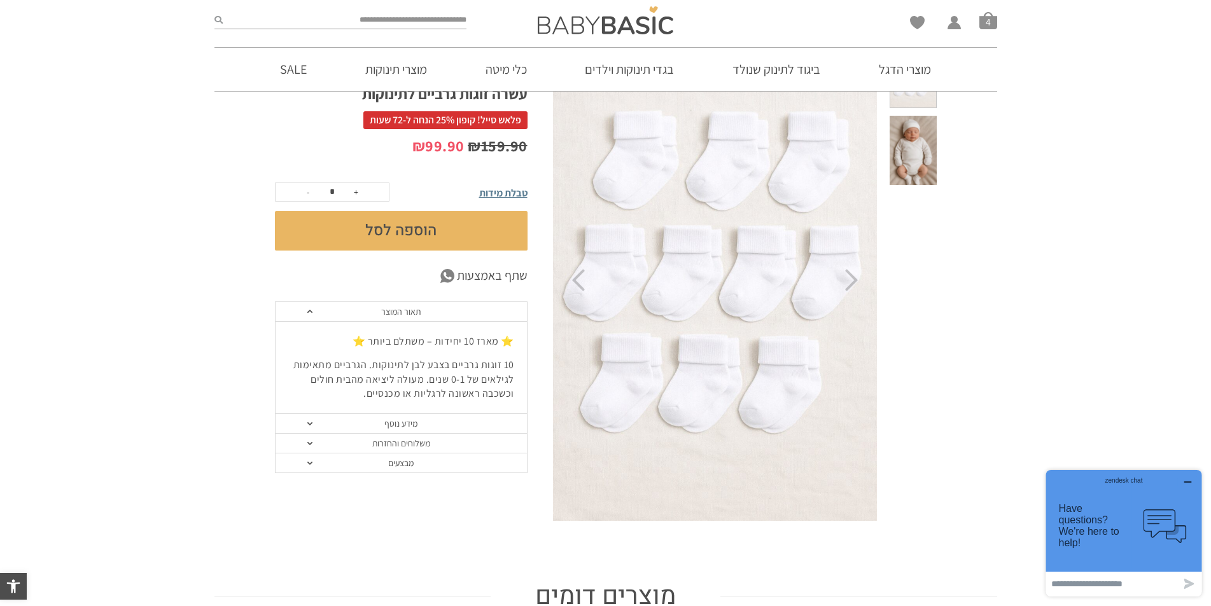
click at [322, 423] on link "מידע נוסף" at bounding box center [401, 424] width 251 height 20
click at [218, 410] on section "הוספה ל-Wishlist מבצע! פלאש SALE ל-72 שעות! קופון 25% הנחה אקסטרה על כל האתר עש…" at bounding box center [605, 307] width 1211 height 536
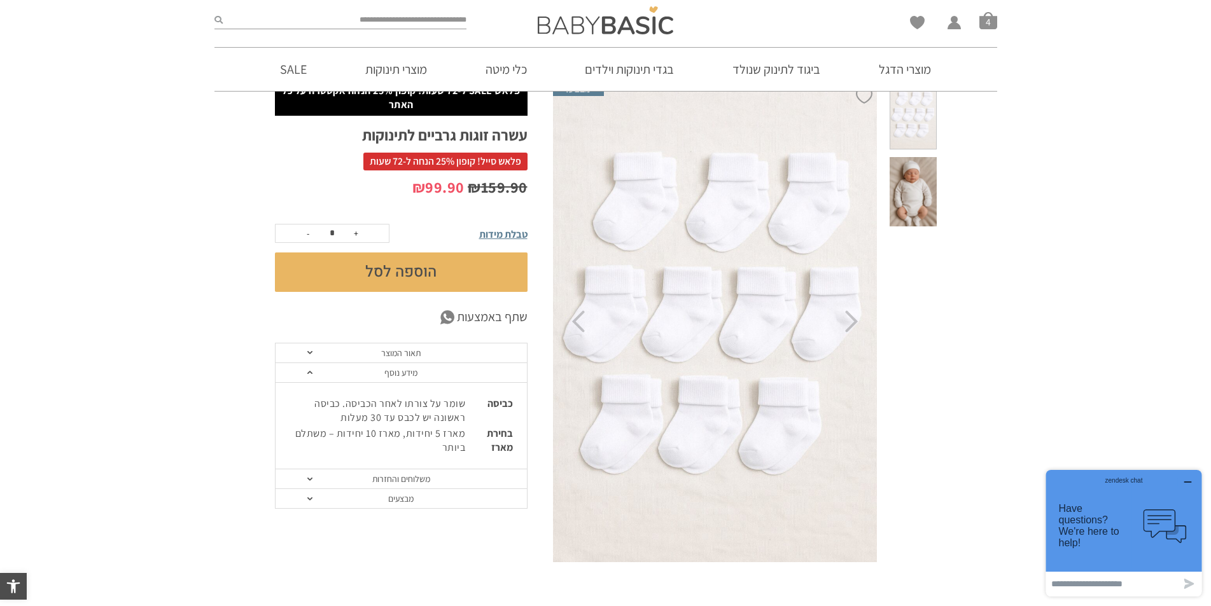
scroll to position [64, 0]
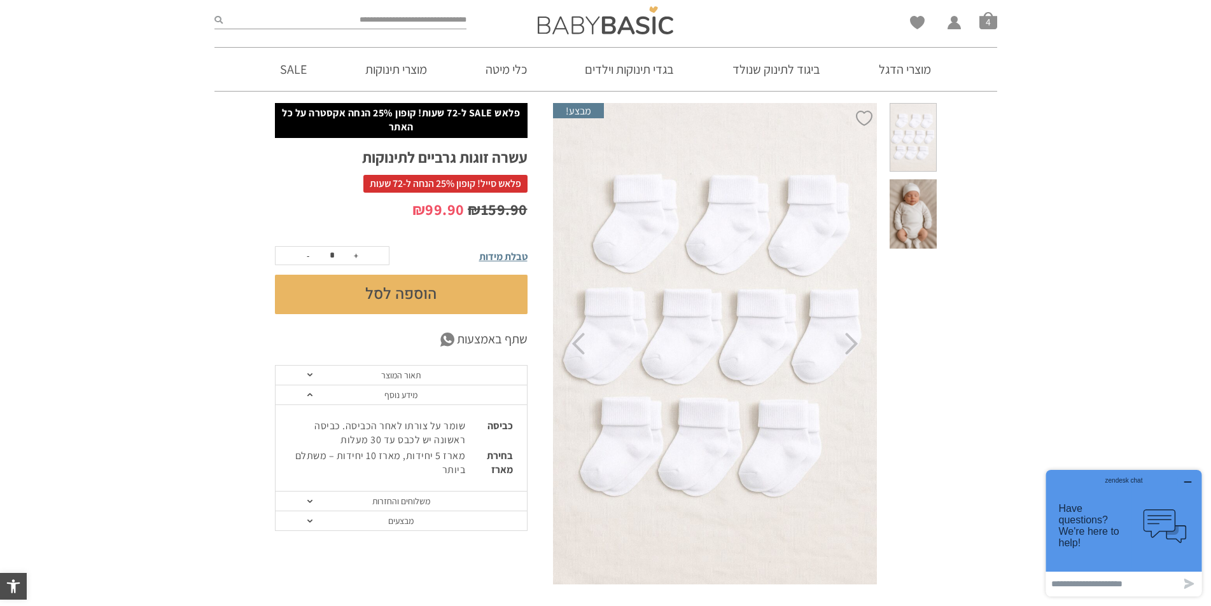
click at [327, 376] on link "תאור המוצר" at bounding box center [401, 376] width 251 height 20
click at [199, 366] on section "הוספה ל-Wishlist מבצע! פלאש SALE ל-72 שעות! קופון 25% הנחה אקסטרה על כל האתר עש…" at bounding box center [605, 371] width 1211 height 536
click at [382, 288] on button "הוספה לסל" at bounding box center [401, 294] width 253 height 39
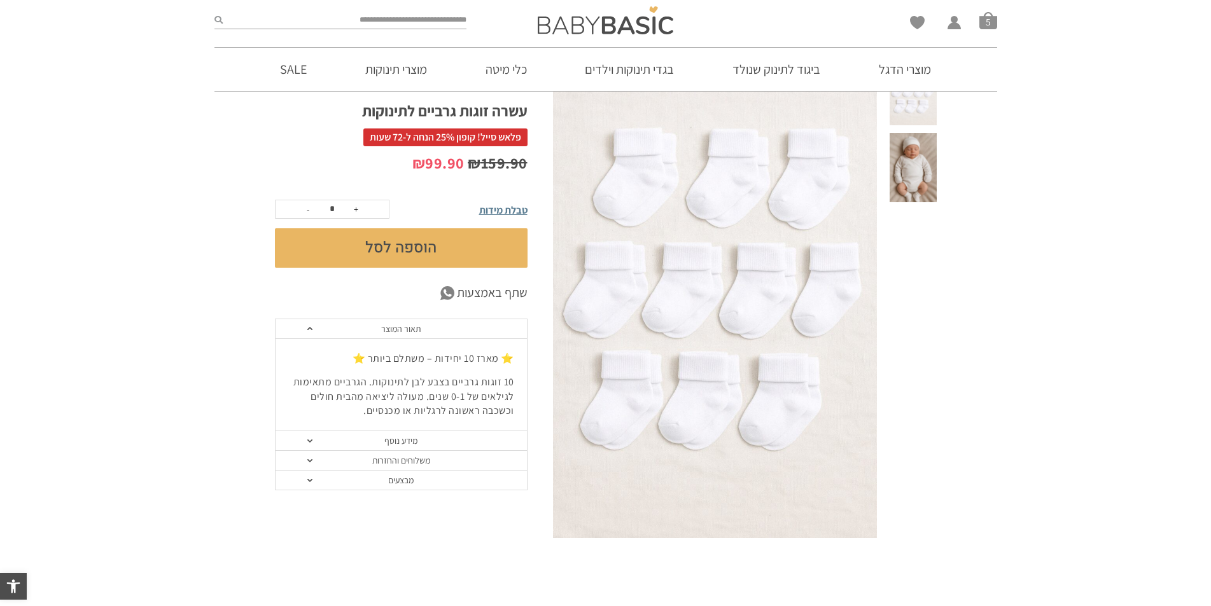
scroll to position [64, 0]
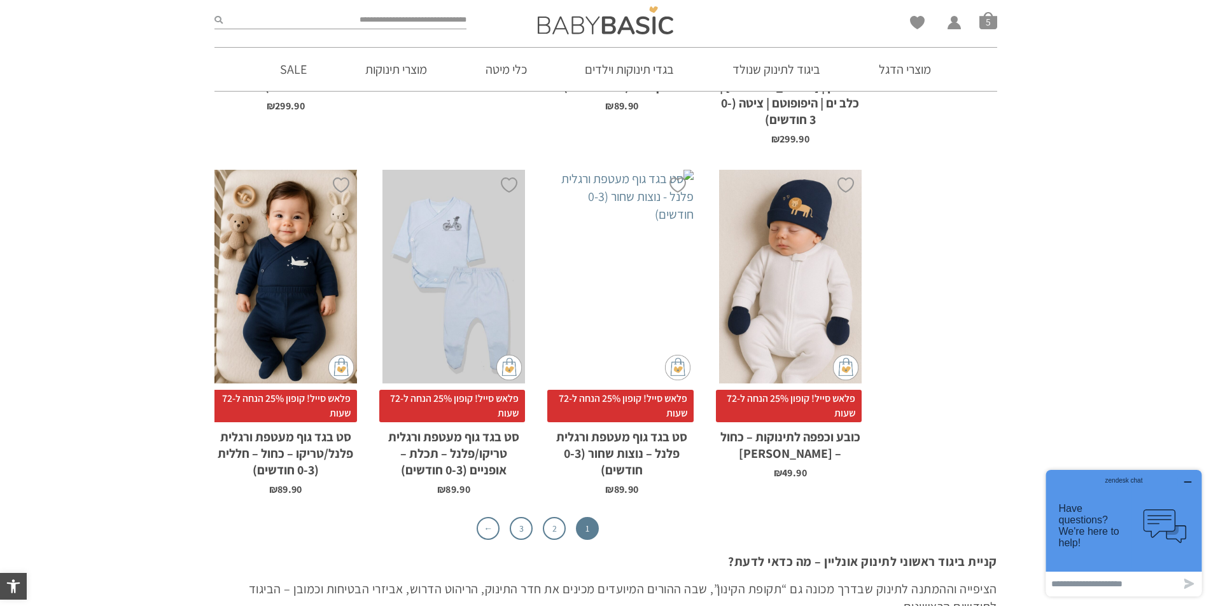
scroll to position [4137, 0]
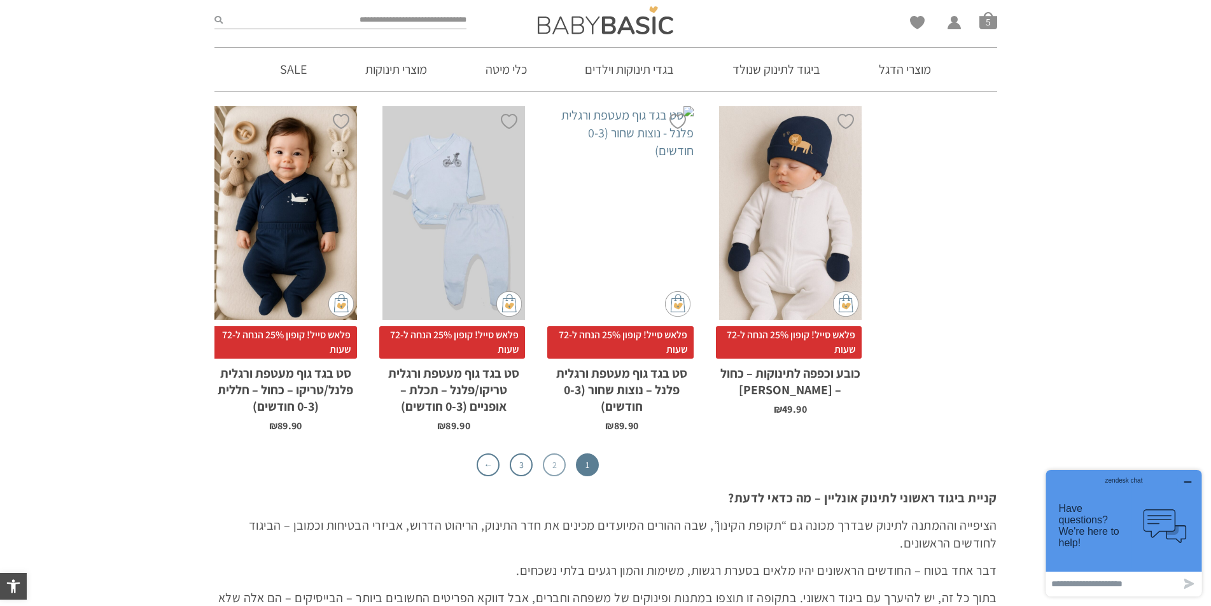
click at [554, 454] on link "2" at bounding box center [554, 465] width 23 height 23
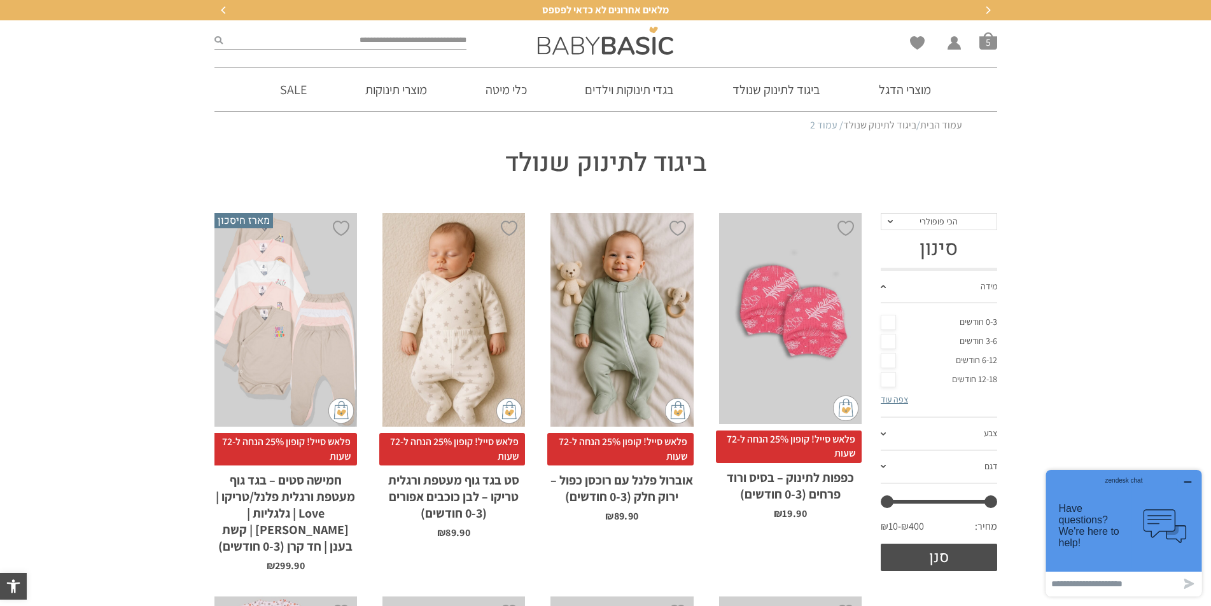
click at [445, 381] on div "x הוספה לסל" at bounding box center [453, 320] width 143 height 214
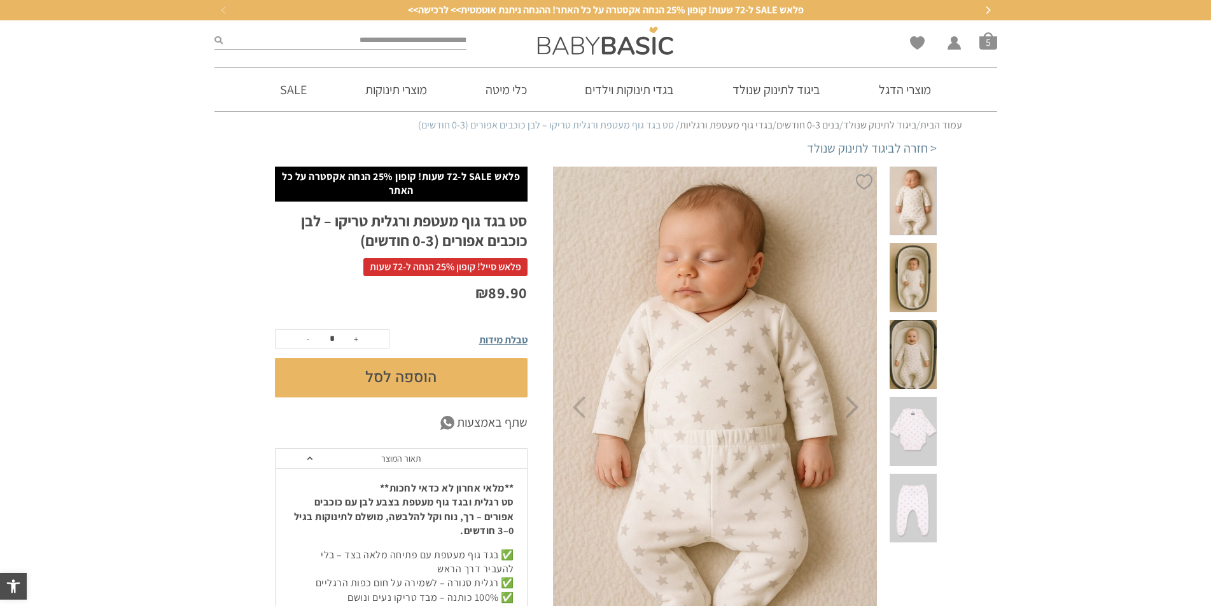
click at [370, 369] on button "הוספה לסל" at bounding box center [401, 377] width 253 height 39
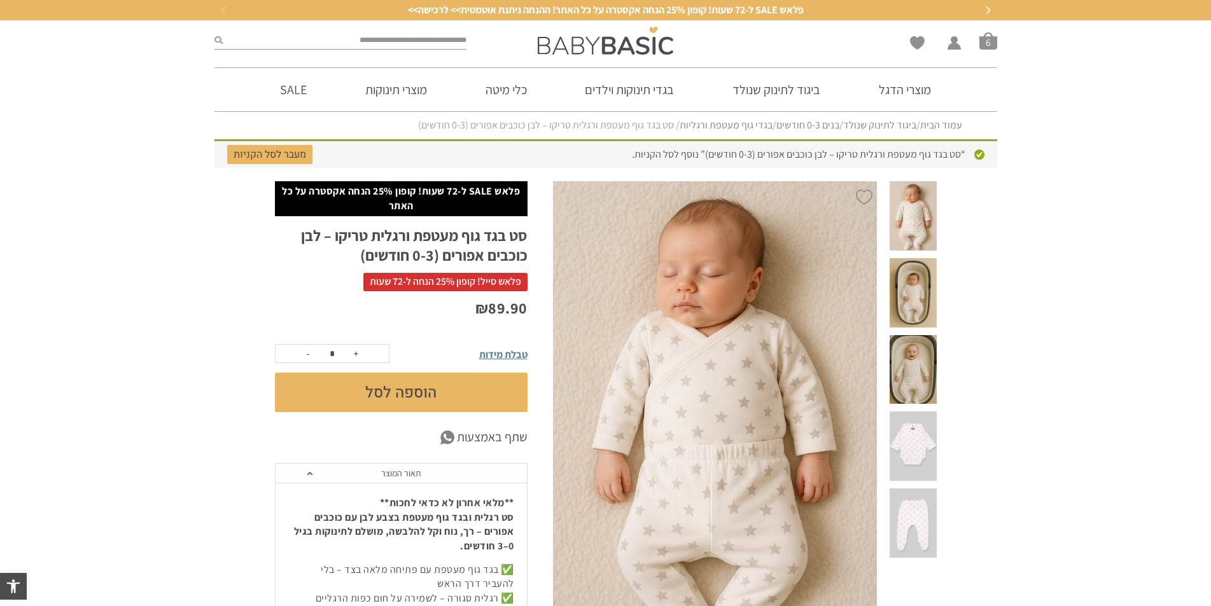
scroll to position [0, -1]
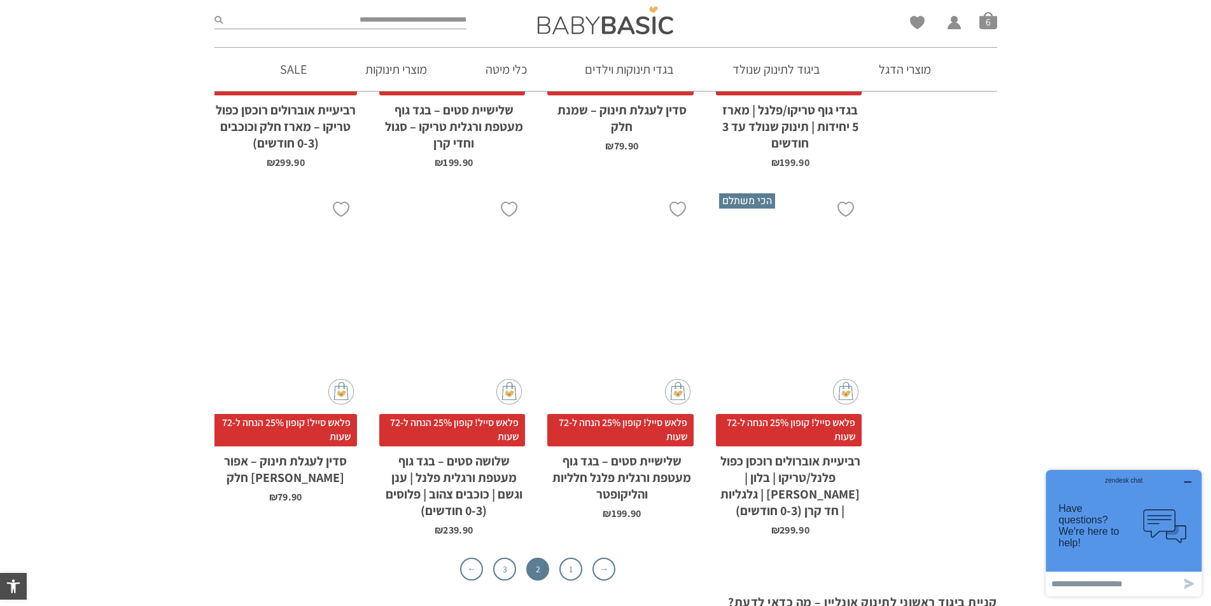
scroll to position [4093, 0]
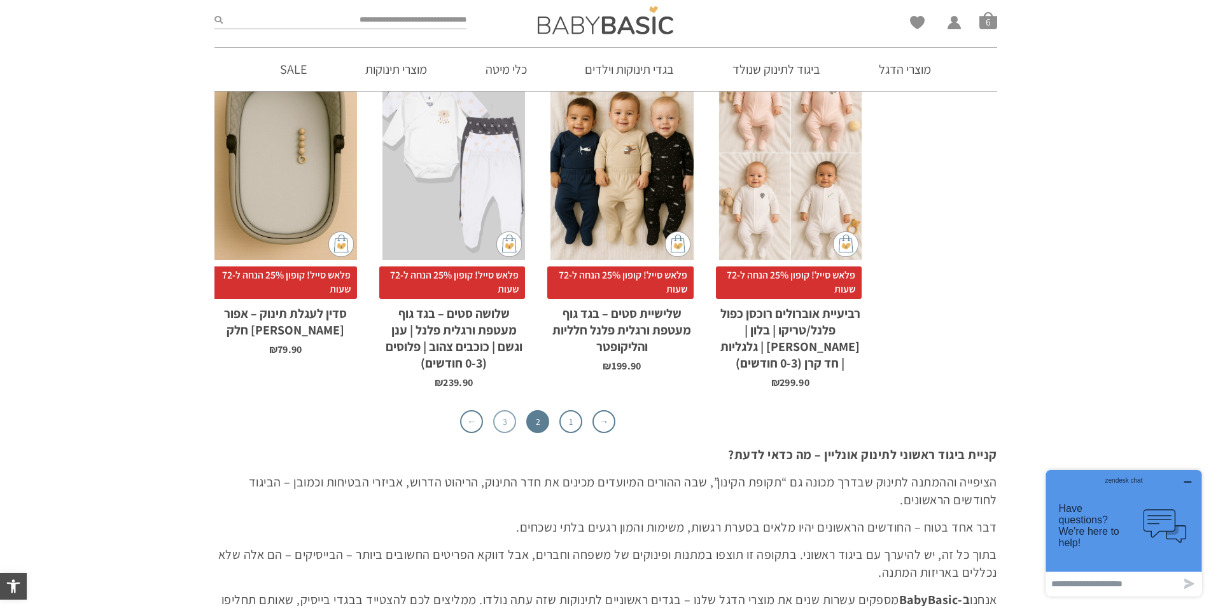
click at [512, 410] on link "3" at bounding box center [504, 421] width 23 height 23
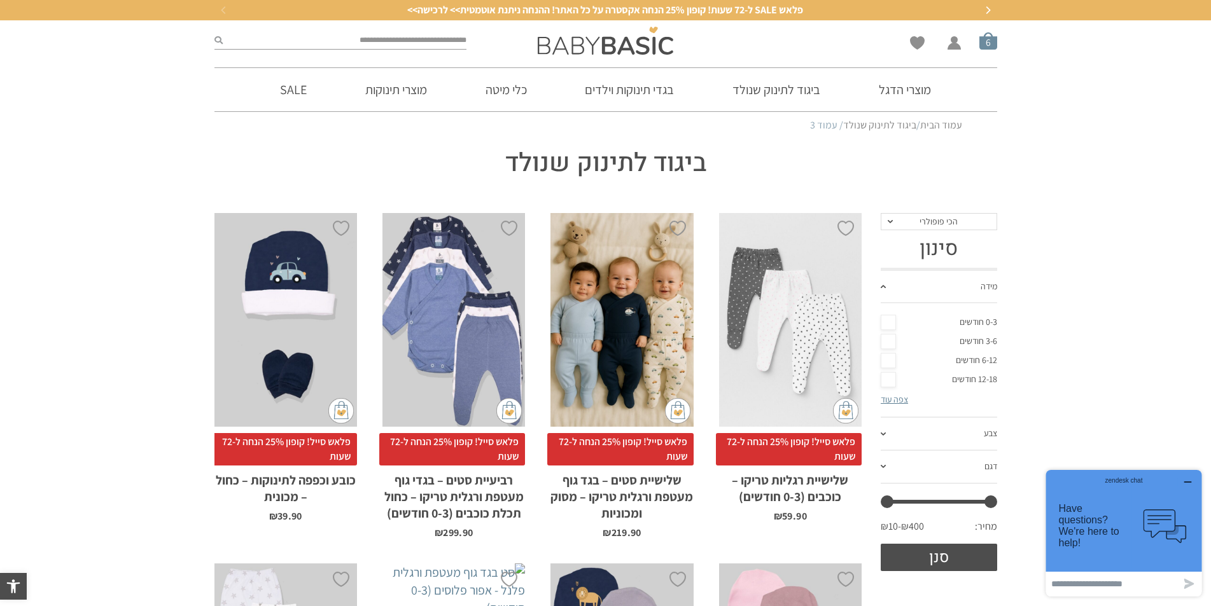
click at [983, 43] on span "סל קניות" at bounding box center [988, 41] width 18 height 18
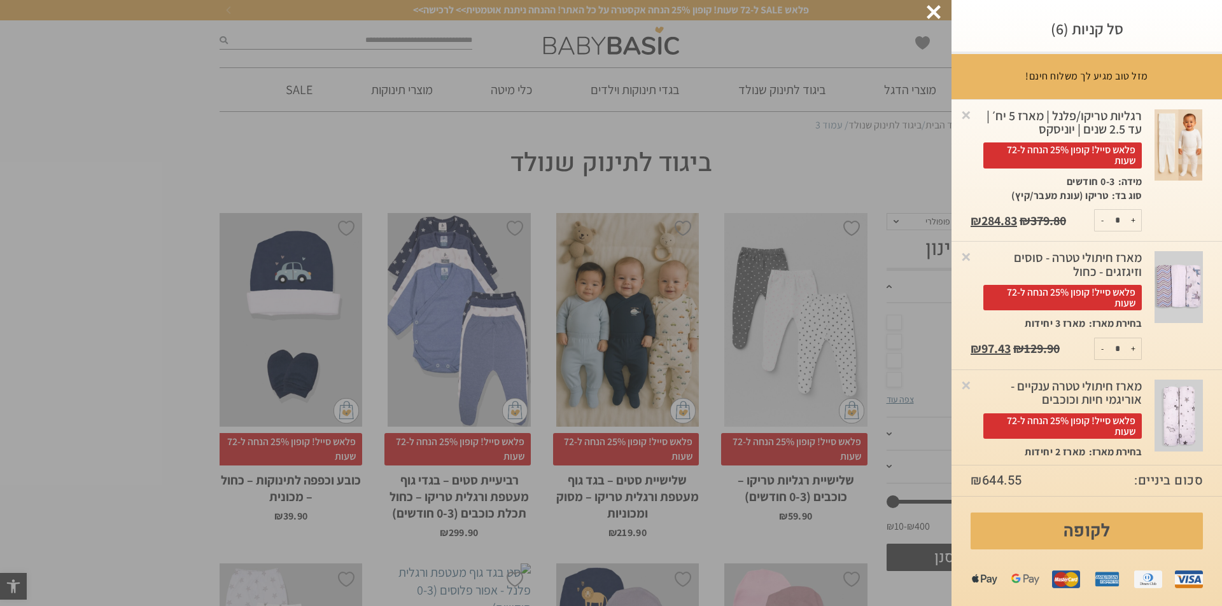
click at [1101, 80] on p "מזל טוב מגיע לך משלוח חינם!" at bounding box center [1086, 76] width 123 height 14
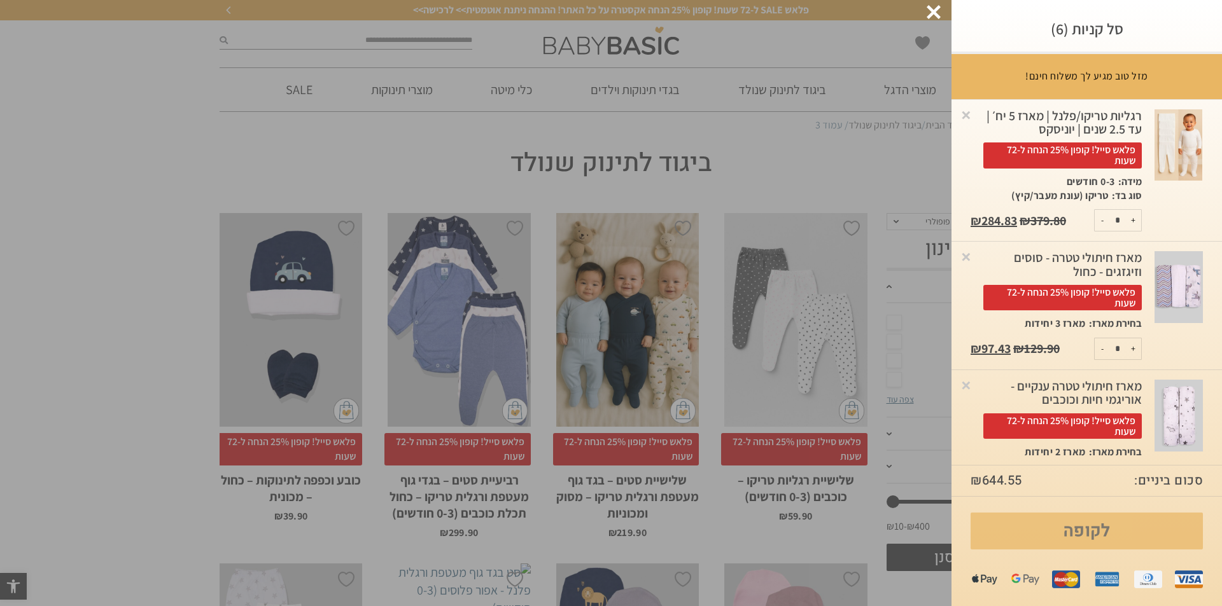
click at [1076, 540] on link "לקופה" at bounding box center [1087, 531] width 232 height 37
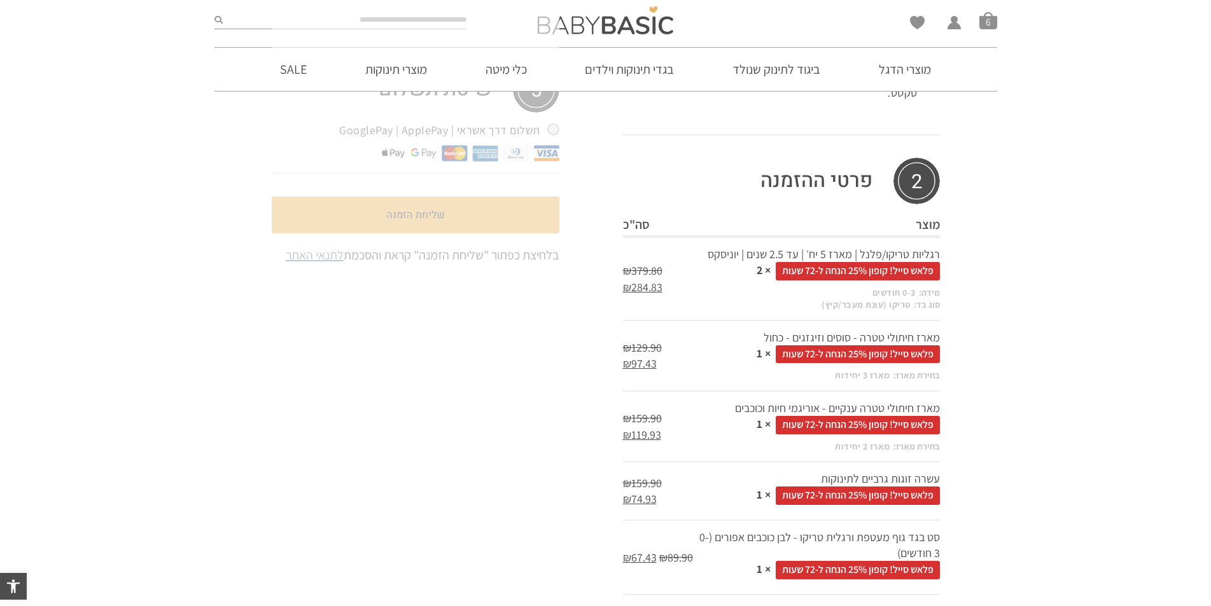
scroll to position [684, 0]
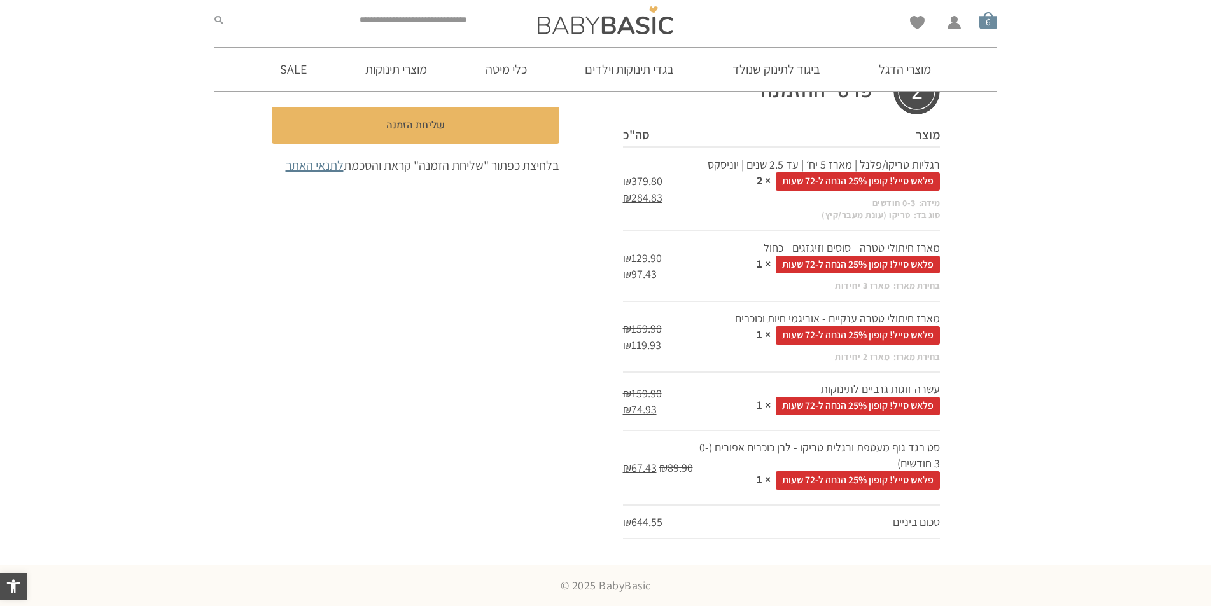
click at [989, 20] on span "סל קניות" at bounding box center [988, 20] width 18 height 18
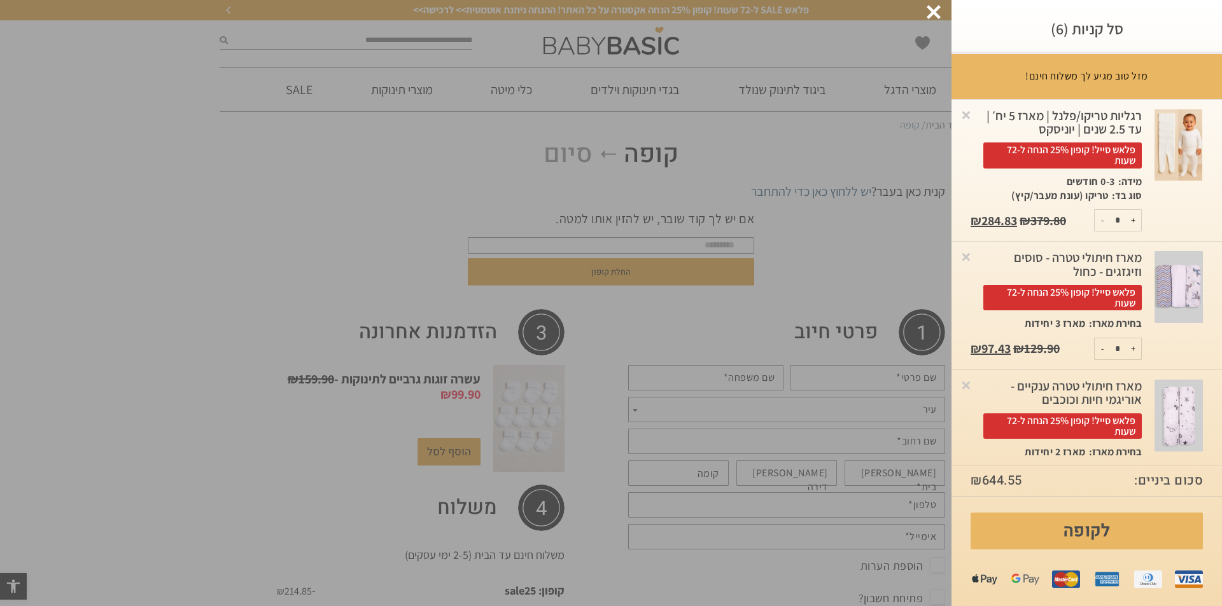
scroll to position [0, 0]
click at [1091, 32] on h3 "סל קניות (6)" at bounding box center [1087, 29] width 232 height 20
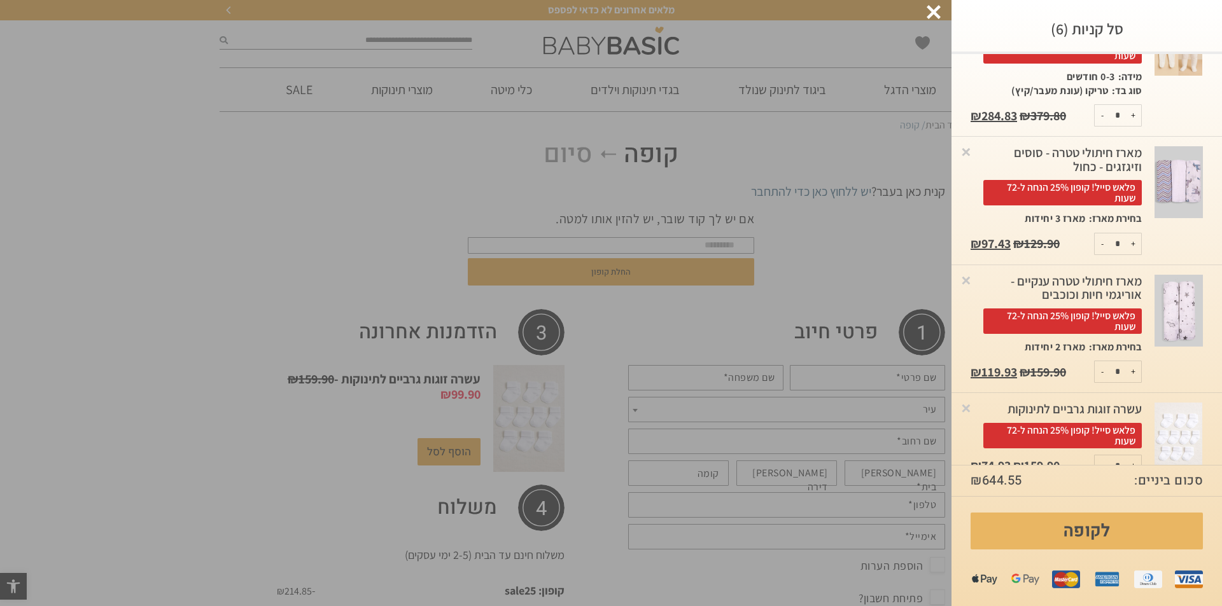
scroll to position [127, 0]
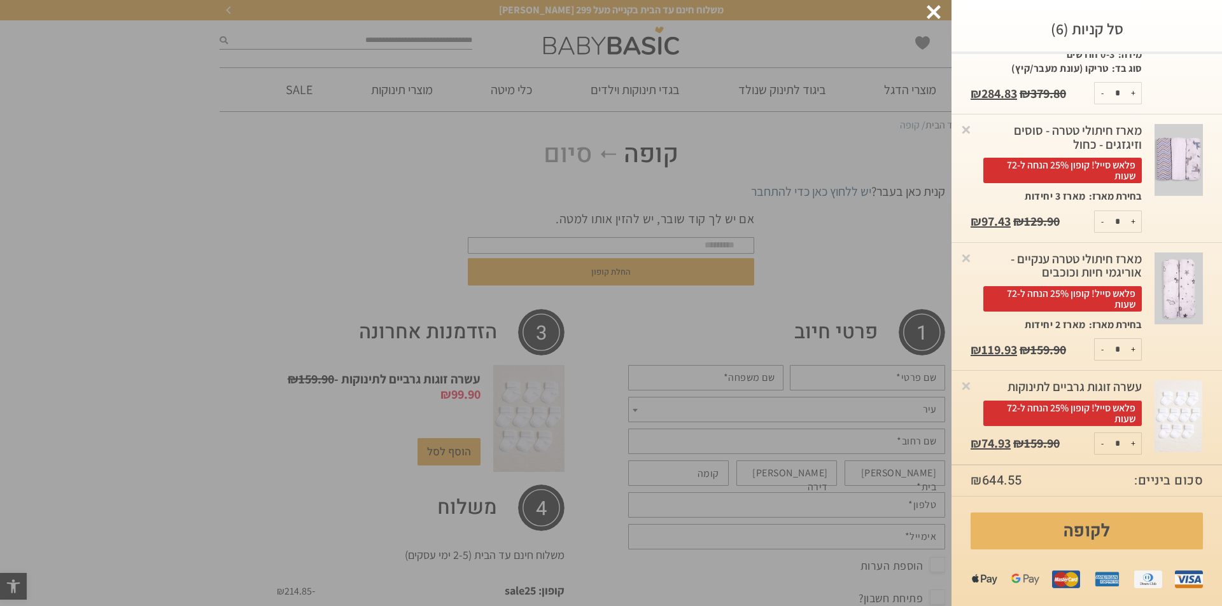
click at [1104, 222] on button "-" at bounding box center [1103, 221] width 16 height 21
type input "*"
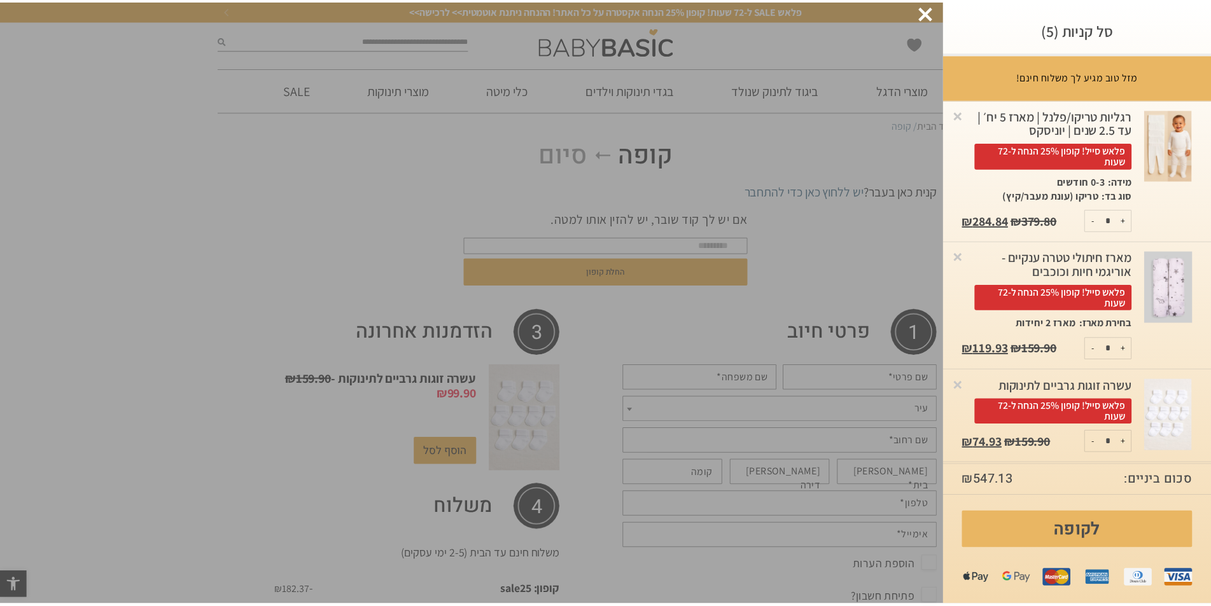
scroll to position [120, 0]
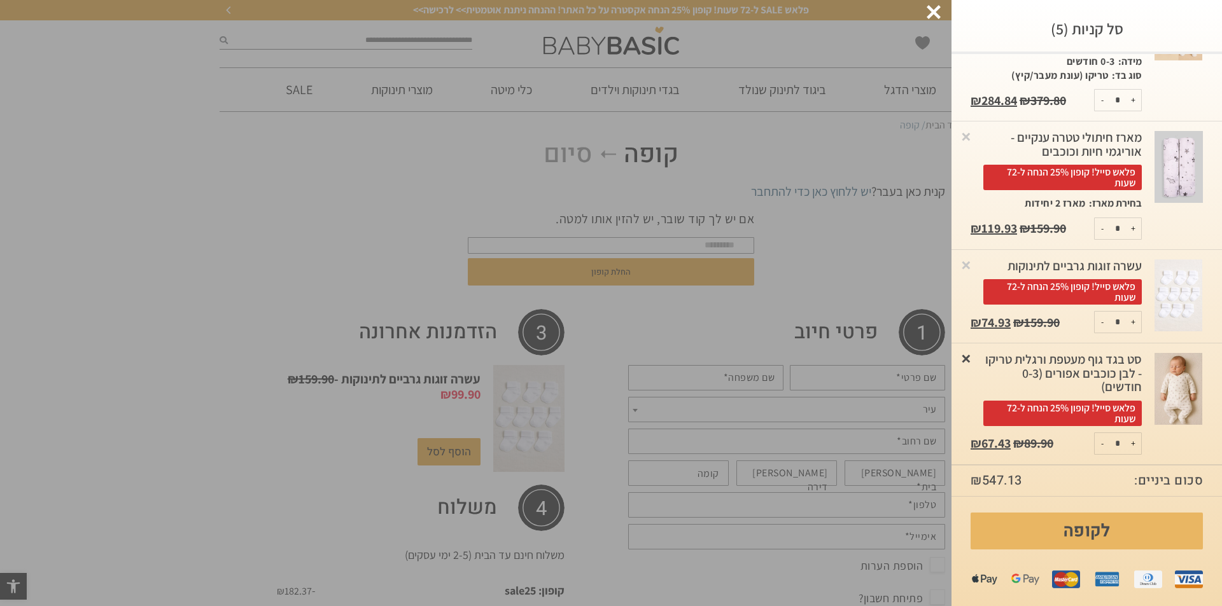
click at [972, 354] on link "×" at bounding box center [966, 358] width 13 height 13
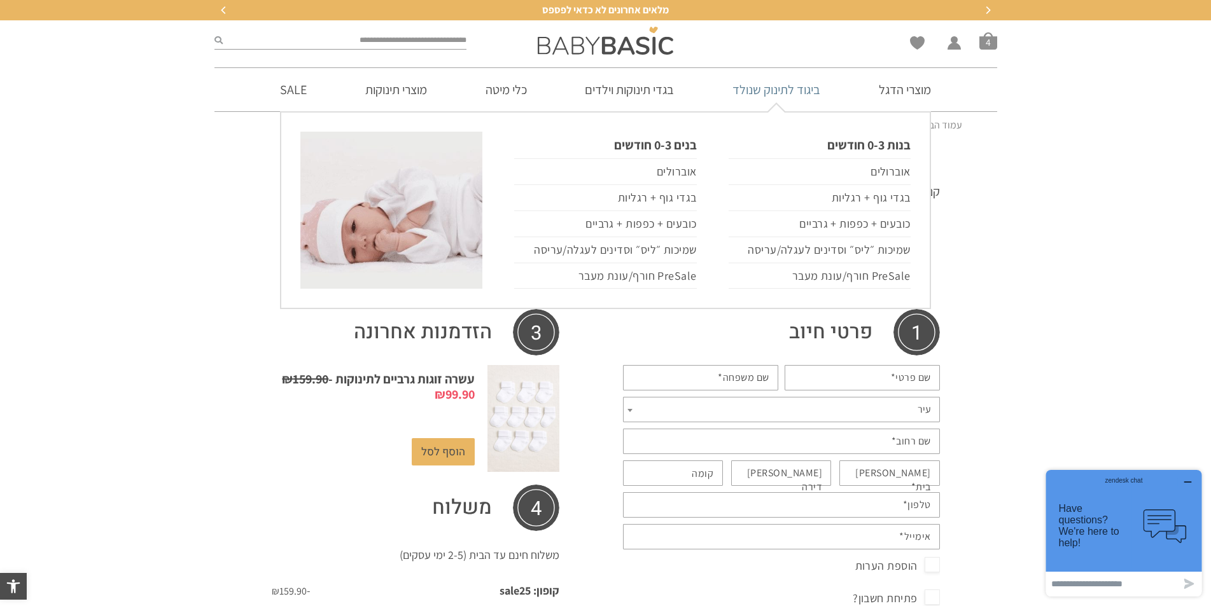
click at [783, 85] on link "ביגוד לתינוק שנולד" at bounding box center [776, 89] width 126 height 43
click at [681, 171] on link "אוברולים" at bounding box center [605, 171] width 182 height 27
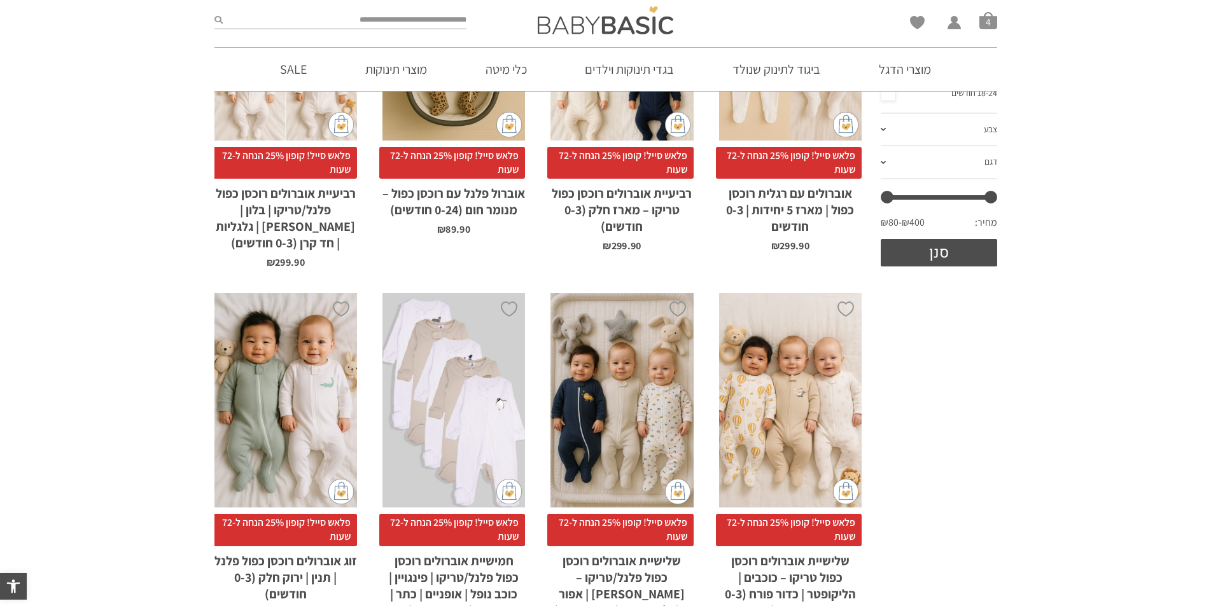
click at [667, 417] on div "x בחירת סוג בד טריקו (עונת מעבר/קיץ) פלנל (חורף)" at bounding box center [621, 400] width 143 height 214
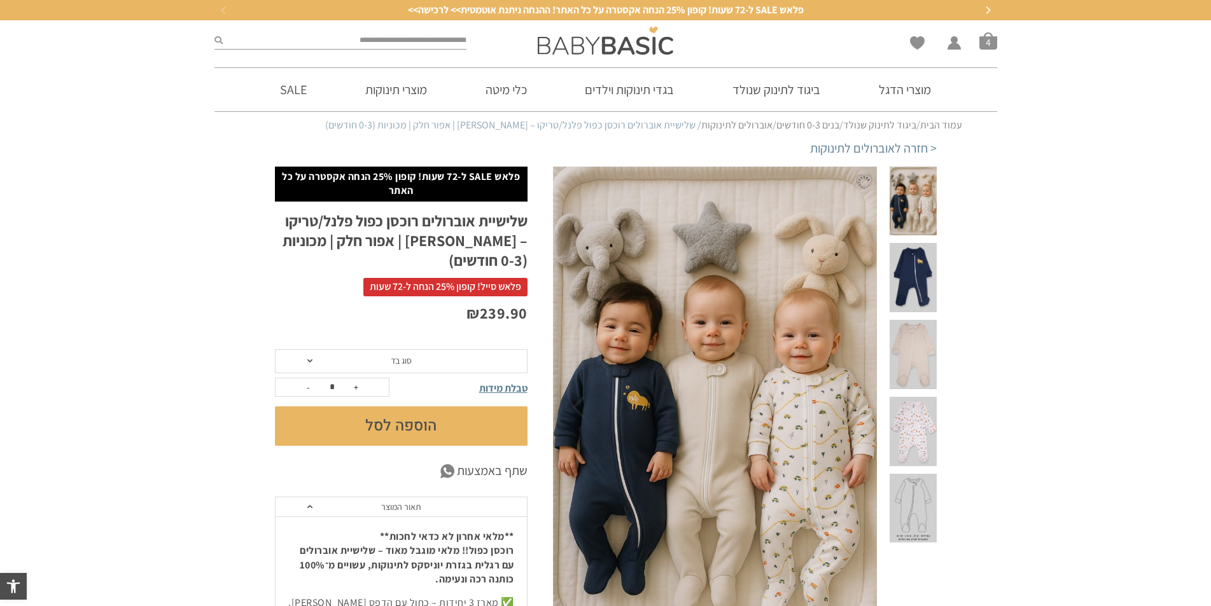
scroll to position [0, -1]
click at [925, 397] on span at bounding box center [913, 431] width 46 height 69
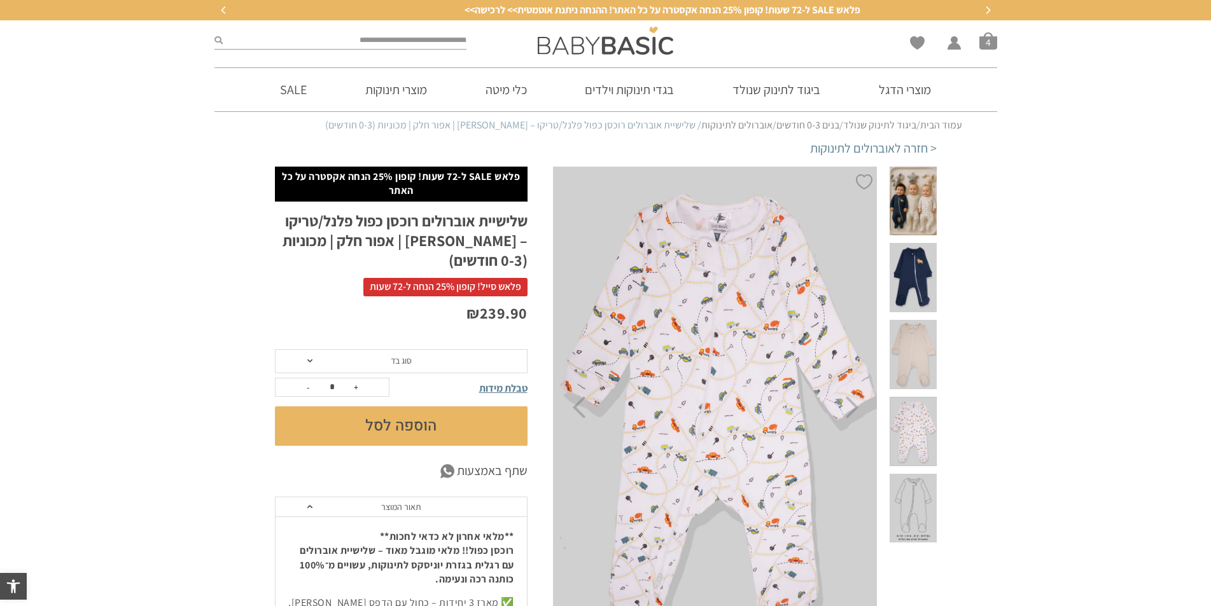
click at [743, 374] on img at bounding box center [716, 408] width 326 height 482
click at [763, 331] on img at bounding box center [716, 408] width 326 height 482
drag, startPoint x: 912, startPoint y: 438, endPoint x: 912, endPoint y: 414, distance: 24.2
click at [911, 474] on span at bounding box center [913, 508] width 46 height 69
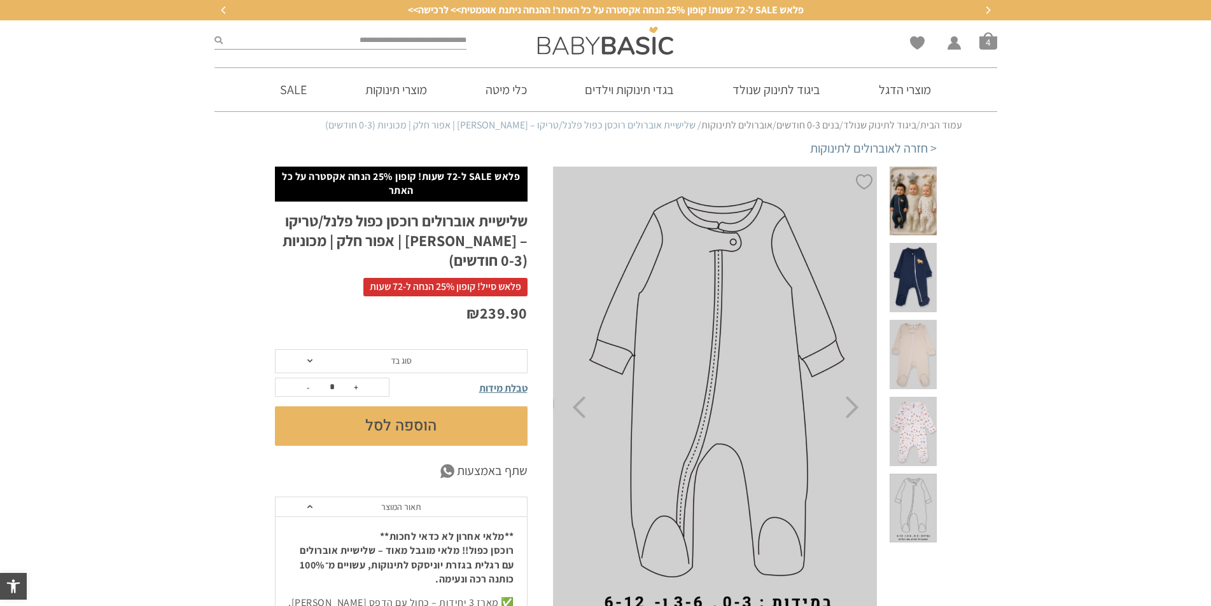
click at [930, 347] on div at bounding box center [913, 358] width 46 height 77
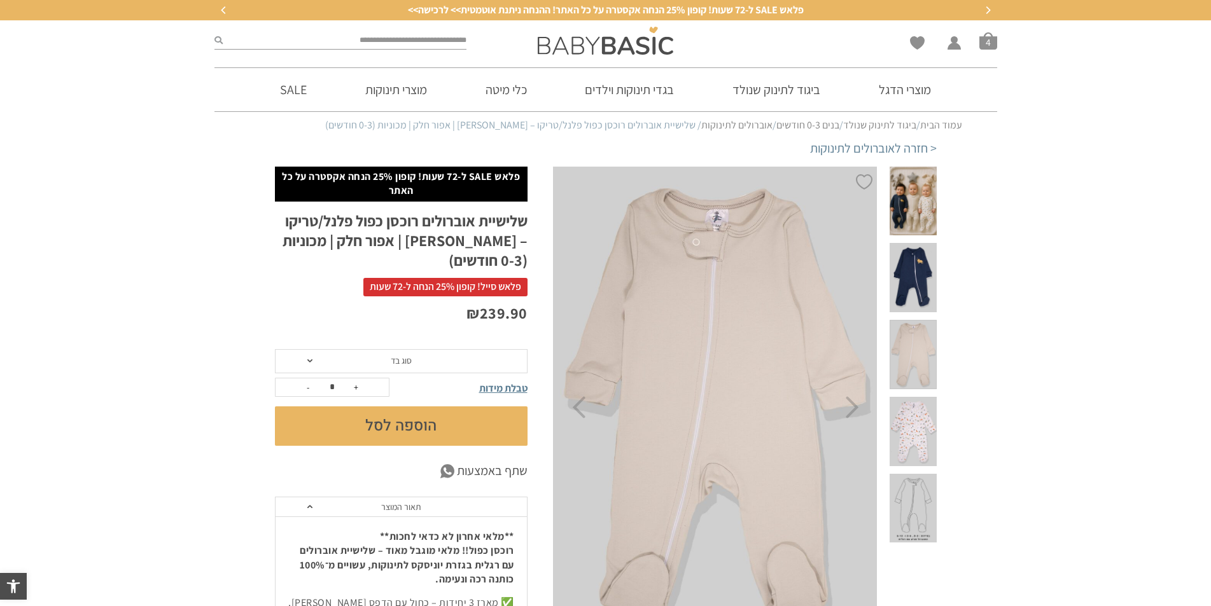
click at [927, 397] on span at bounding box center [913, 431] width 46 height 69
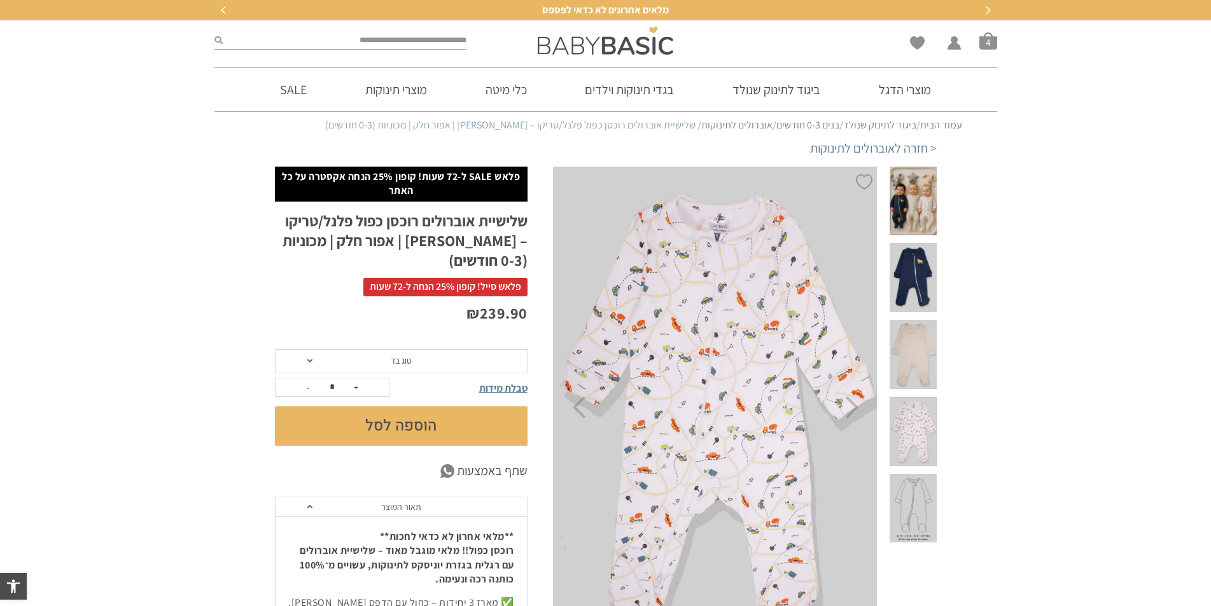
click at [923, 260] on span at bounding box center [913, 277] width 46 height 69
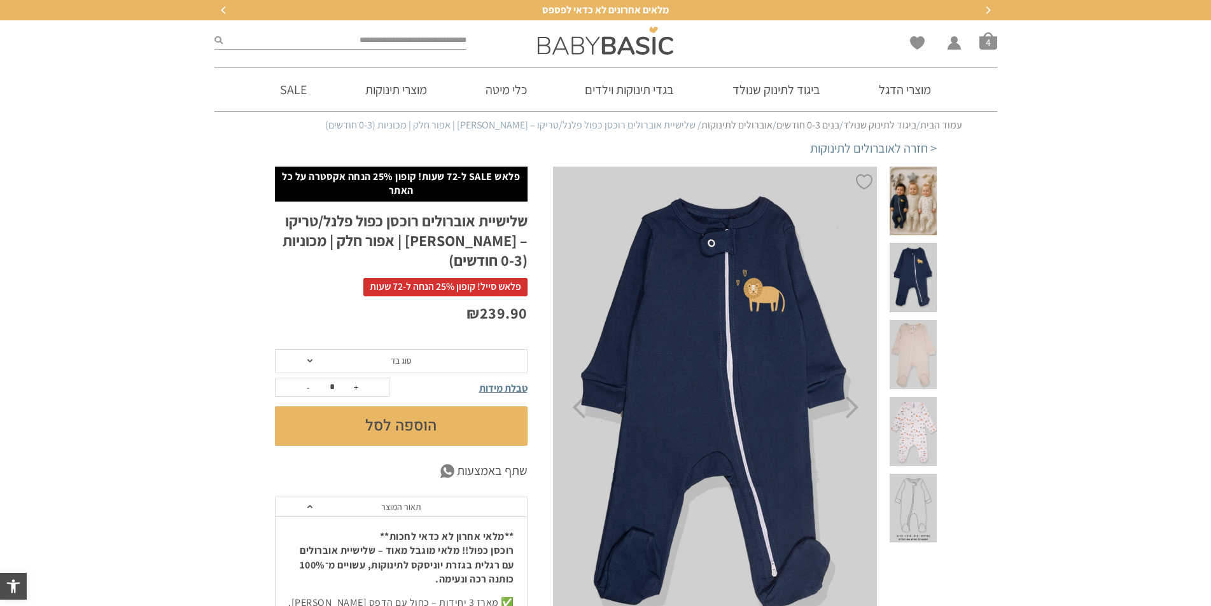
click at [923, 330] on span at bounding box center [913, 354] width 46 height 69
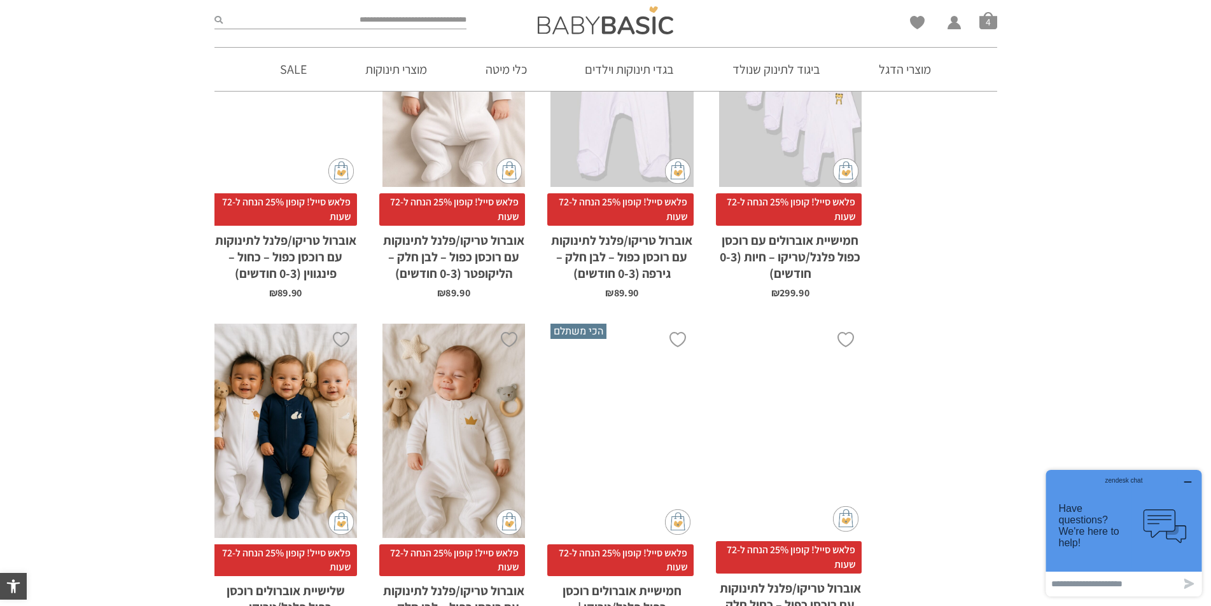
scroll to position [1102, 0]
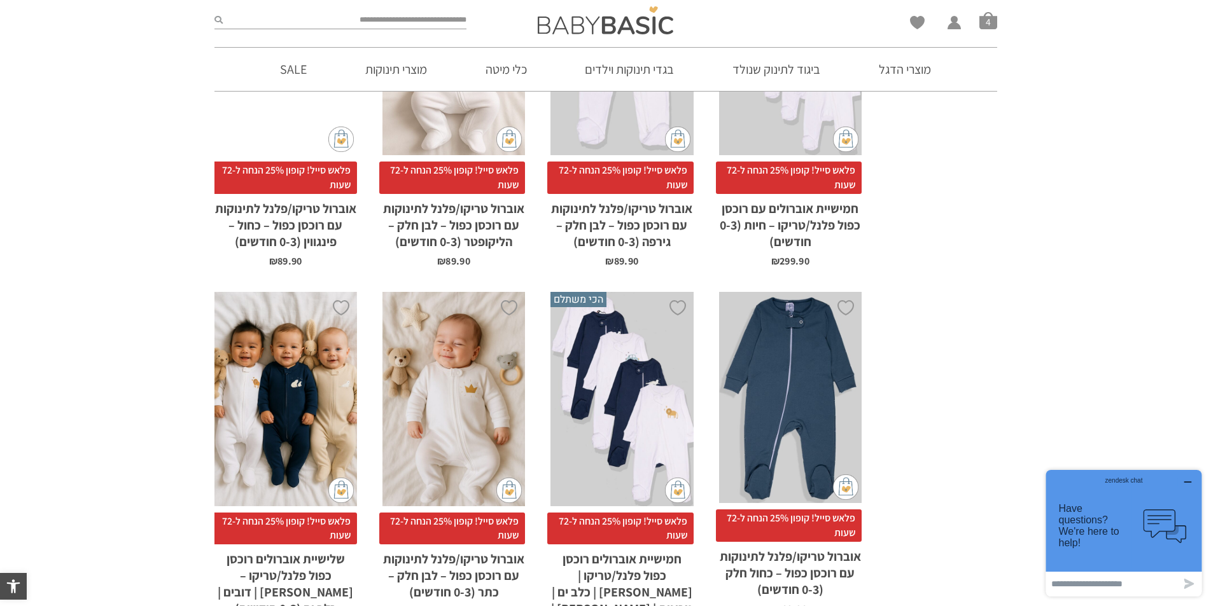
click at [272, 402] on div "x בחירת סוג בד טריקו (עונת מעבר/קיץ) פלנל (חורף)" at bounding box center [285, 399] width 143 height 214
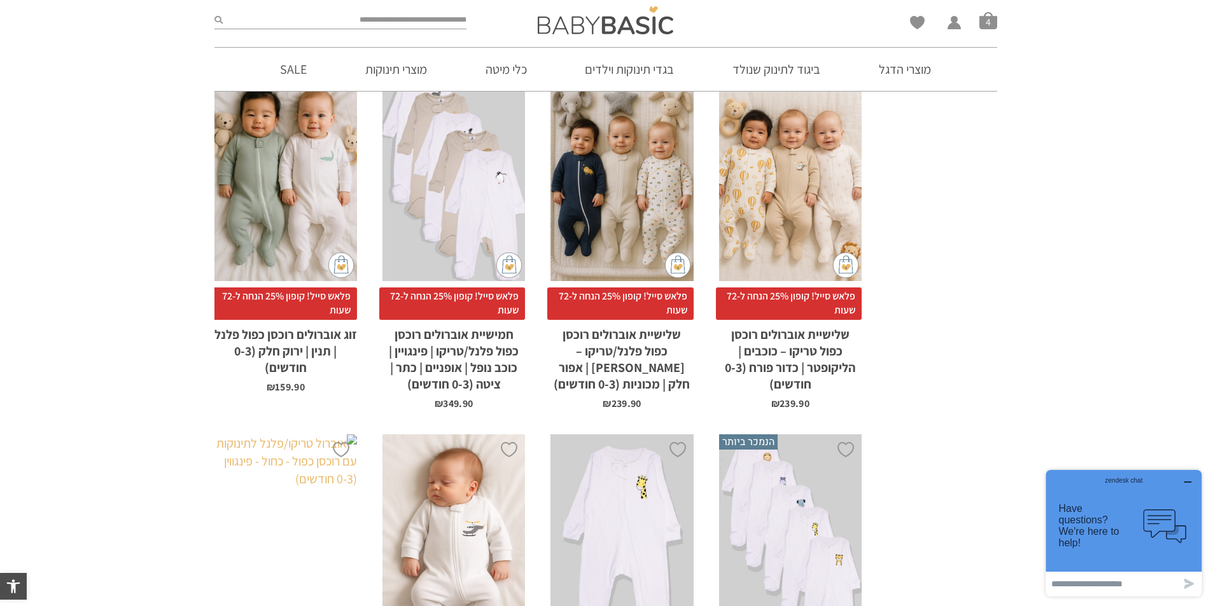
scroll to position [592, 0]
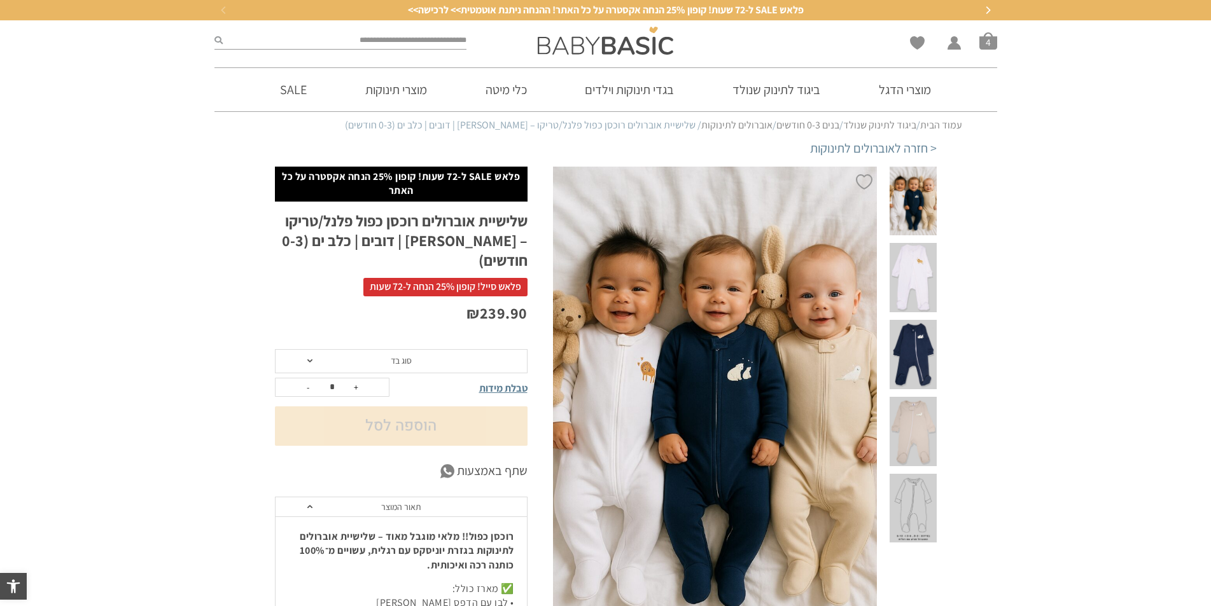
scroll to position [0, -1]
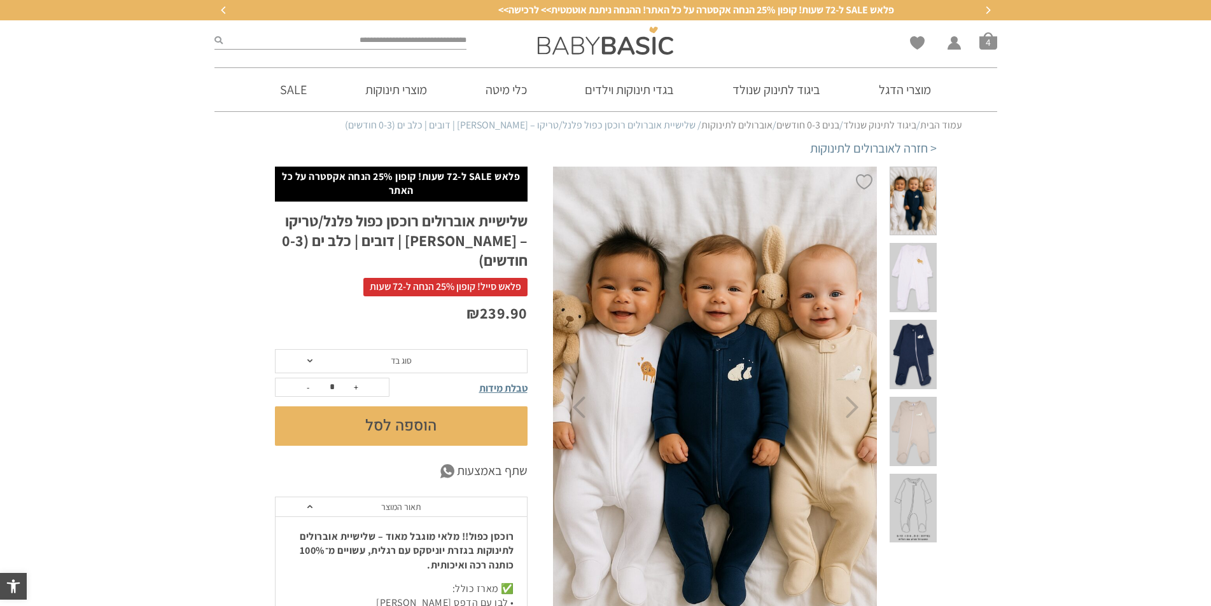
click at [908, 253] on span at bounding box center [913, 277] width 46 height 69
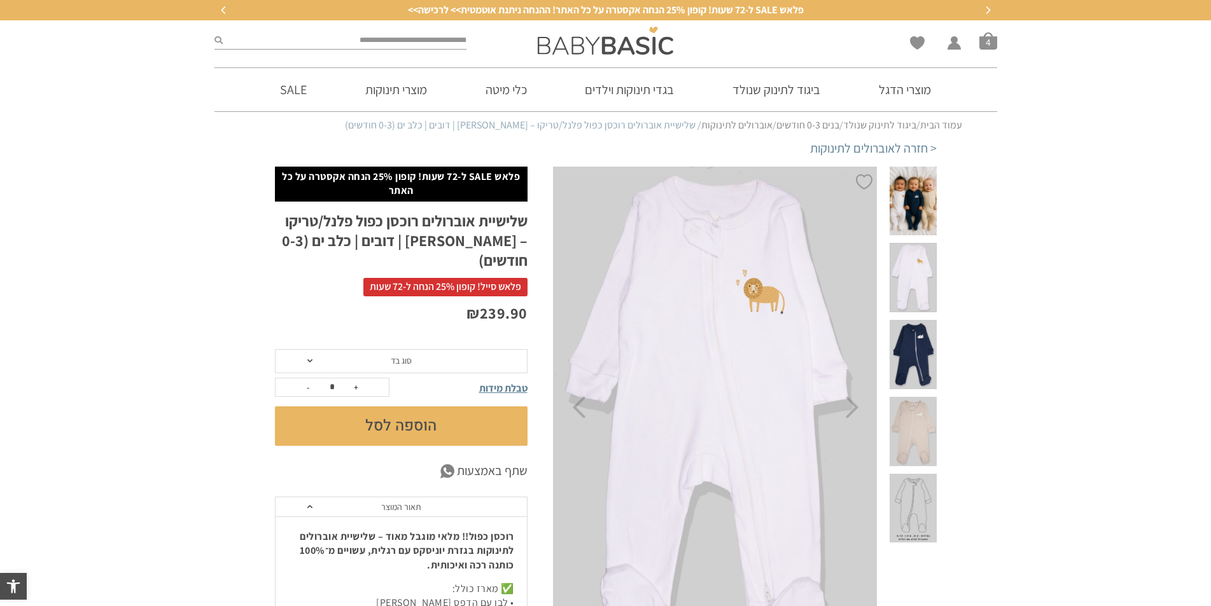
click at [902, 320] on span at bounding box center [913, 354] width 46 height 69
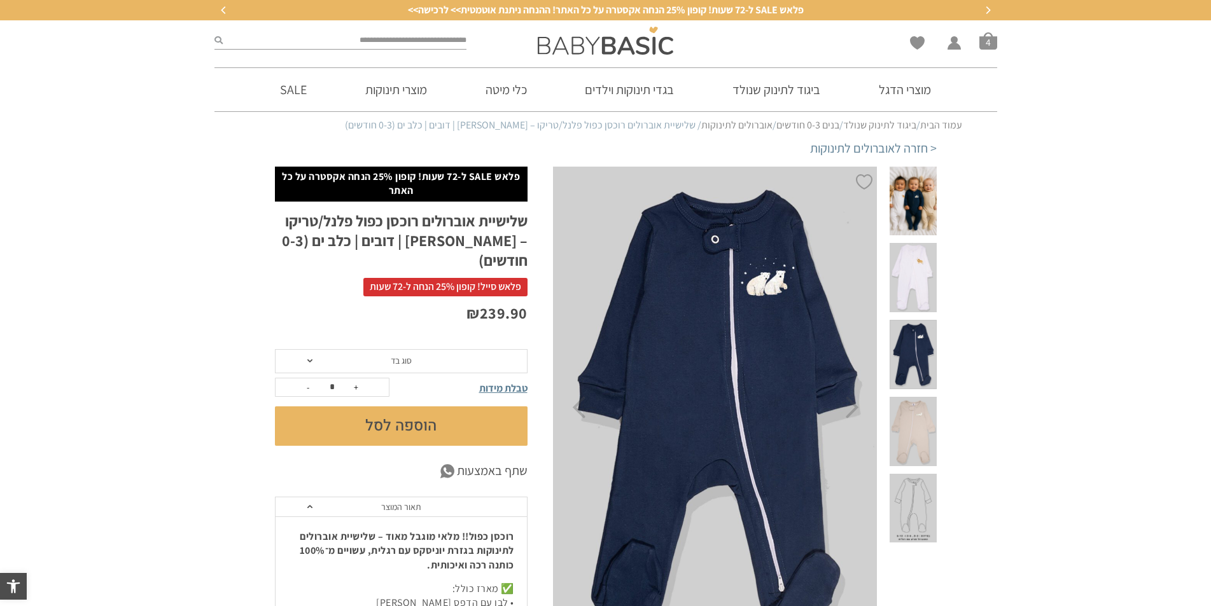
click at [920, 397] on span at bounding box center [913, 431] width 46 height 69
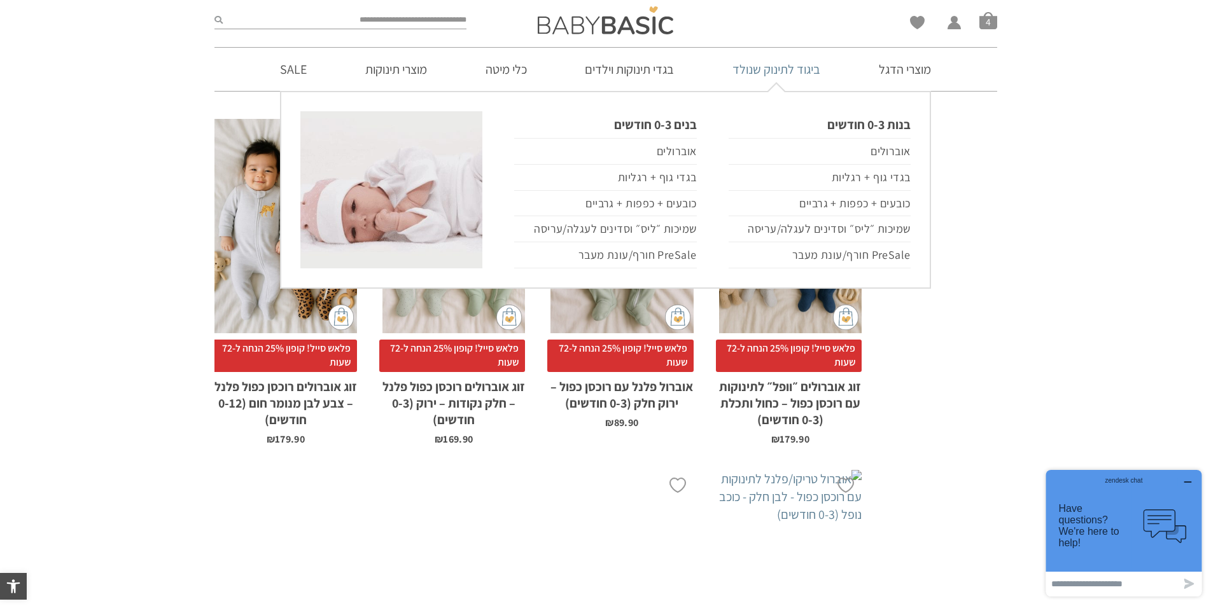
scroll to position [1657, 0]
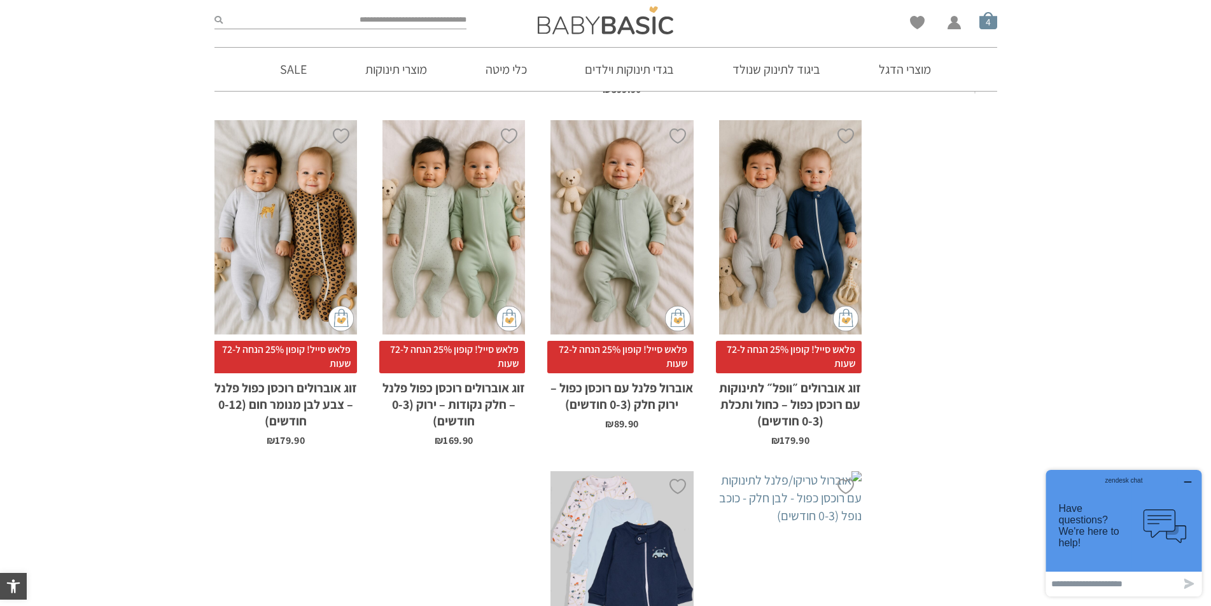
click at [985, 26] on span "סל קניות" at bounding box center [988, 20] width 18 height 18
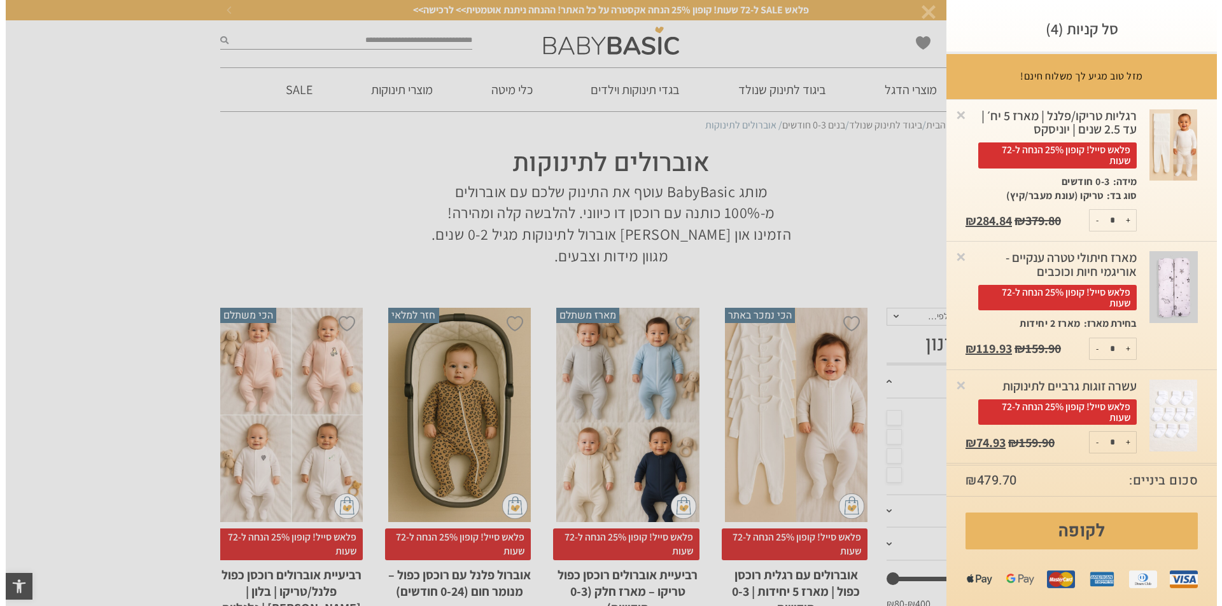
scroll to position [0, 0]
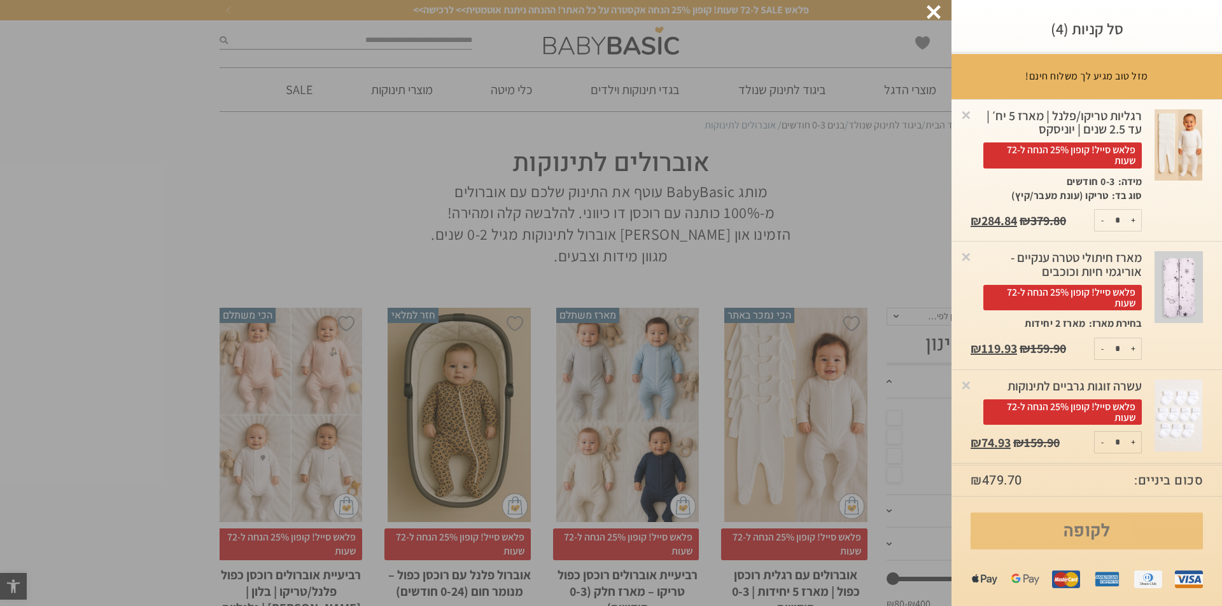
click at [1088, 534] on link "לקופה" at bounding box center [1087, 531] width 232 height 37
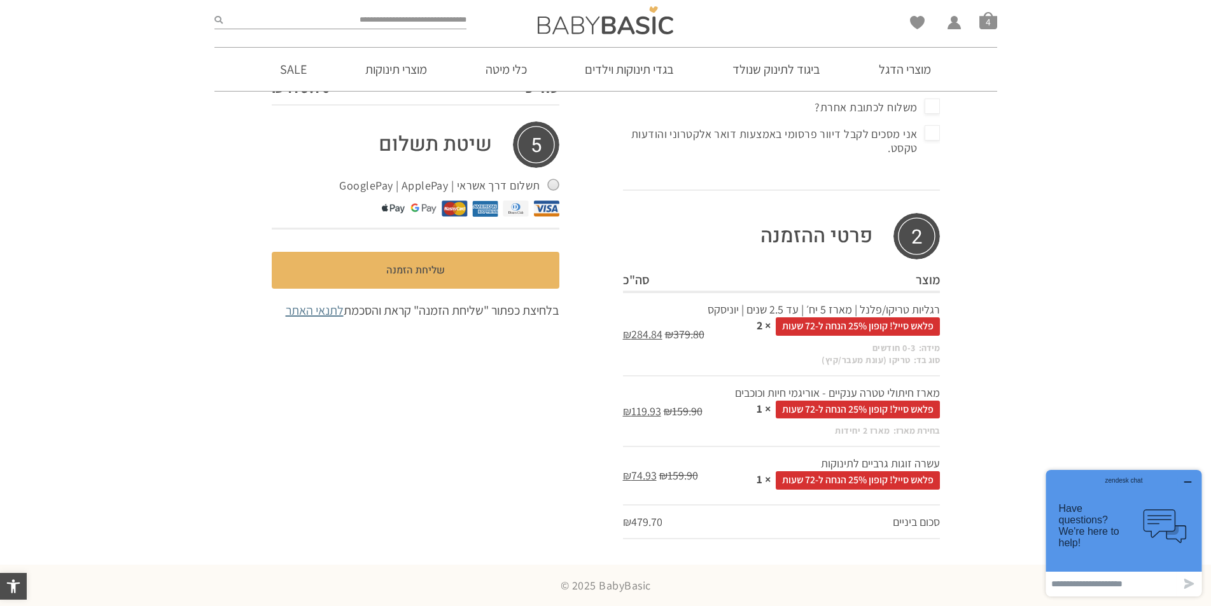
drag, startPoint x: 908, startPoint y: 391, endPoint x: 737, endPoint y: 392, distance: 171.2
click at [737, 392] on td "מארז חיתולי טטרה ענקיים - אוריגמי חיות וכוכבים פלאש סייל! קופון 25% הנחה ל-72 ש…" at bounding box center [822, 411] width 235 height 71
click at [988, 17] on span "סל קניות" at bounding box center [988, 20] width 18 height 18
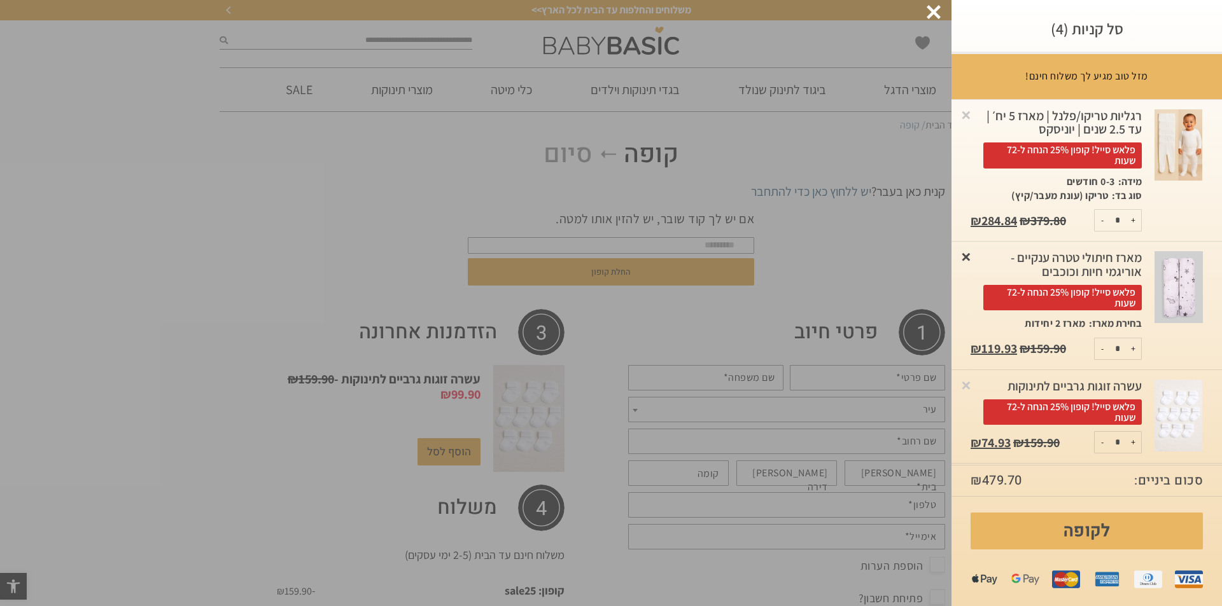
click at [968, 259] on link "×" at bounding box center [966, 256] width 13 height 13
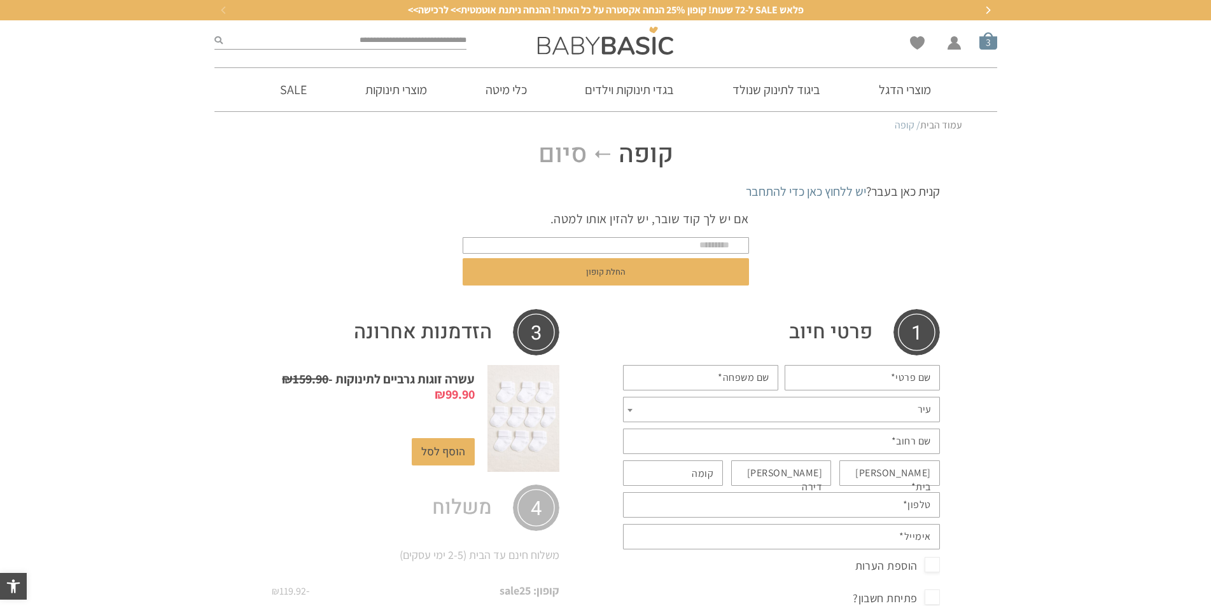
click at [992, 39] on span "סל קניות" at bounding box center [988, 41] width 18 height 18
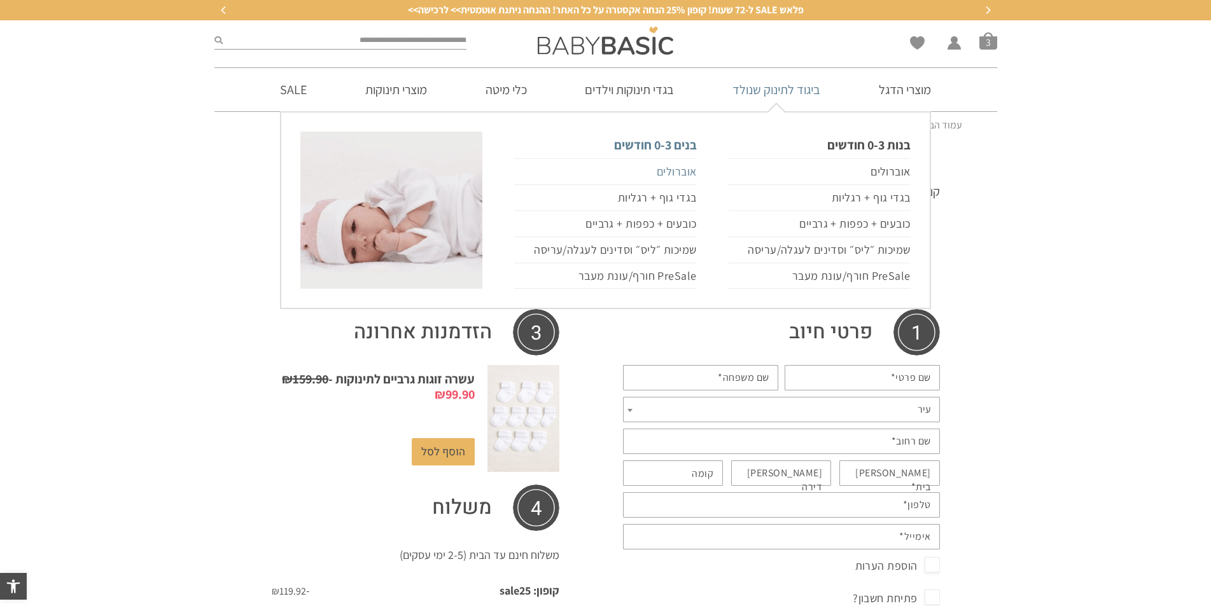
click at [668, 178] on link "אוברולים" at bounding box center [605, 171] width 182 height 27
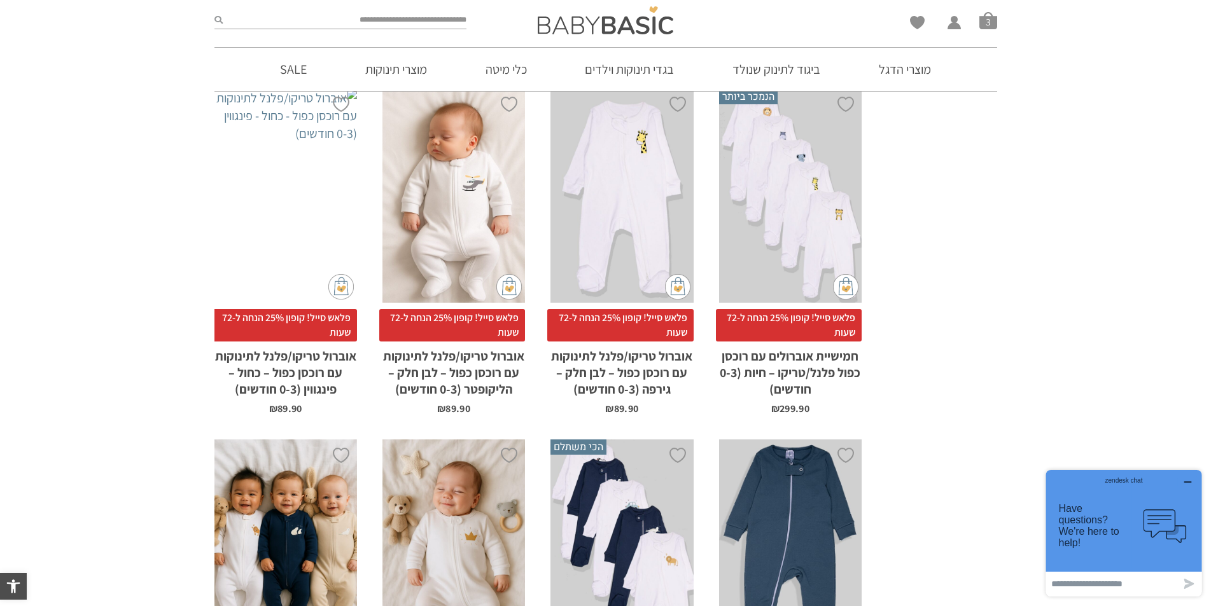
scroll to position [1082, 0]
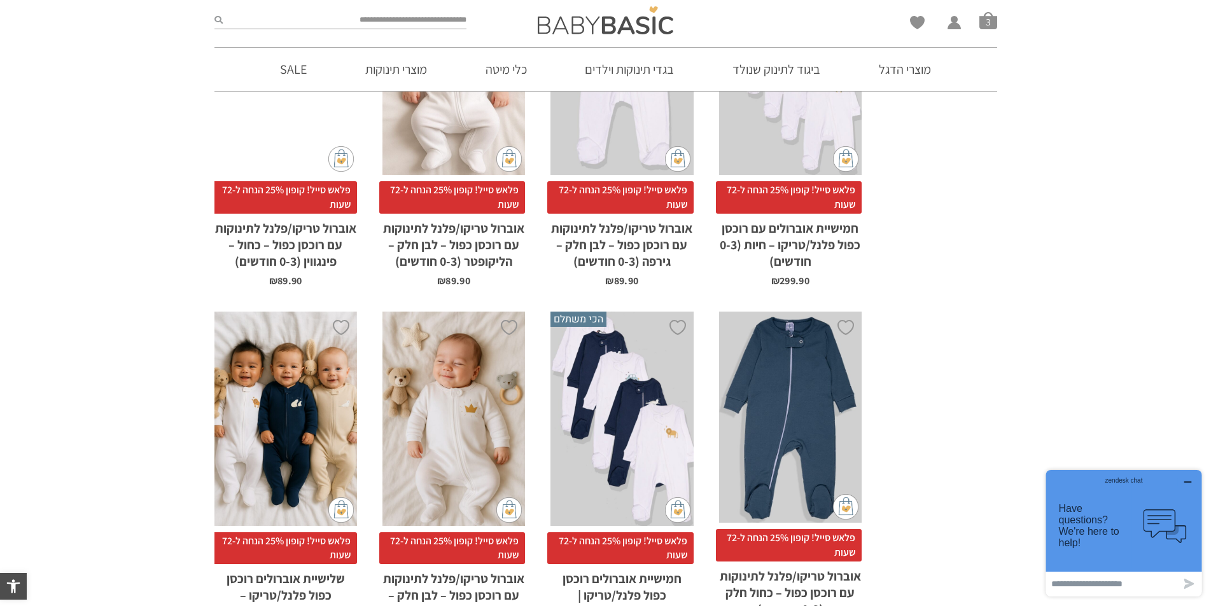
click at [274, 408] on div "x בחירת סוג בד טריקו (עונת מעבר/קיץ) פלנל (חורף)" at bounding box center [285, 419] width 143 height 214
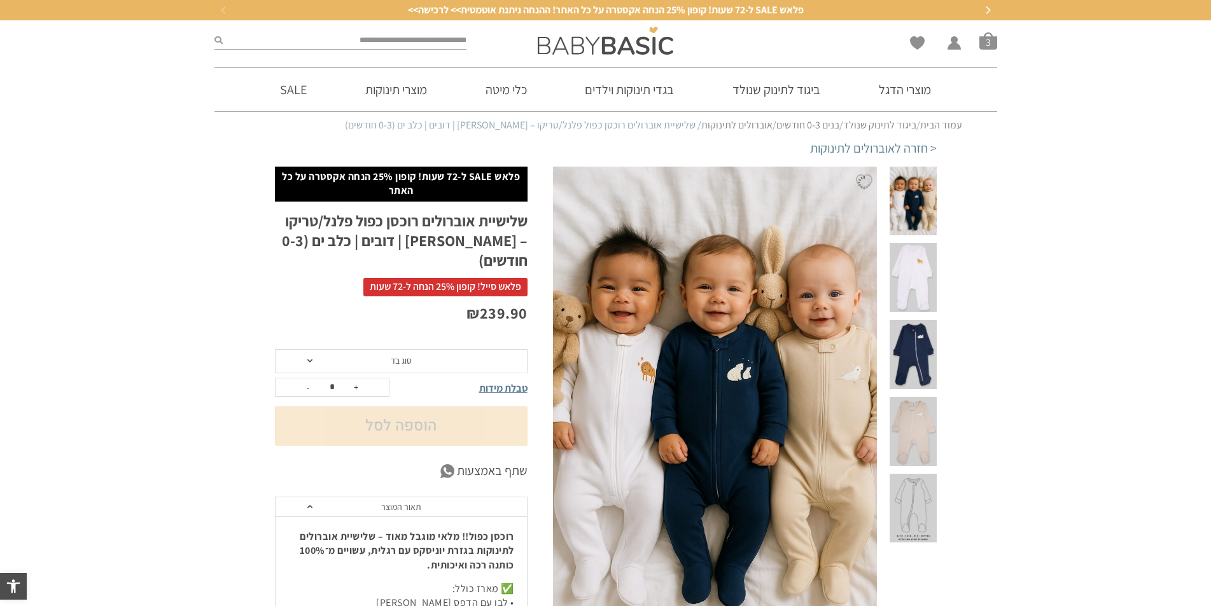
click at [384, 349] on span "סוג בד" at bounding box center [401, 361] width 253 height 24
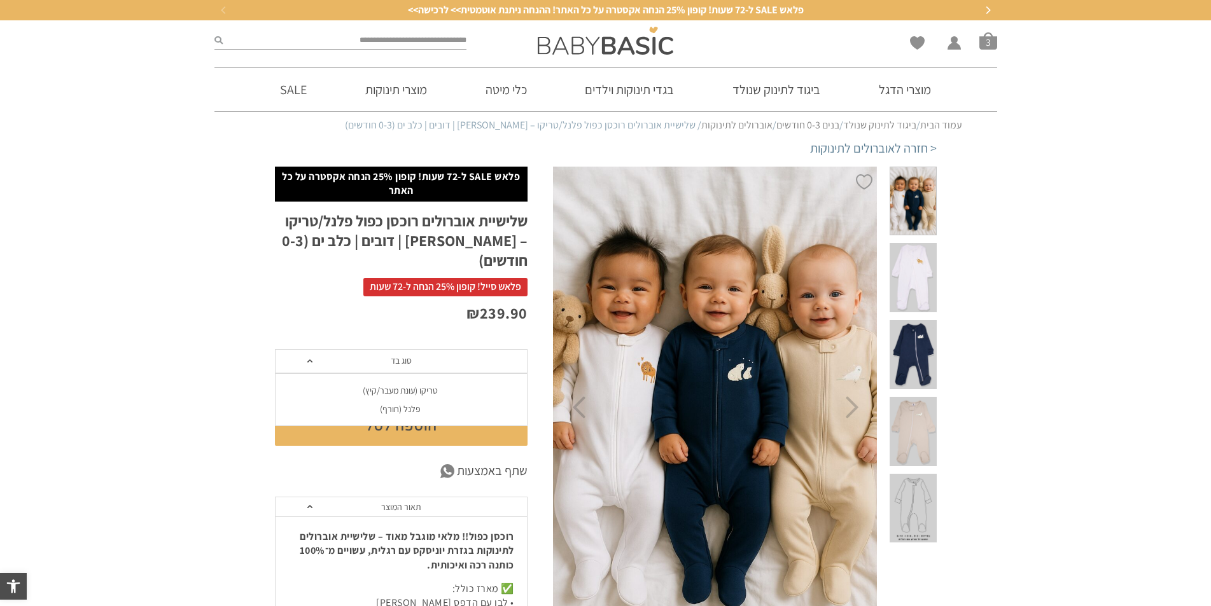
click at [429, 386] on div "טריקו (עונת מעבר/קיץ)" at bounding box center [400, 391] width 253 height 11
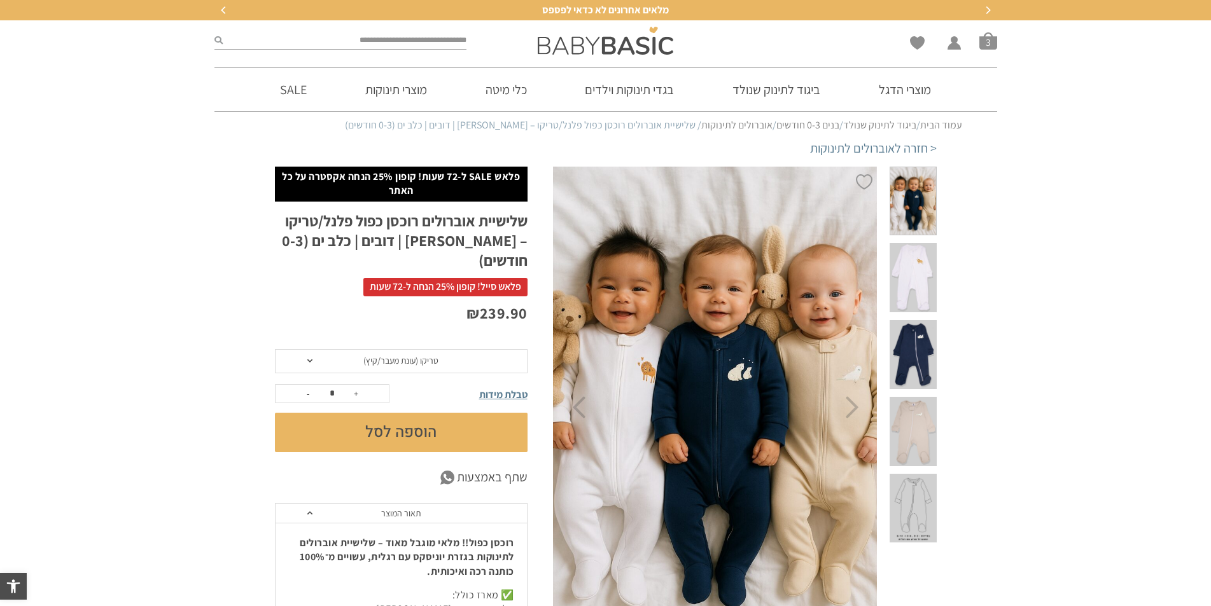
click at [419, 417] on button "הוספה לסל" at bounding box center [401, 432] width 253 height 39
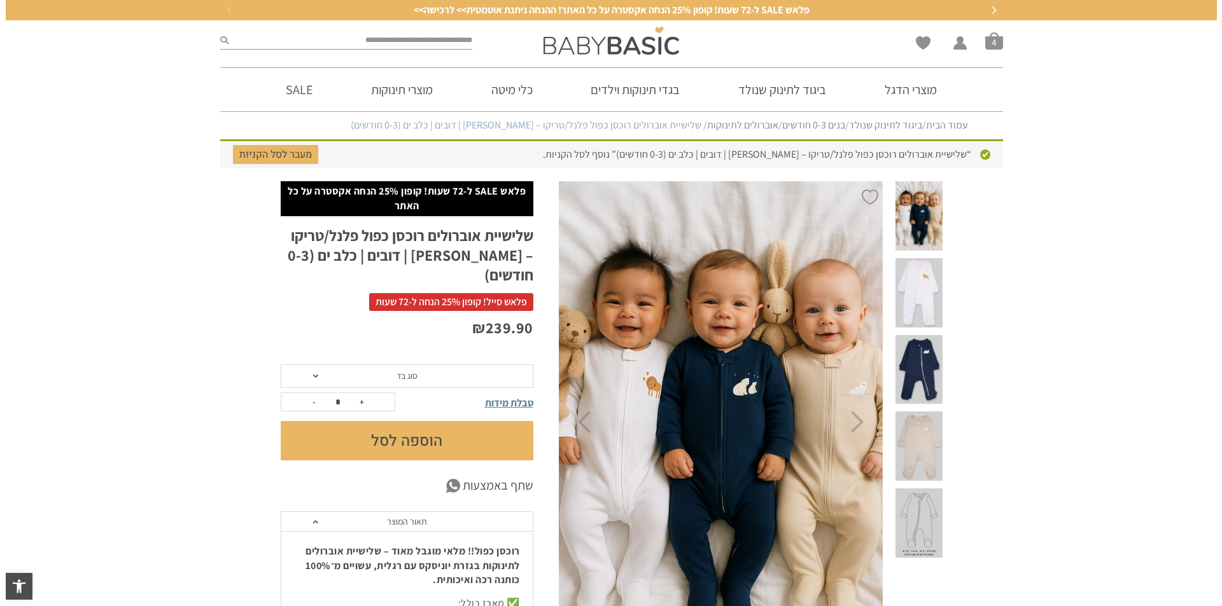
scroll to position [0, -1]
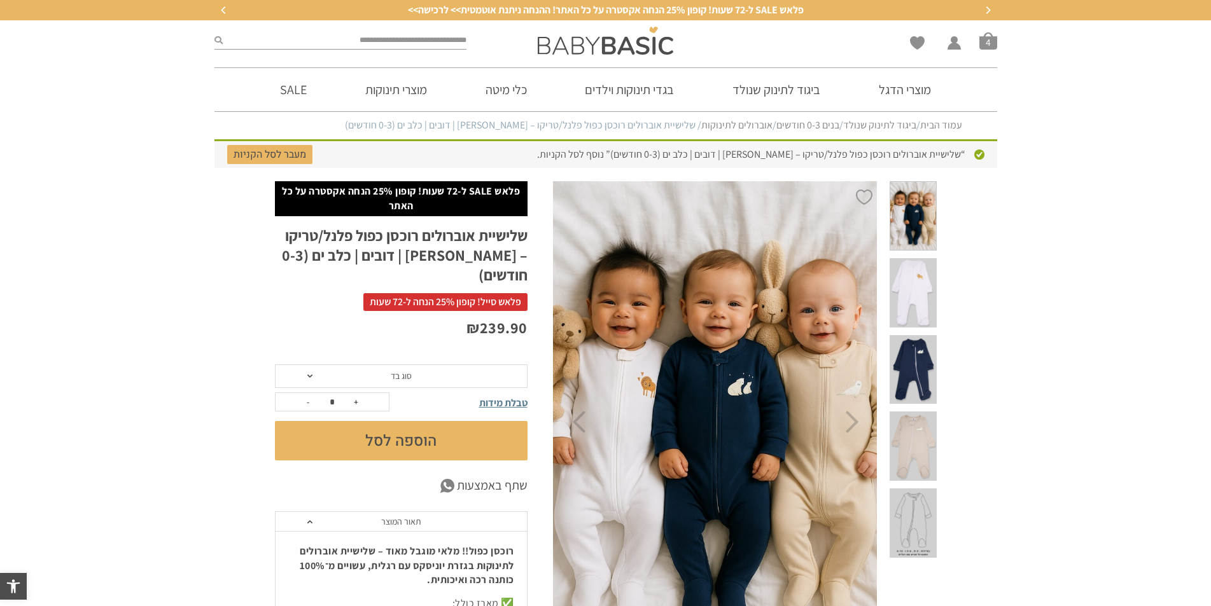
click at [389, 365] on span "סוג בד" at bounding box center [401, 377] width 253 height 24
click at [928, 412] on span at bounding box center [913, 446] width 46 height 69
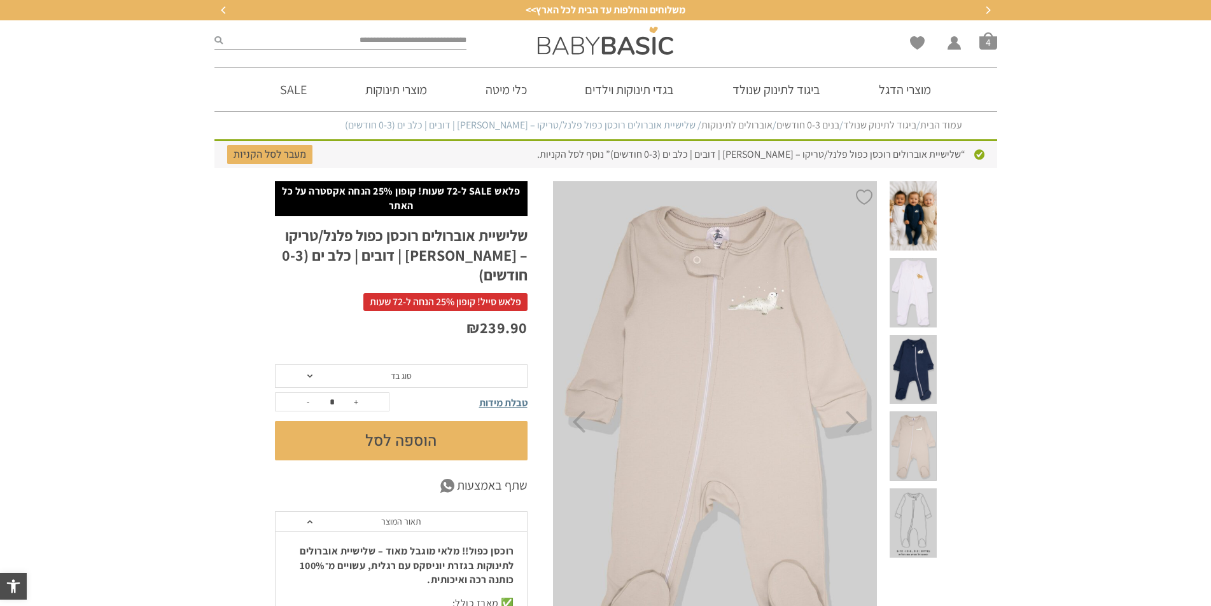
click at [721, 254] on img at bounding box center [716, 422] width 326 height 482
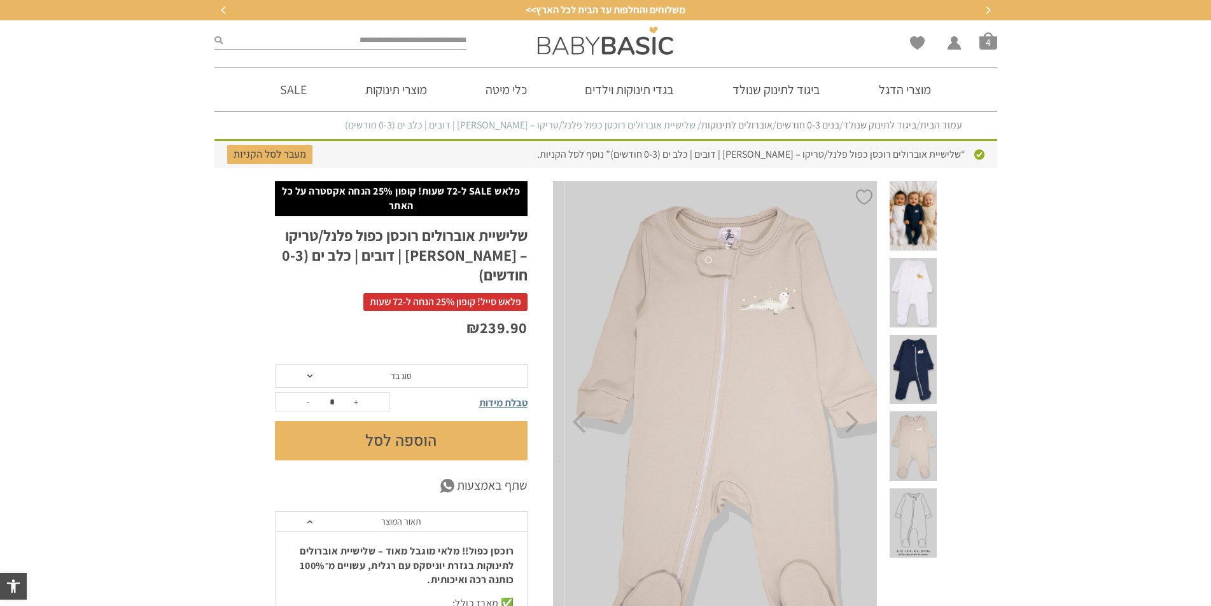
click at [739, 278] on img at bounding box center [727, 422] width 326 height 482
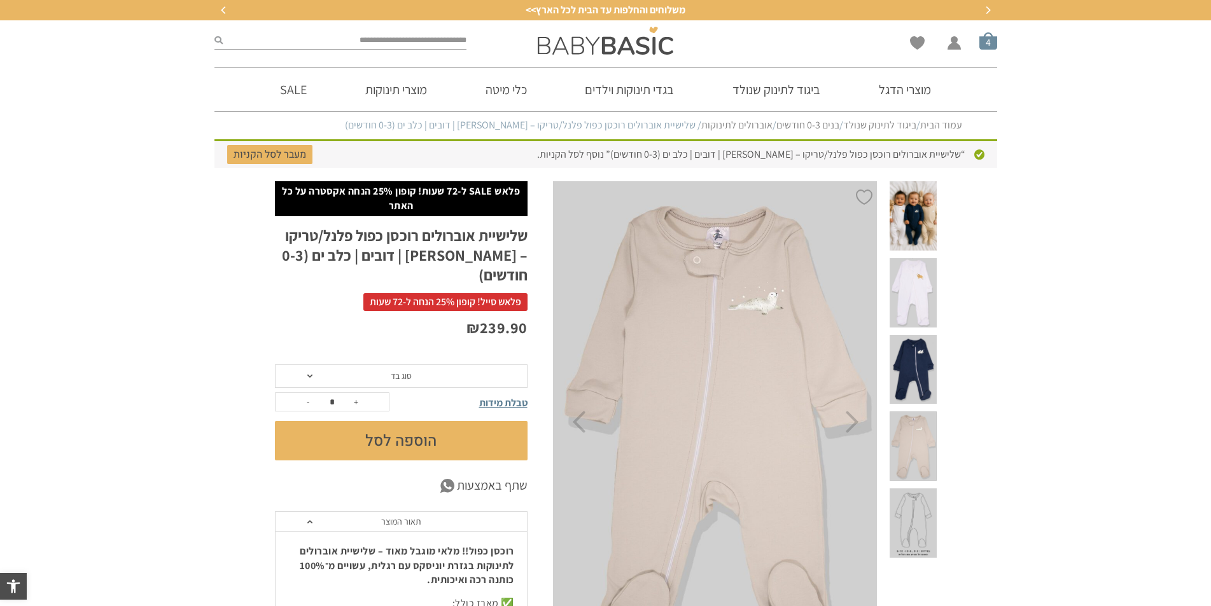
click at [995, 45] on span "סל קניות" at bounding box center [988, 41] width 18 height 18
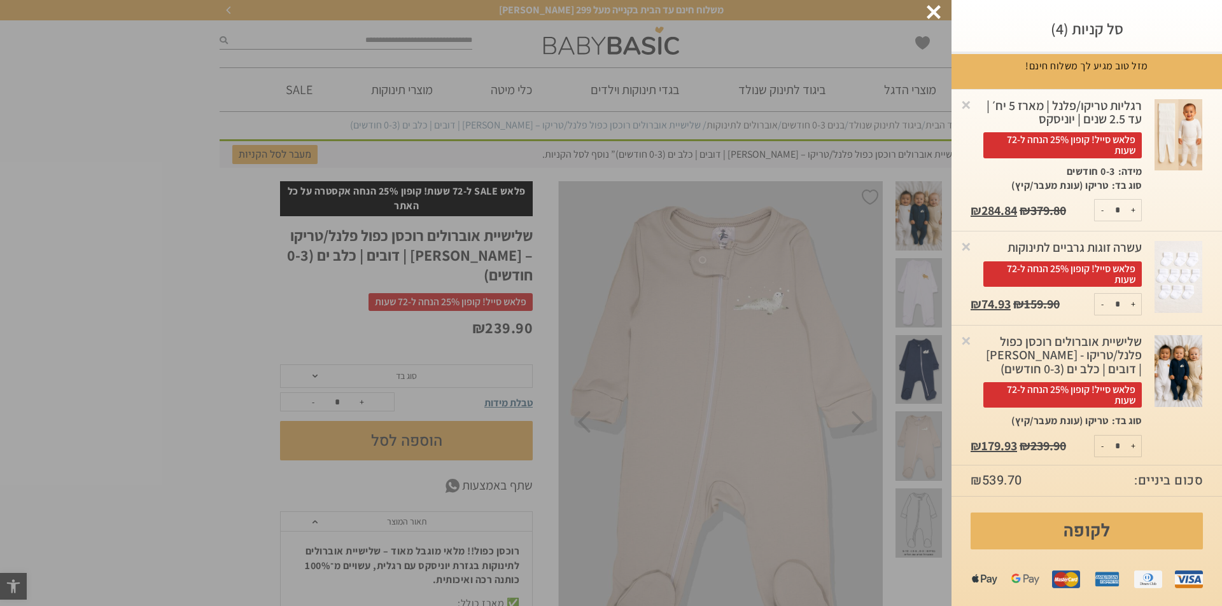
scroll to position [13, 0]
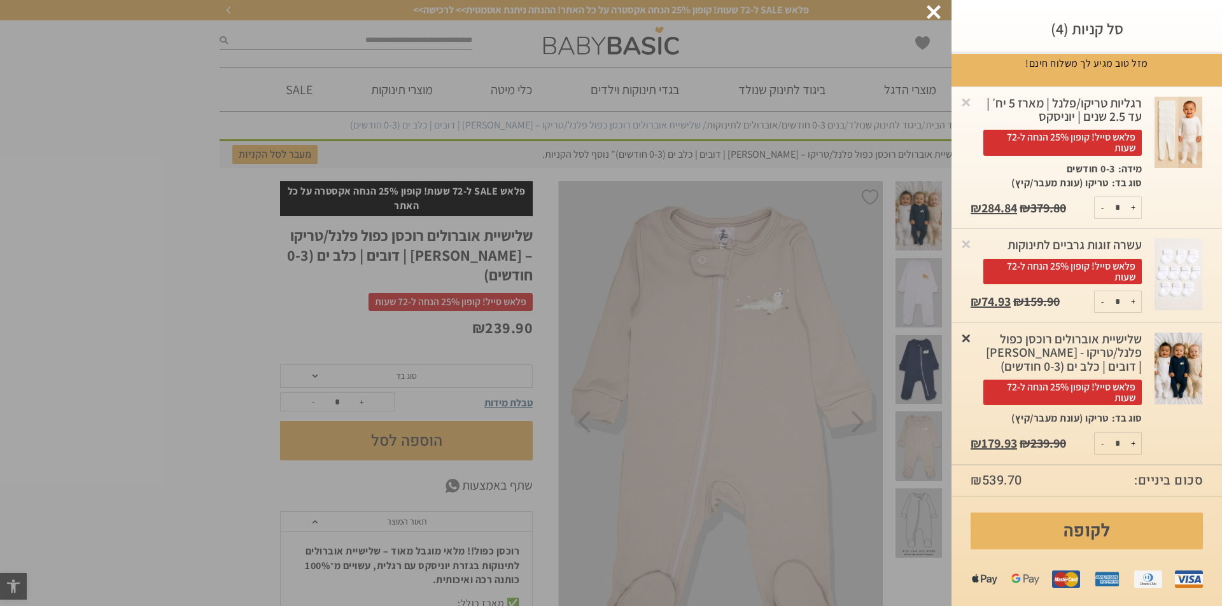
click at [972, 340] on link "×" at bounding box center [966, 338] width 13 height 13
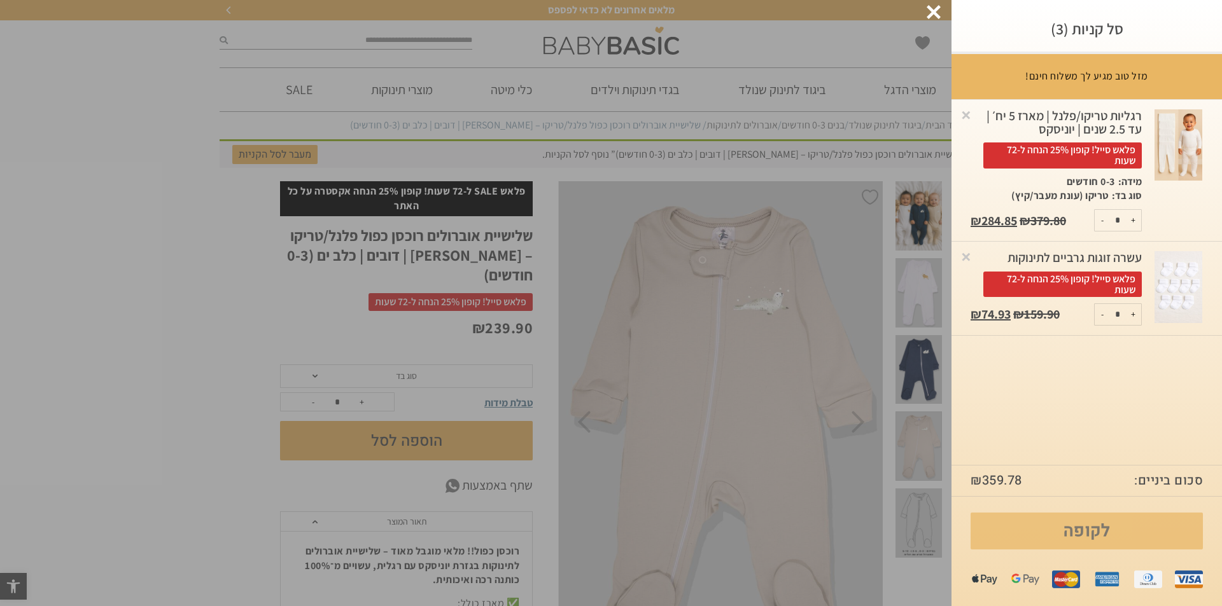
click at [1090, 545] on link "לקופה" at bounding box center [1087, 531] width 232 height 37
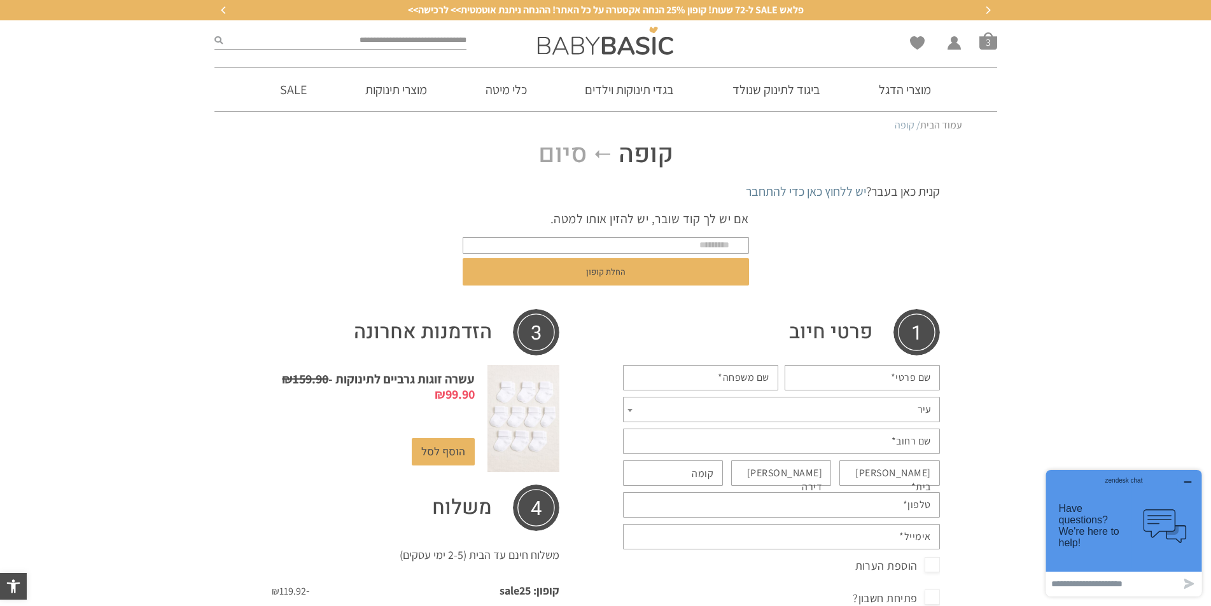
click at [864, 376] on input "שם פרטי *" at bounding box center [862, 377] width 155 height 25
type input "**"
click at [764, 381] on label "שם משפחה *" at bounding box center [744, 378] width 52 height 14
click at [764, 381] on input "שם משפחה *" at bounding box center [700, 377] width 155 height 25
click at [752, 375] on label "שם משפחה *" at bounding box center [744, 378] width 52 height 14
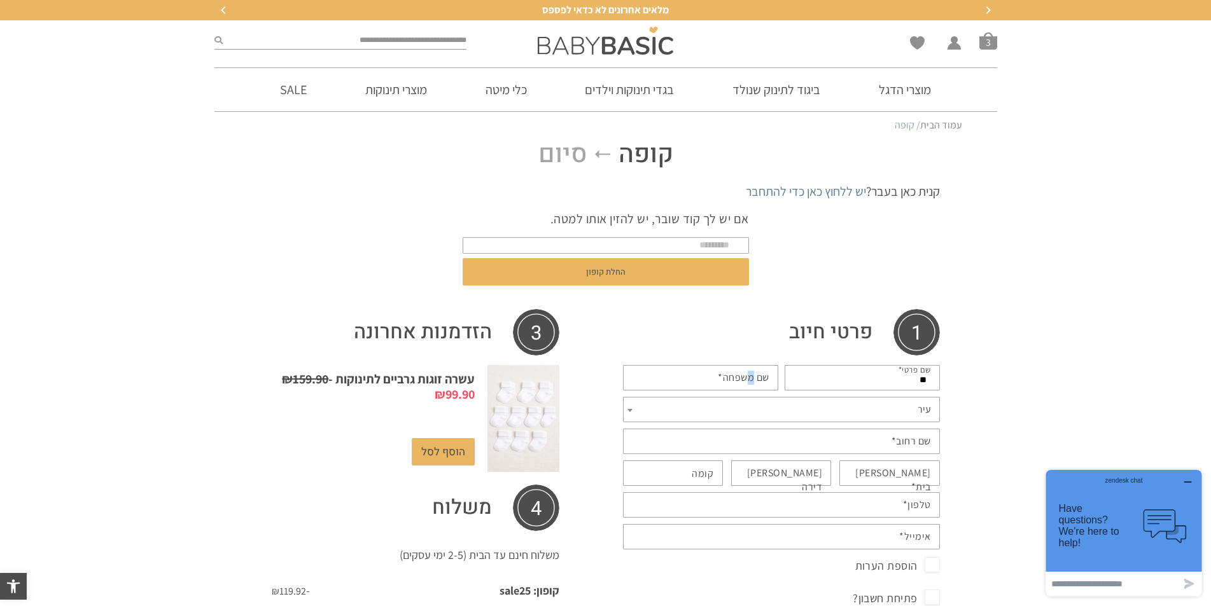
click at [752, 375] on label "שם משפחה *" at bounding box center [744, 378] width 52 height 14
click at [752, 375] on input "שם משפחה *" at bounding box center [700, 377] width 155 height 25
click at [727, 378] on input "שם משפחה *" at bounding box center [700, 377] width 155 height 25
click at [823, 407] on span "עיר" at bounding box center [781, 409] width 317 height 25
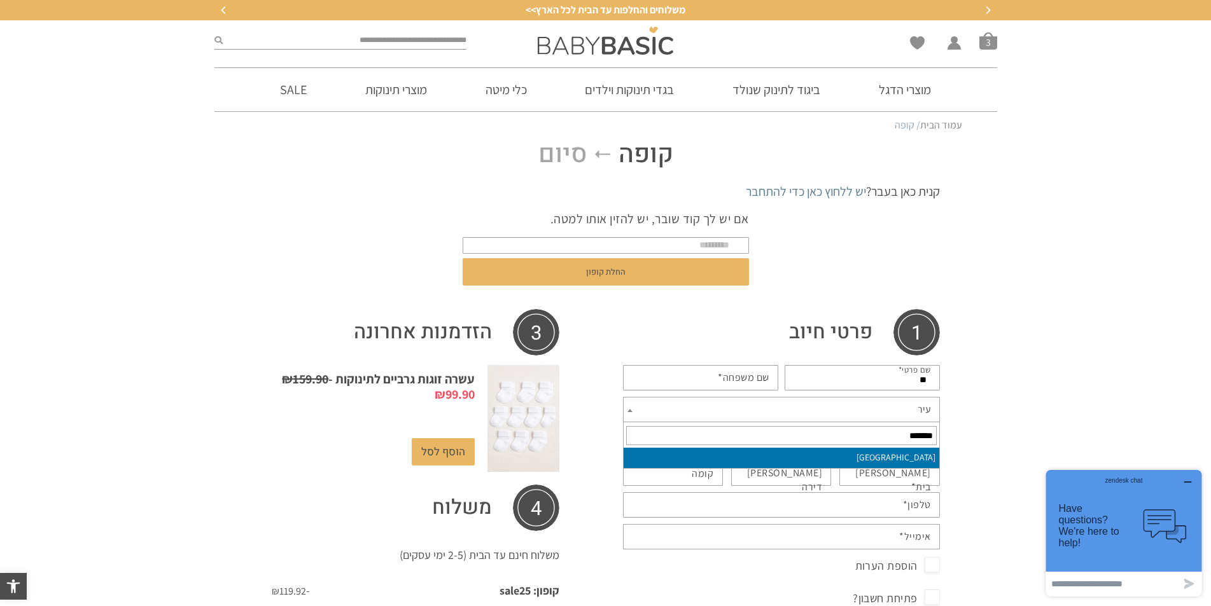
type input "*******"
select select "*******"
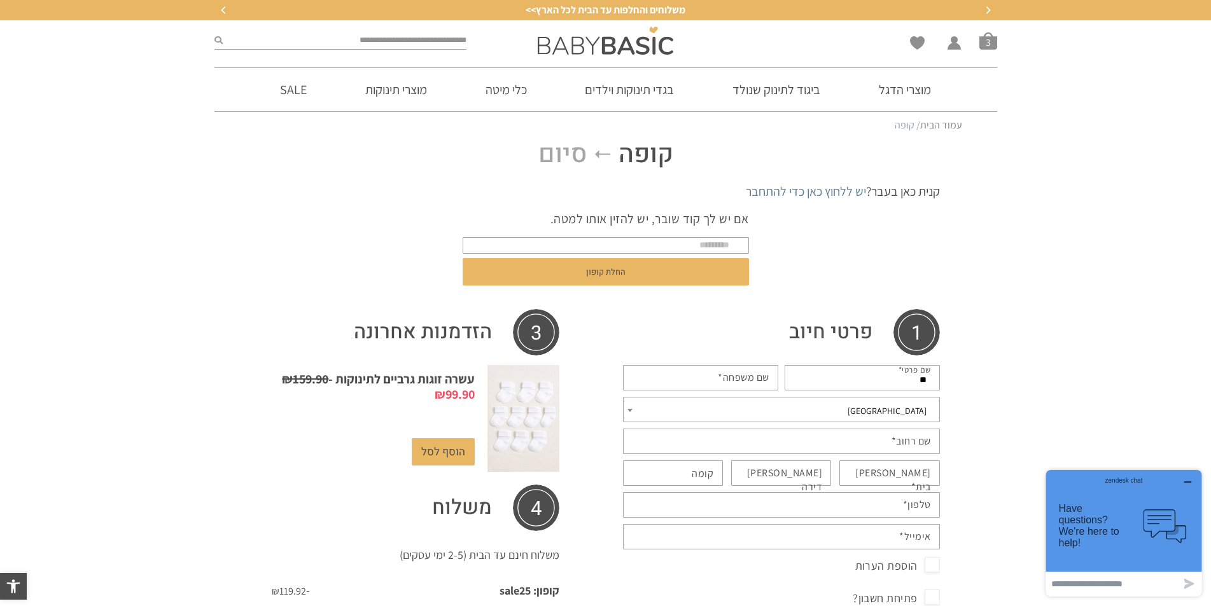
click at [913, 444] on label "שם רחוב *" at bounding box center [911, 442] width 39 height 14
click at [913, 444] on input "שם רחוב *" at bounding box center [781, 441] width 317 height 25
click at [891, 445] on input "שם רחוב *" at bounding box center [781, 441] width 317 height 25
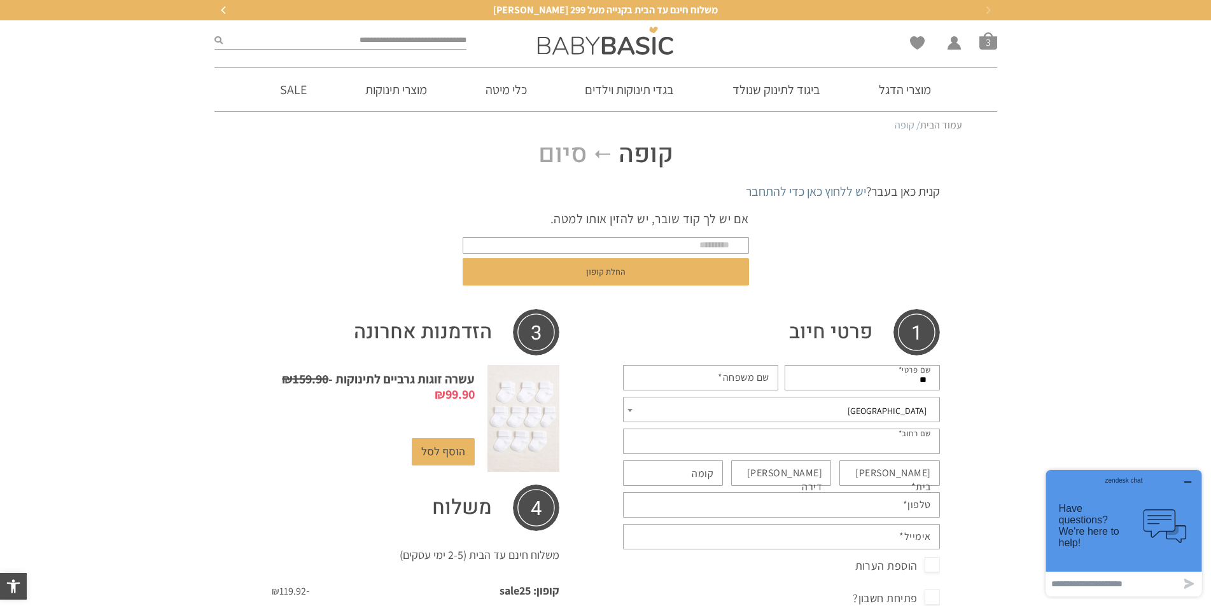
click at [891, 445] on input "שם רחוב *" at bounding box center [781, 441] width 317 height 25
type input "**********"
click at [884, 475] on input "מס בית *" at bounding box center [889, 473] width 101 height 25
type input "*"
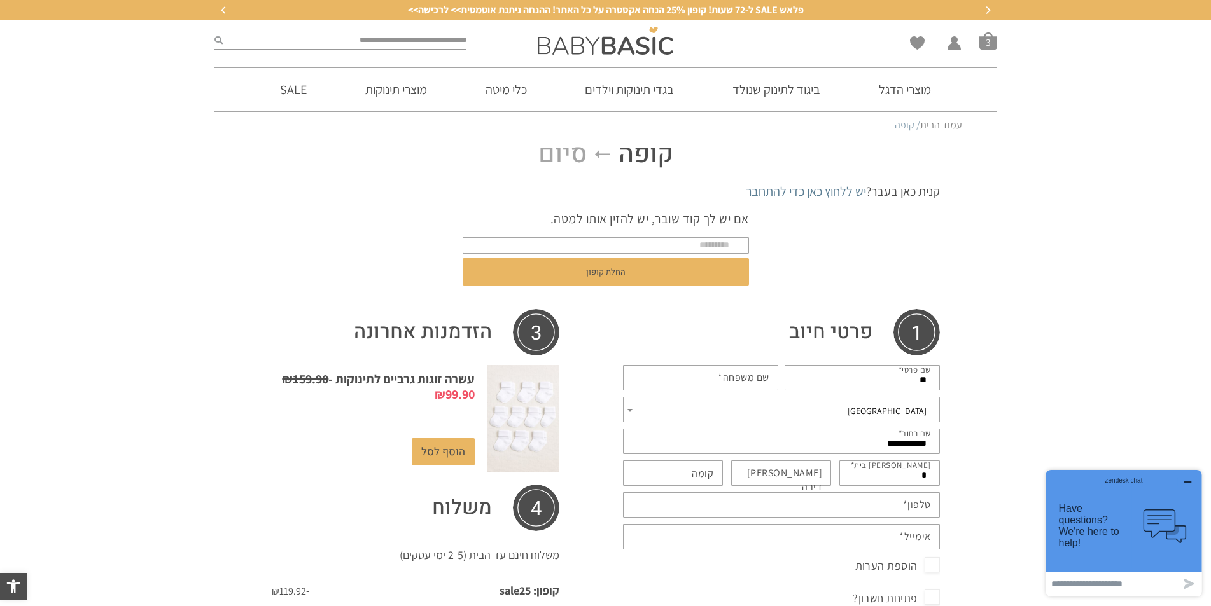
click at [777, 469] on input "מס דירה (אופציונלי)" at bounding box center [781, 473] width 101 height 25
type input "**"
click at [701, 469] on label "קומה (אופציונלי)" at bounding box center [703, 474] width 22 height 14
click at [701, 469] on input "קומה (אופציונלי)" at bounding box center [673, 473] width 101 height 25
click at [692, 467] on input "קומה (אופציונלי)" at bounding box center [673, 473] width 101 height 25
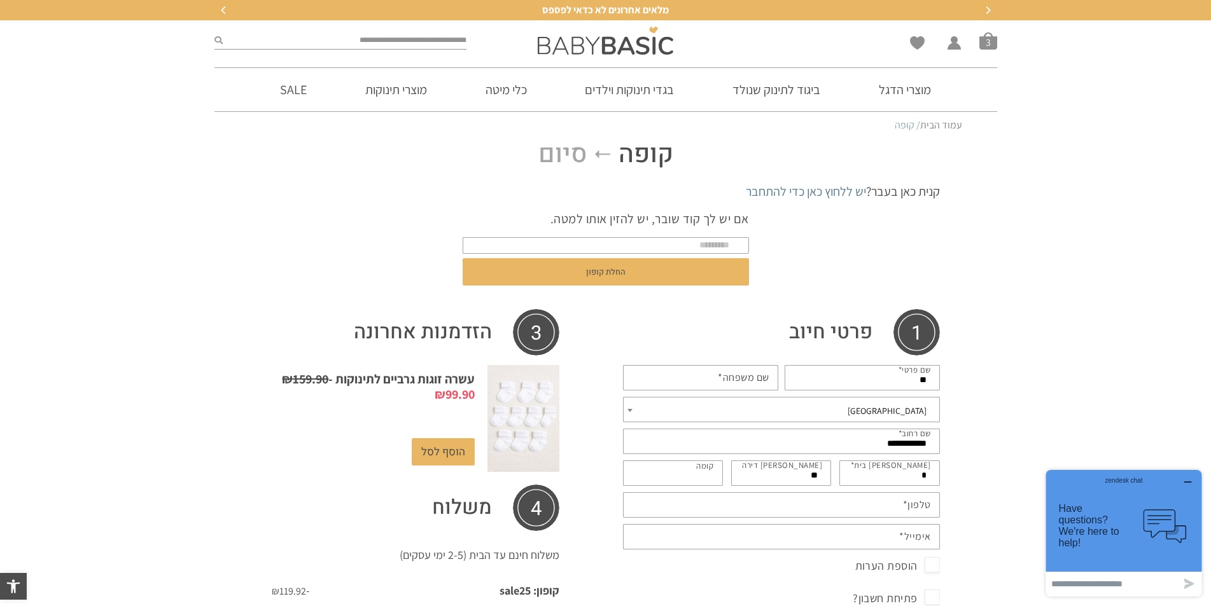
click at [689, 474] on input "קומה (אופציונלי)" at bounding box center [673, 473] width 101 height 25
type input "*"
click at [801, 506] on input "טלפון *" at bounding box center [781, 505] width 317 height 25
type input "**********"
click at [812, 542] on input "אימייל *" at bounding box center [781, 536] width 317 height 25
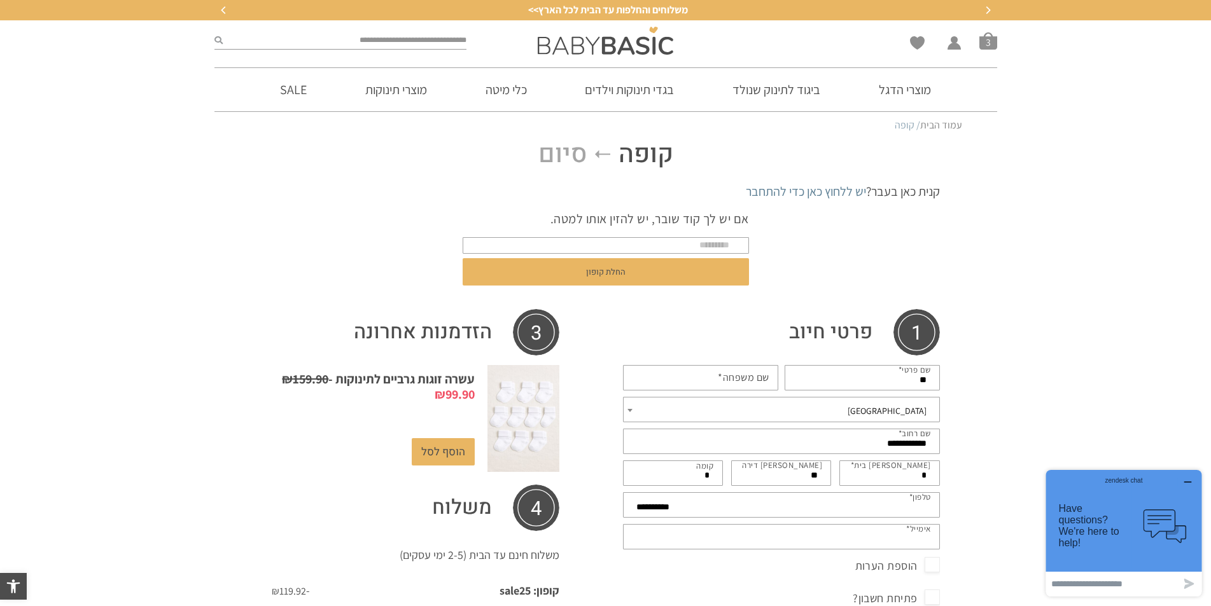
type input "**********"
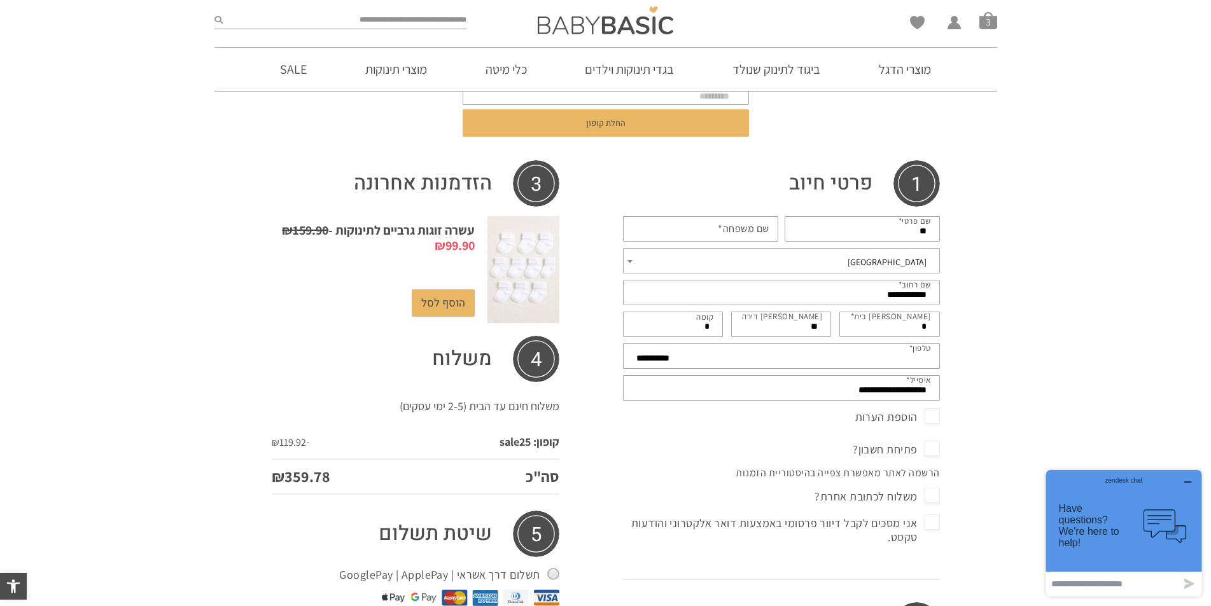
scroll to position [255, 0]
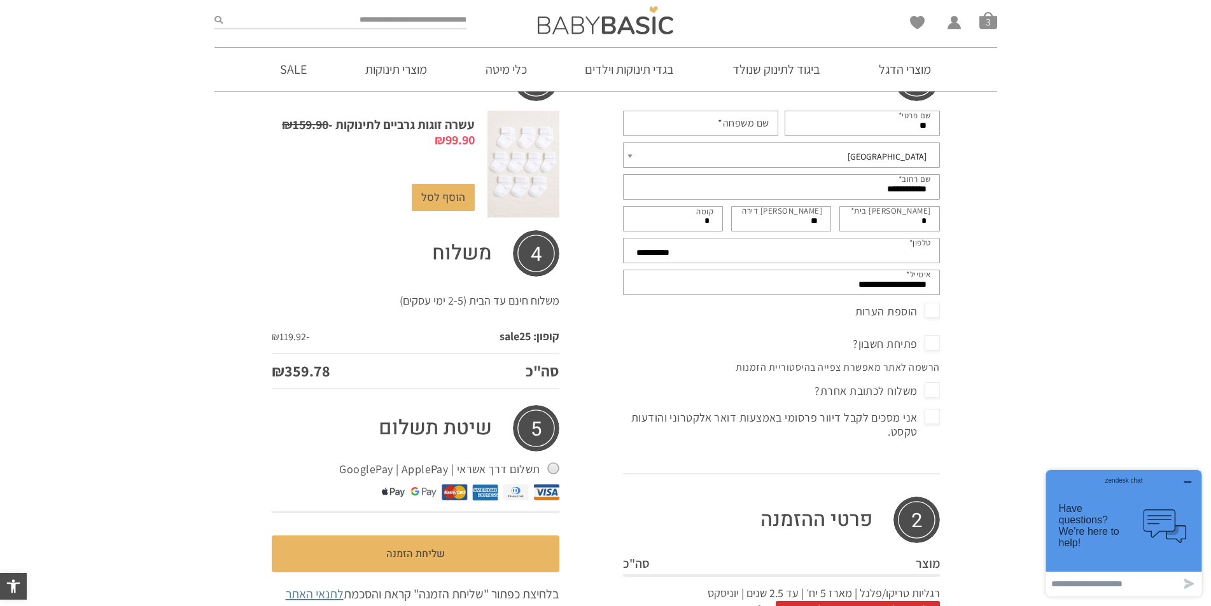
click at [934, 420] on span "אני מסכים לקבל דיוור פרסומי באמצעות דואר אלקטרוני והודעות טקסט." at bounding box center [781, 425] width 317 height 34
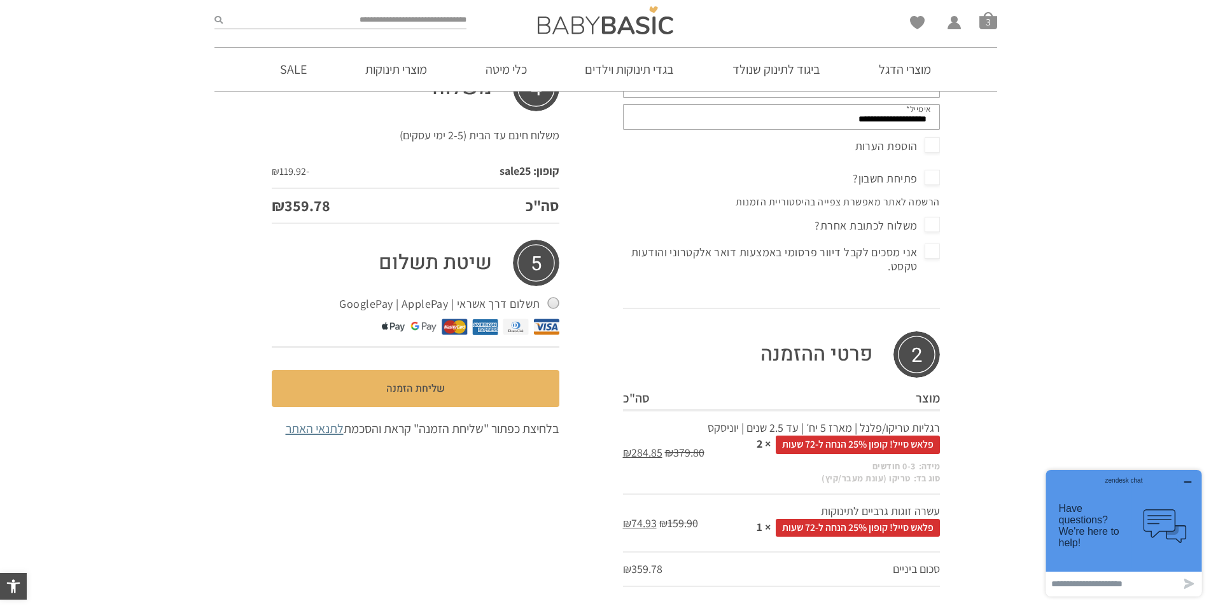
scroll to position [468, 0]
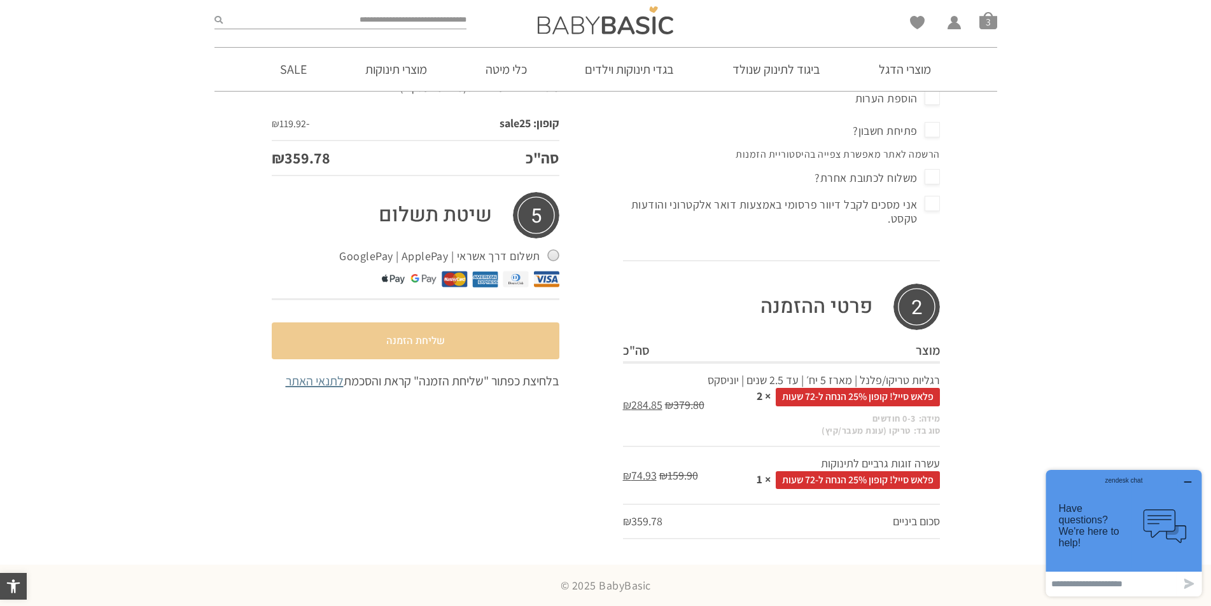
click at [435, 338] on button "שליחת הזמנה" at bounding box center [416, 341] width 288 height 37
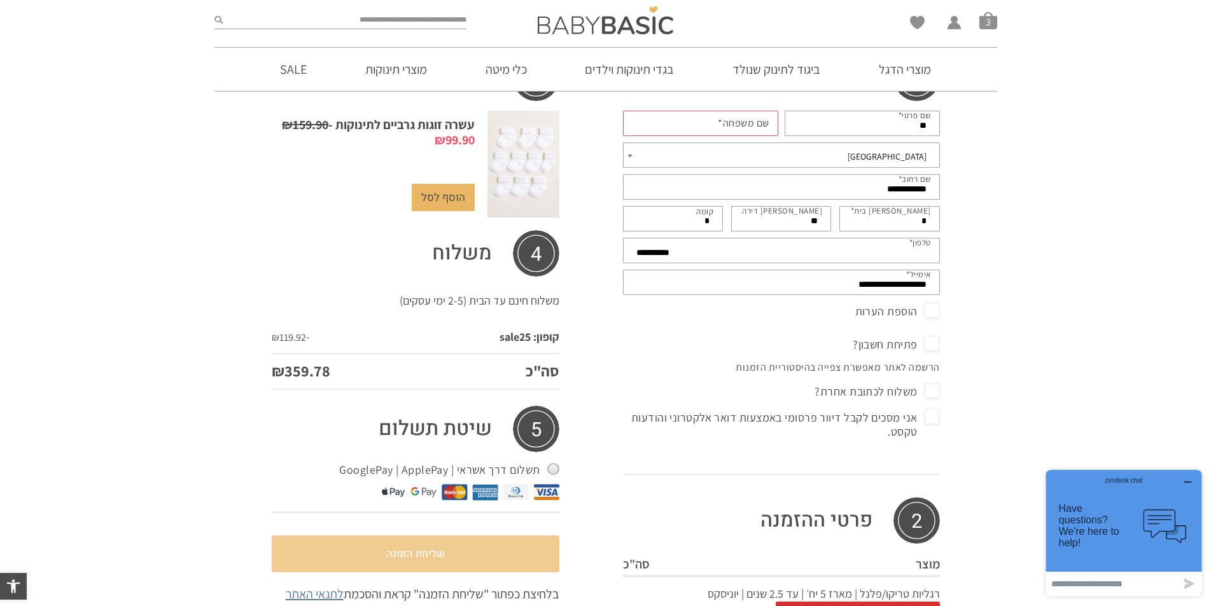
scroll to position [236, 0]
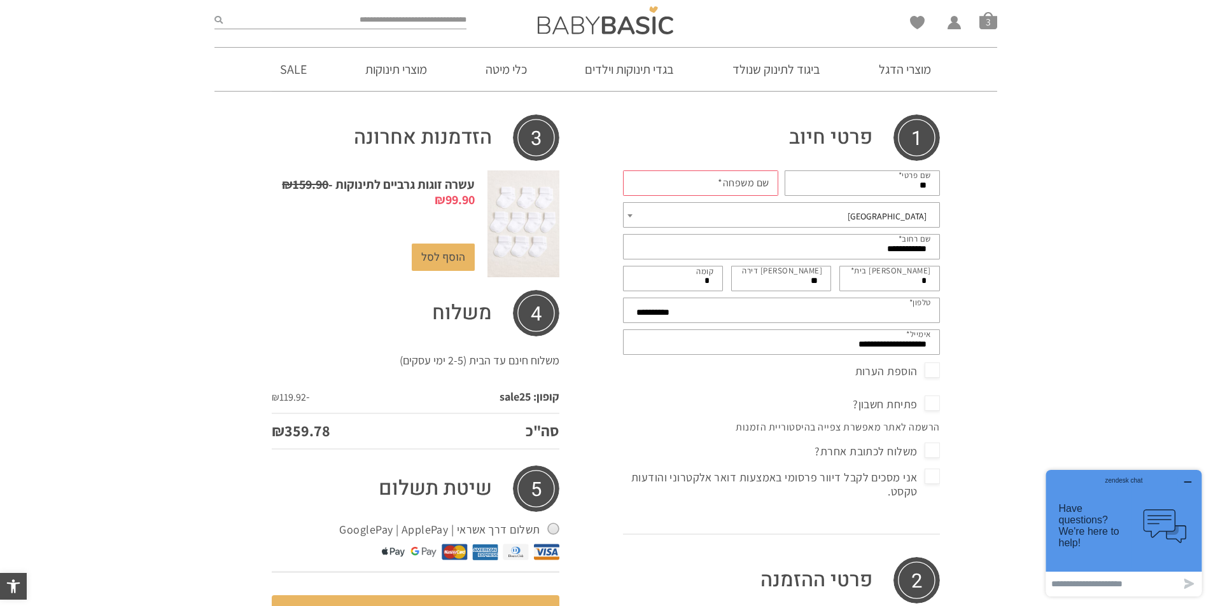
click at [764, 178] on label "שם משפחה *" at bounding box center [744, 183] width 52 height 14
click at [764, 178] on input "שם משפחה *" at bounding box center [700, 183] width 155 height 25
click at [752, 186] on input "שם משפחה *" at bounding box center [700, 183] width 155 height 25
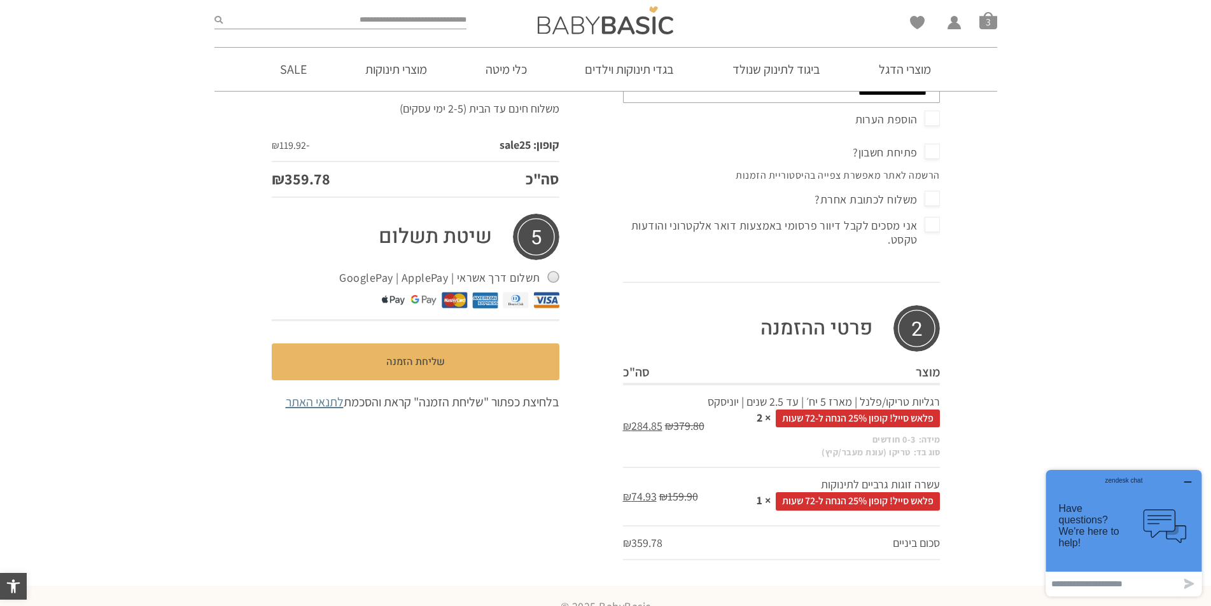
scroll to position [491, 0]
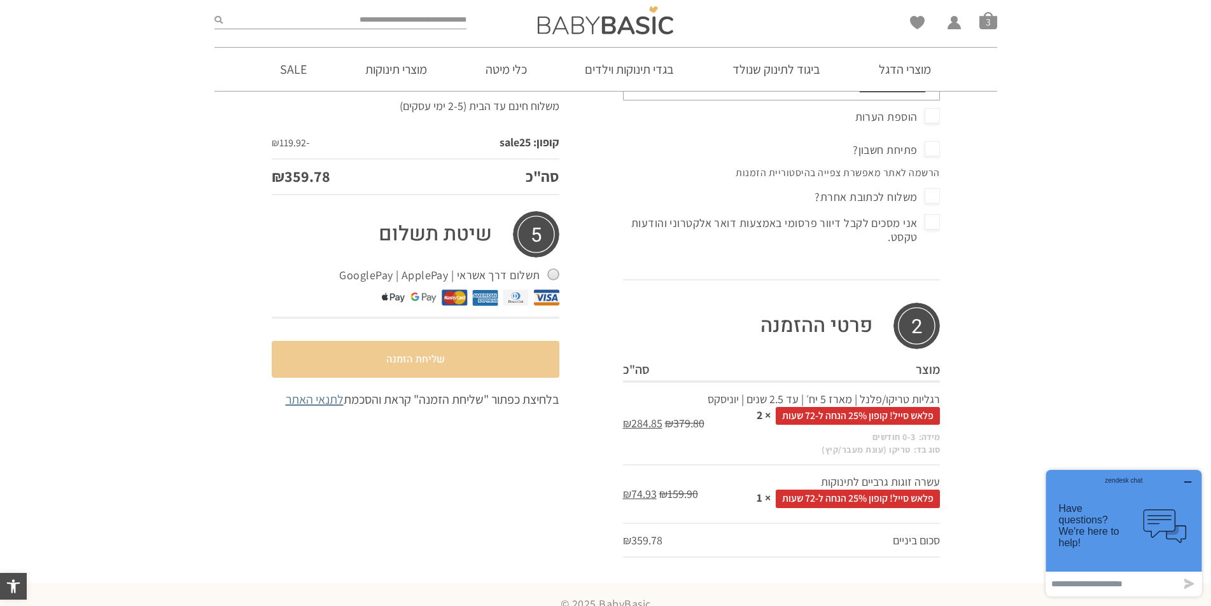
type input "****"
click at [417, 351] on button "שליחת הזמנה" at bounding box center [416, 359] width 288 height 37
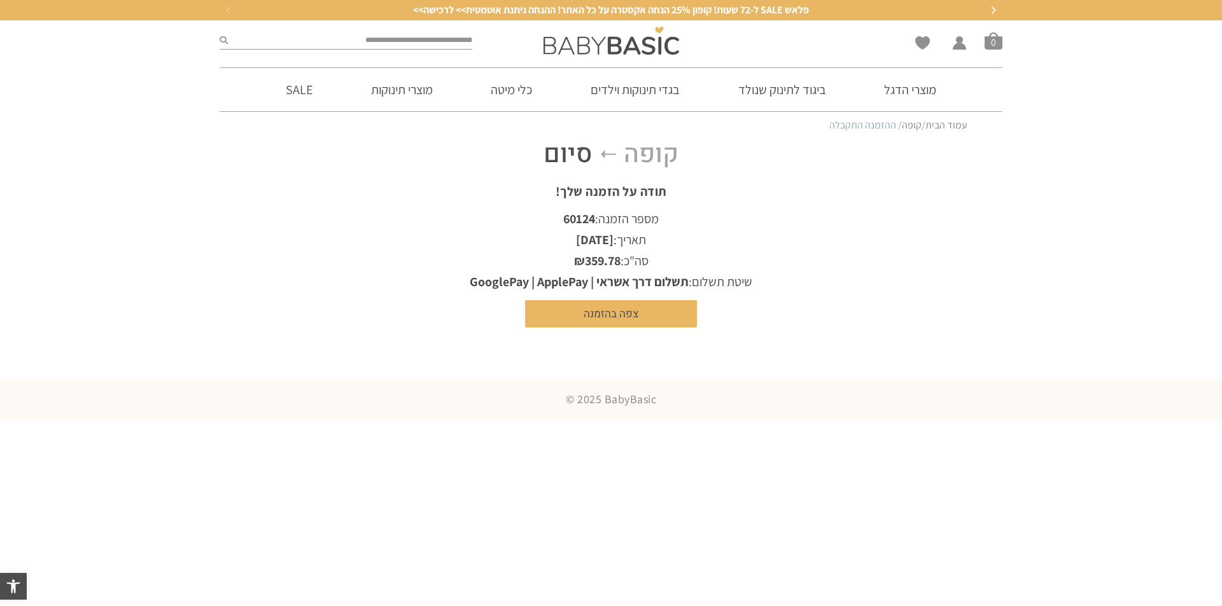
click at [619, 328] on body "דילוג לתוכן פתח סרגל נגישות כלי נגישות כלי נגישות הגדל טקסט הגדל טקסט הקטן טקסט…" at bounding box center [611, 210] width 1222 height 420
click at [619, 317] on link "צפה בהזמנה" at bounding box center [611, 313] width 172 height 27
